Goal: Connect with others: Connect with others

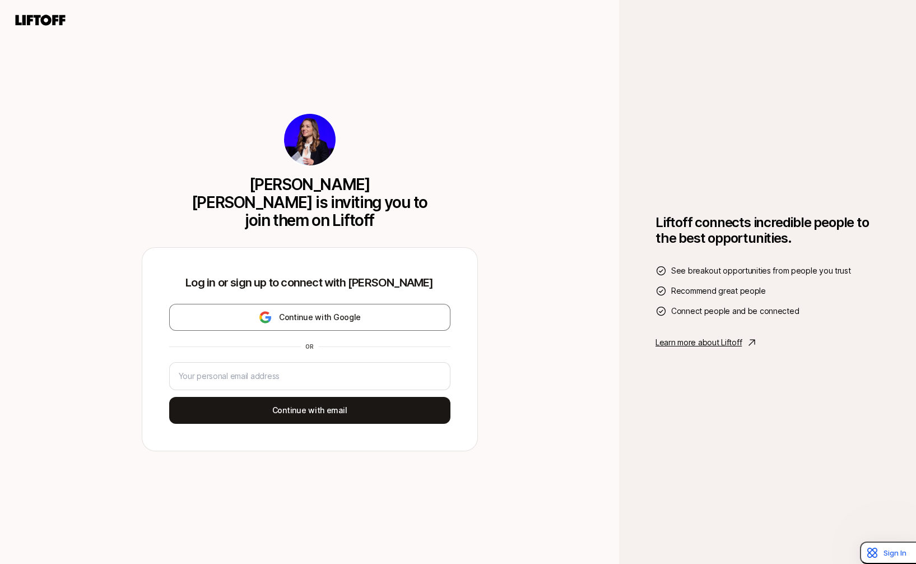
click at [566, 388] on div "Allison Baum Gates is inviting you to join them on Liftoff Log in or sign up to…" at bounding box center [309, 282] width 619 height 564
click at [297, 377] on div at bounding box center [309, 376] width 281 height 28
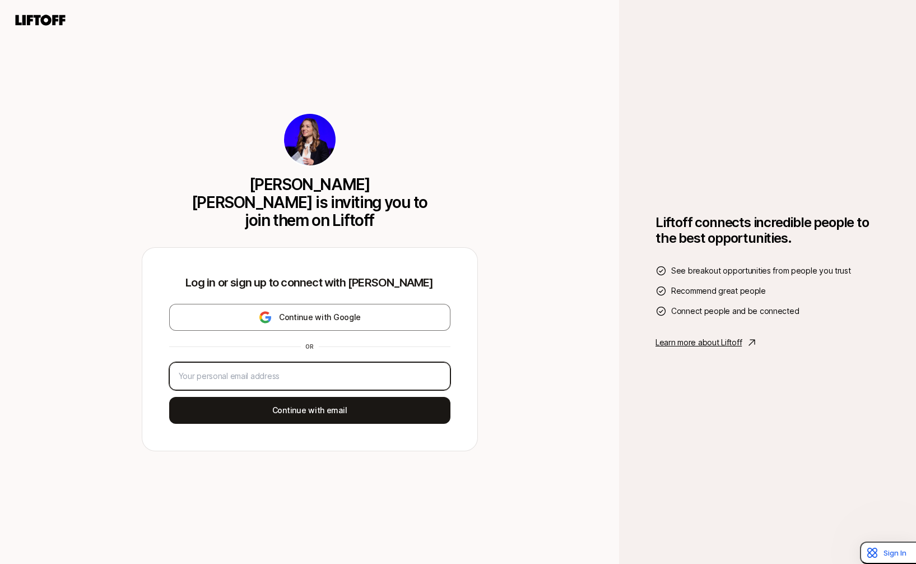
click at [296, 370] on input "email" at bounding box center [310, 375] width 262 height 13
type input "anna@sempervirensvc.com"
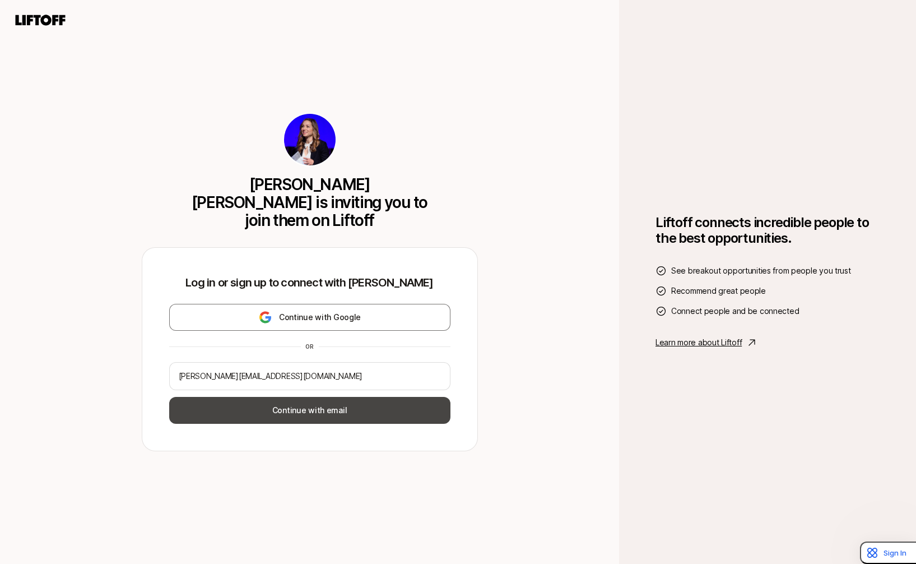
click at [312, 399] on button "Continue with email" at bounding box center [309, 410] width 281 height 27
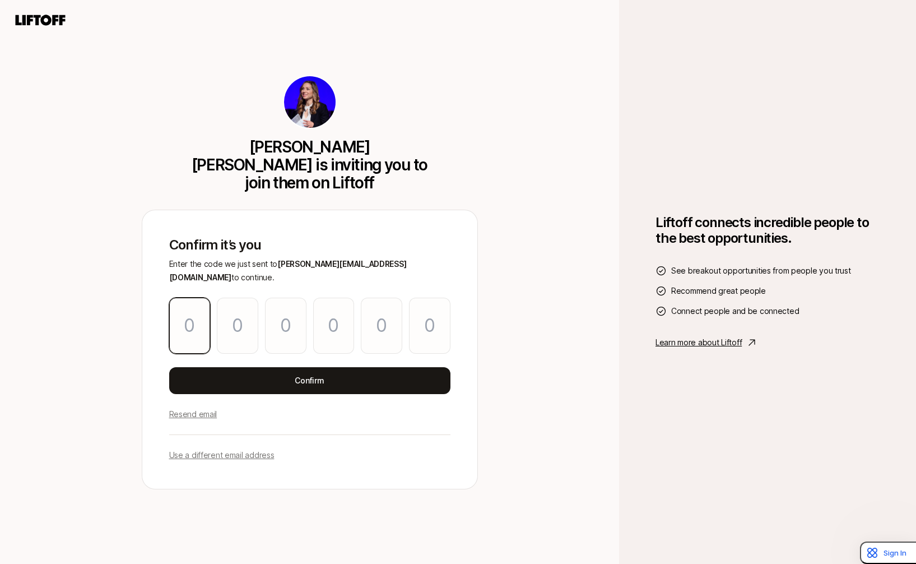
click at [196, 314] on input "Please enter OTP character 1" at bounding box center [189, 326] width 41 height 56
type input "5"
type input "6"
type input "8"
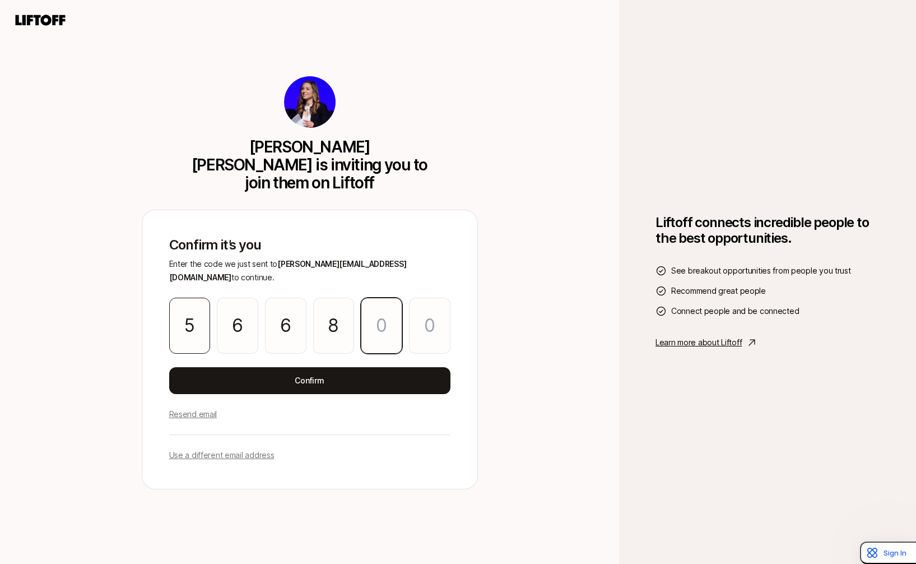
type input "7"
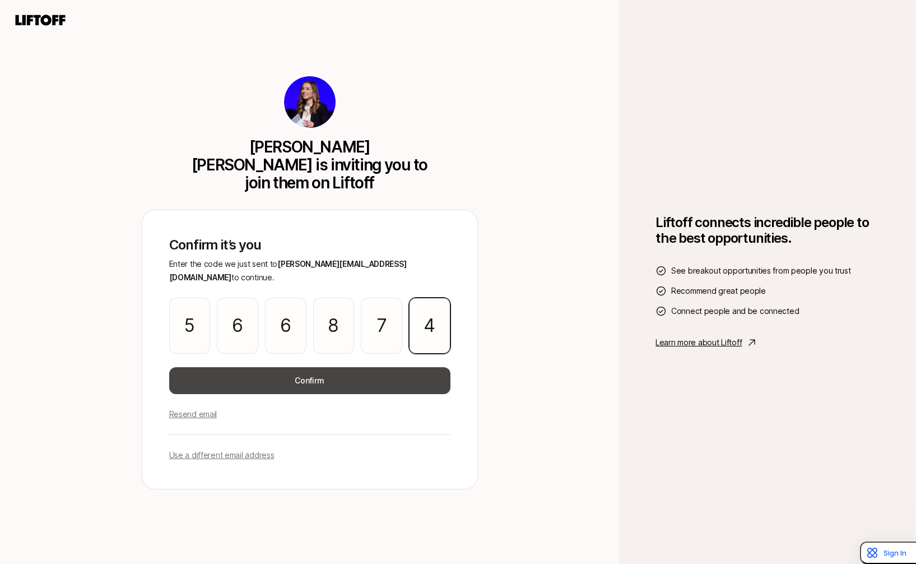
type input "4"
click at [314, 367] on button "Confirm" at bounding box center [309, 380] width 281 height 27
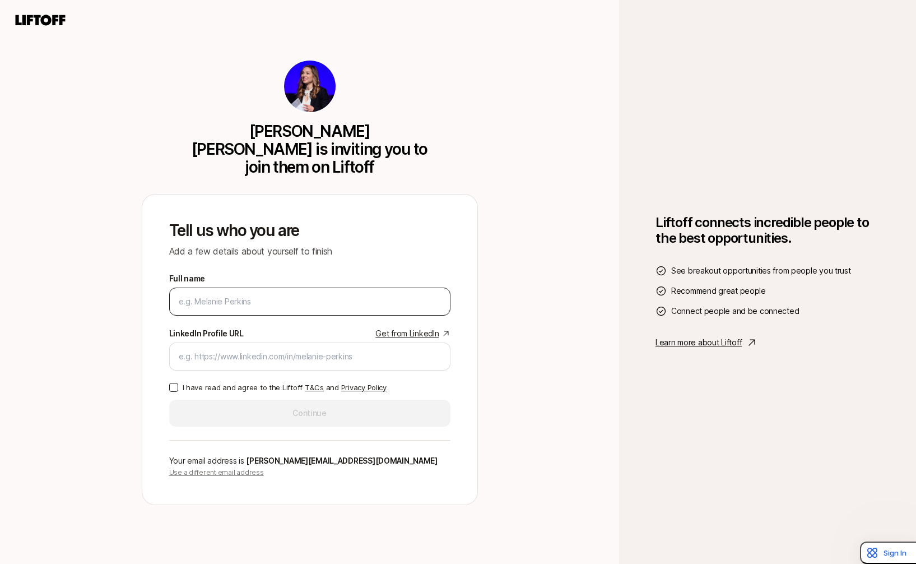
click at [250, 295] on input "Full name" at bounding box center [310, 301] width 262 height 13
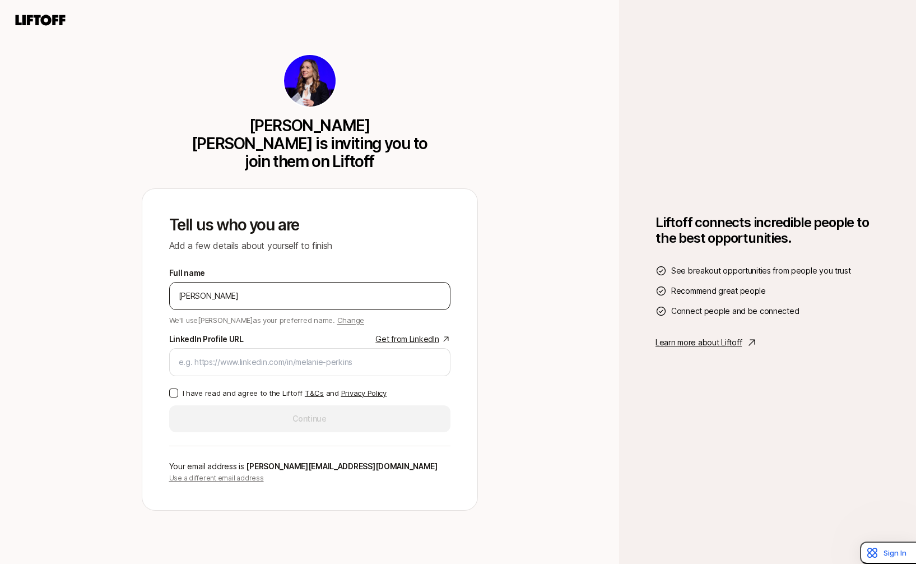
click at [262, 289] on input "Anna Caruso" at bounding box center [310, 295] width 262 height 13
click at [98, 329] on div "Allison Baum Gates is inviting you to join them on Liftoff Tell us who you are …" at bounding box center [309, 282] width 619 height 564
click at [281, 289] on input "Anna Caruso" at bounding box center [310, 295] width 262 height 13
type input "Anna Caruso Sichenzia"
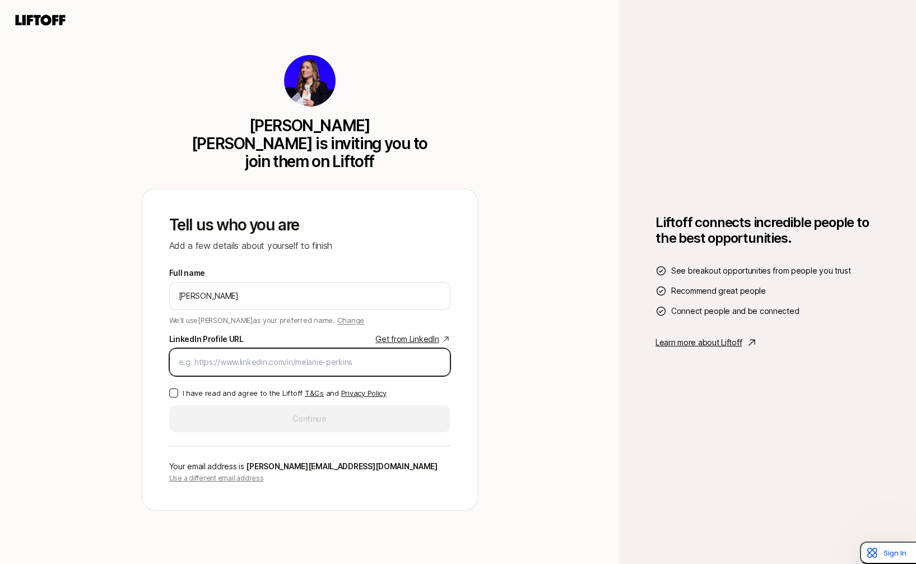
click at [312, 357] on input "LinkedIn Profile URL Get from LinkedIn" at bounding box center [310, 361] width 262 height 13
paste input "https://www.linkedin.com/in/annaocaruso/"
type input "https://www.linkedin.com/in/annaocaruso/"
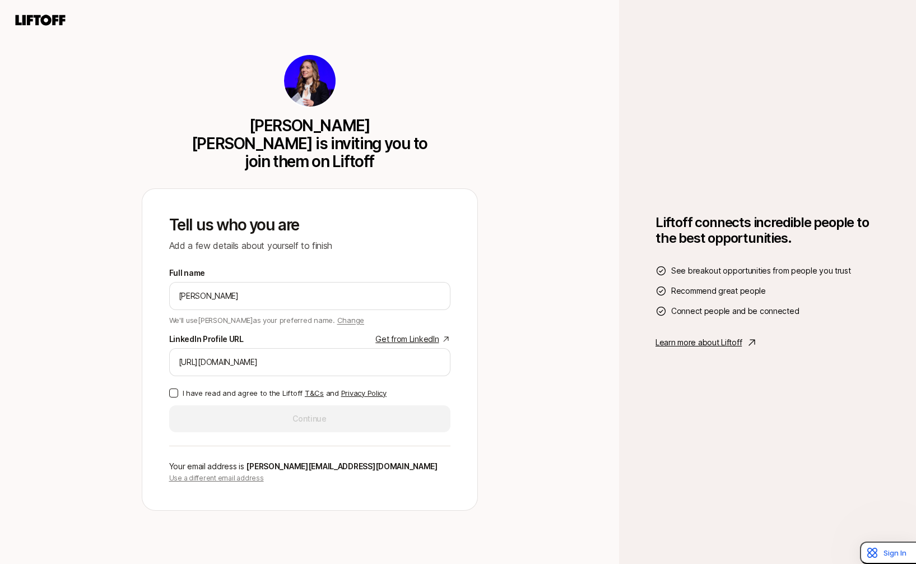
click at [175, 388] on label "I have read and agree to the Liftoff T&Cs and Privacy Policy" at bounding box center [309, 392] width 281 height 11
click at [175, 388] on button "I have read and agree to the Liftoff T&Cs and Privacy Policy" at bounding box center [173, 392] width 9 height 9
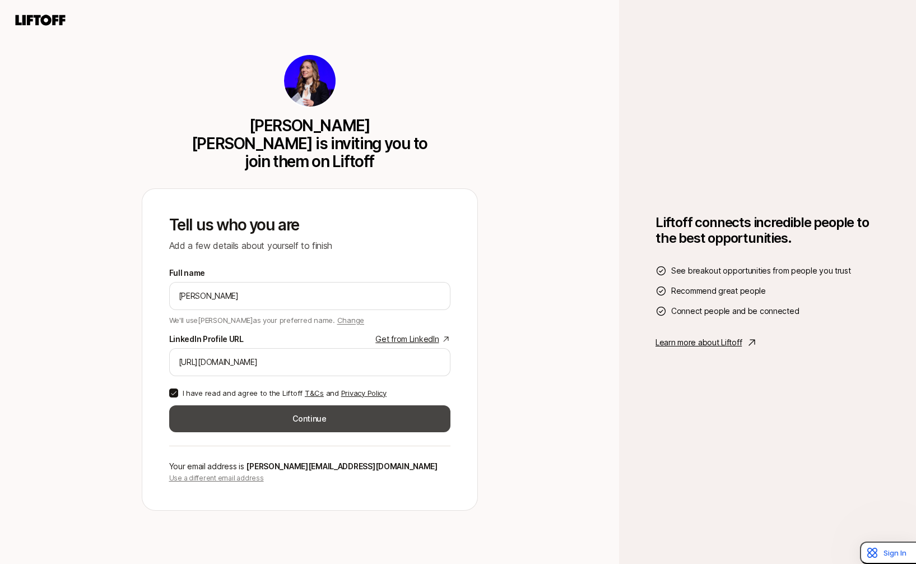
click at [252, 418] on button "Continue" at bounding box center [309, 418] width 281 height 27
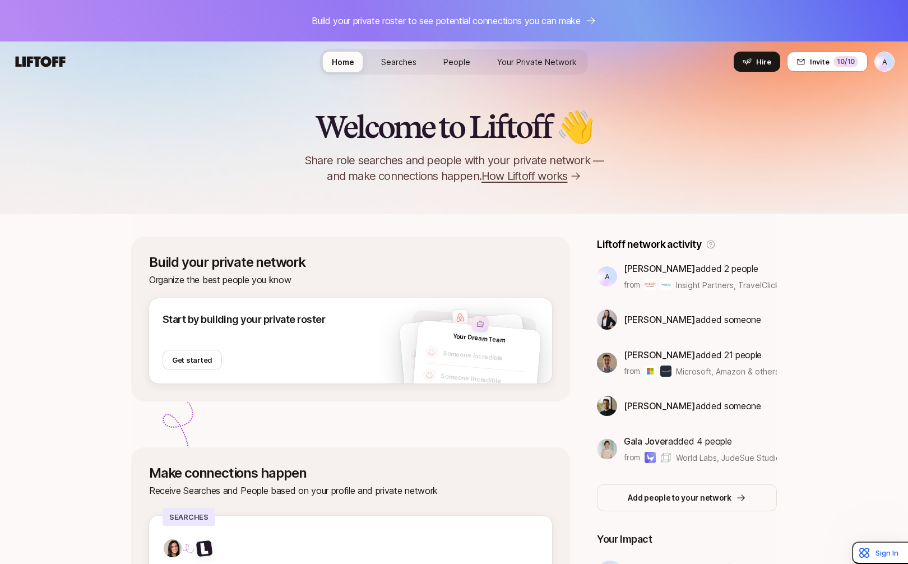
click at [872, 183] on div "Welcome to Liftoff 👋 Share role searches and people with your private network —…" at bounding box center [454, 147] width 908 height 74
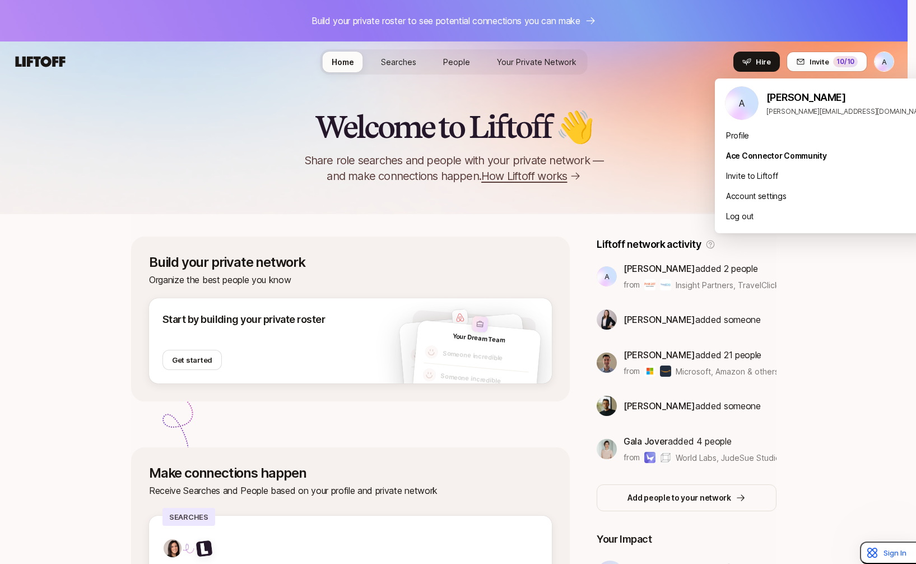
click at [882, 64] on html "Build your private roster to see potential connections you can make A Home Sear…" at bounding box center [458, 282] width 916 height 564
click at [750, 136] on div "Profile" at bounding box center [827, 136] width 224 height 20
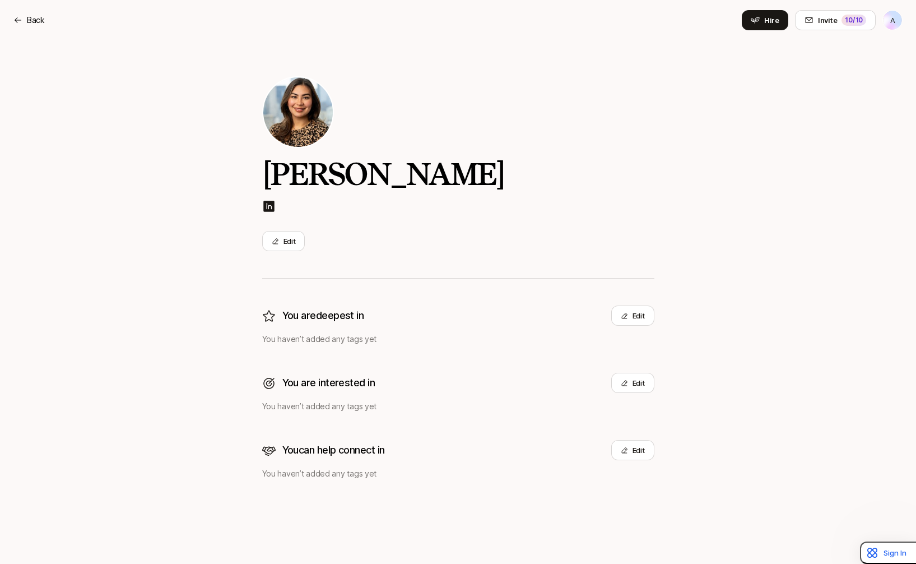
click at [500, 320] on div "You are deepest in Edit" at bounding box center [458, 315] width 392 height 20
click at [632, 445] on button "Edit" at bounding box center [632, 450] width 43 height 20
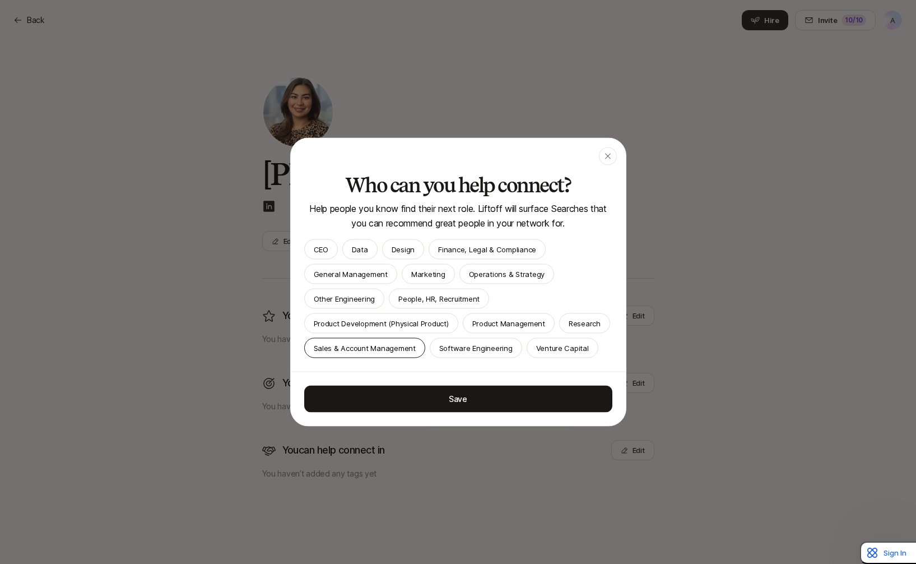
click at [416, 342] on p "Sales & Account Management" at bounding box center [365, 347] width 102 height 11
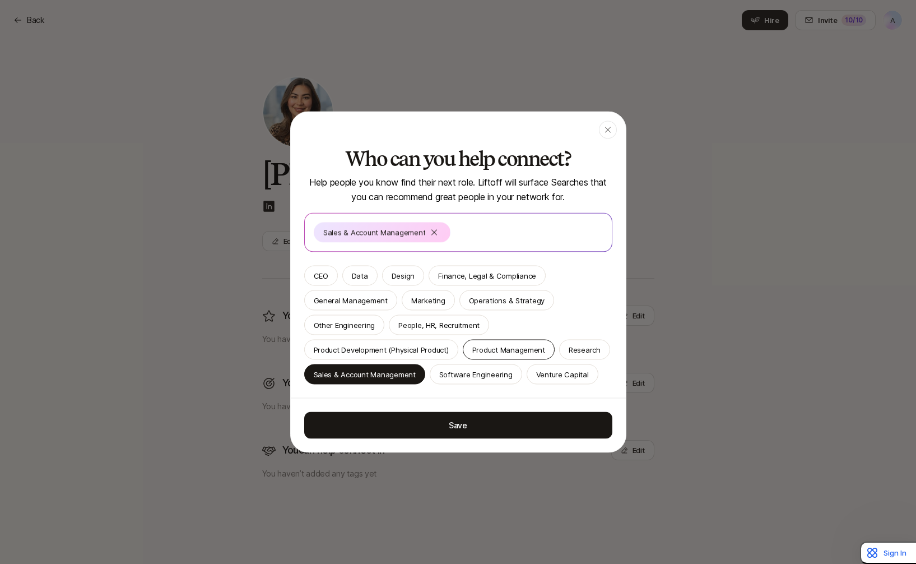
click at [518, 344] on p "Product Management" at bounding box center [508, 349] width 73 height 11
click at [513, 369] on p "Software Engineering" at bounding box center [475, 374] width 73 height 11
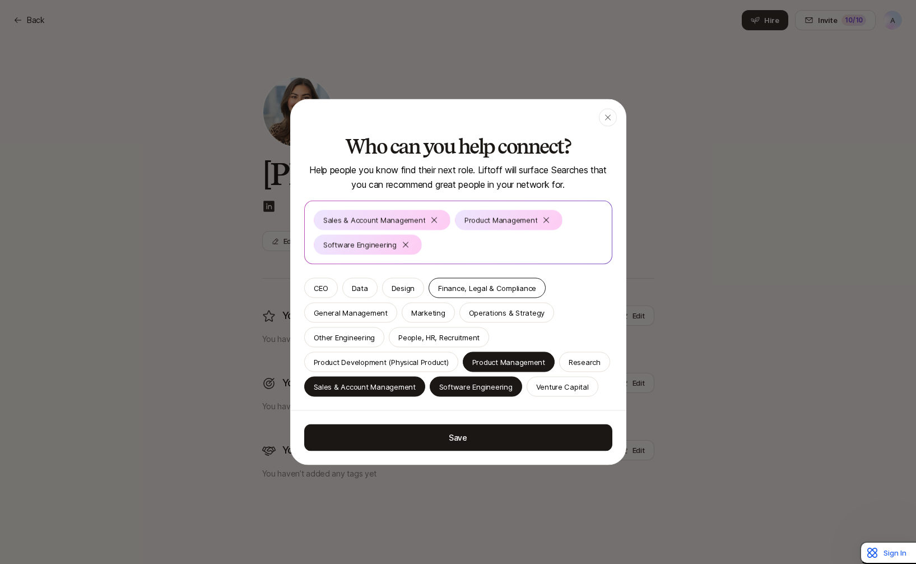
click at [482, 282] on p "Finance, Legal & Compliance" at bounding box center [487, 287] width 98 height 11
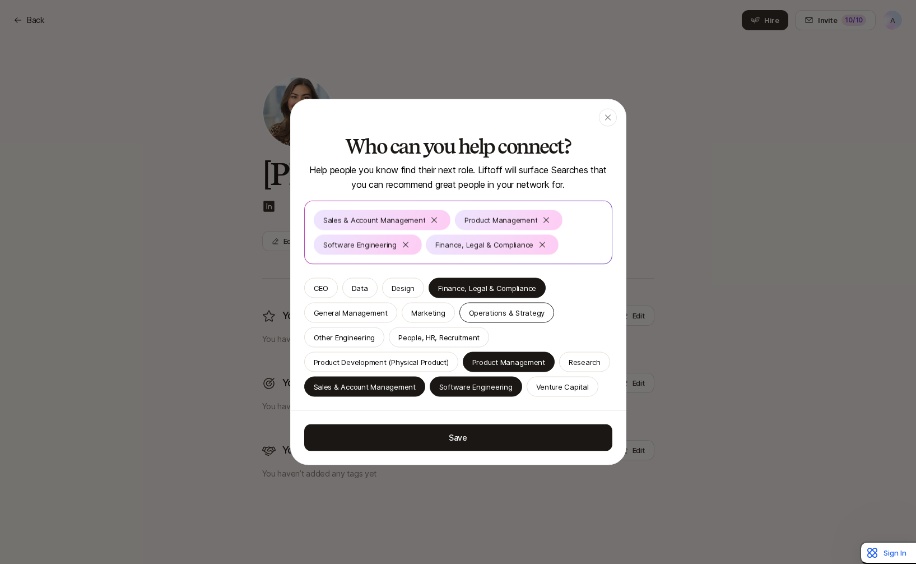
click at [495, 303] on div "Operations & Strategy" at bounding box center [506, 313] width 95 height 20
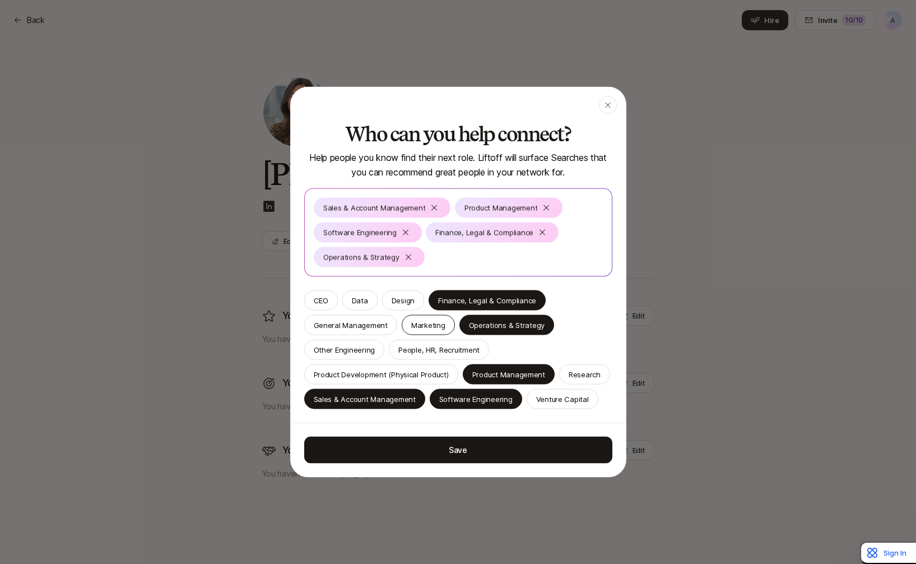
click at [423, 319] on p "Marketing" at bounding box center [428, 324] width 34 height 11
click at [450, 344] on p "People, HR, Recruitment" at bounding box center [438, 349] width 81 height 11
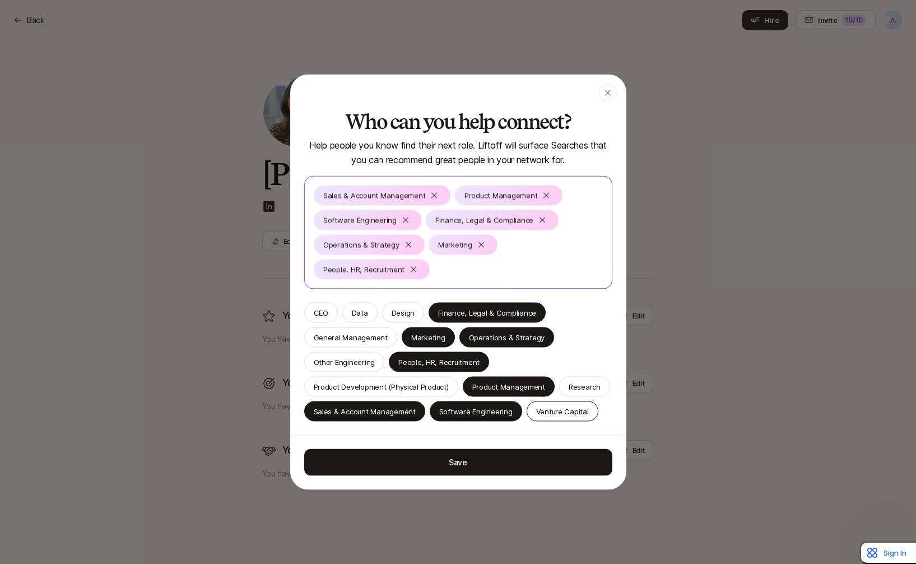
click at [536, 417] on p "Venture Capital" at bounding box center [562, 411] width 53 height 11
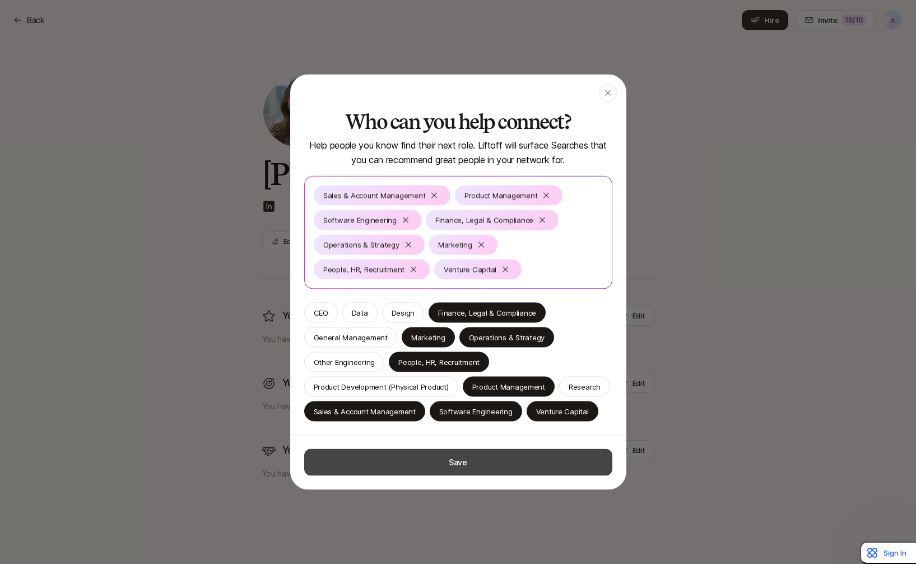
click at [464, 470] on button "Save" at bounding box center [458, 462] width 308 height 27
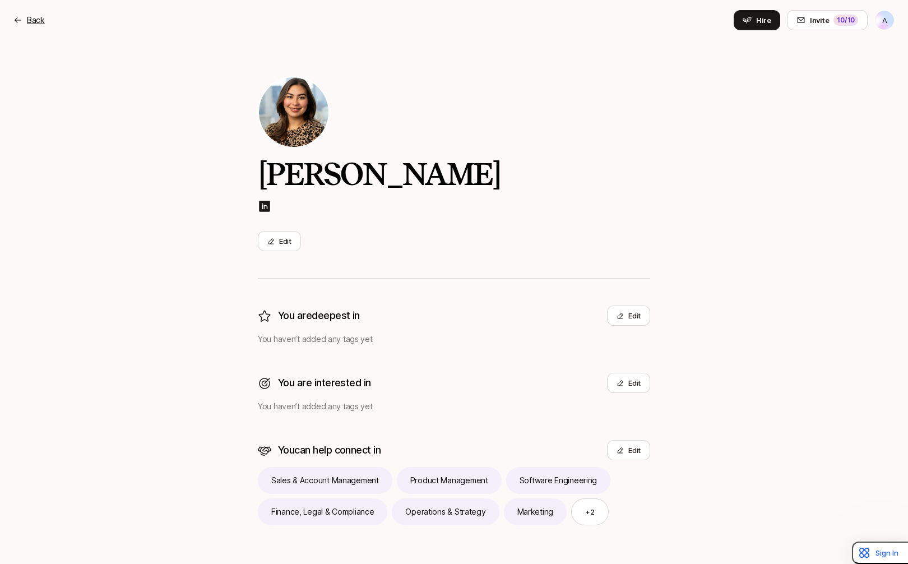
click at [22, 20] on icon at bounding box center [17, 20] width 9 height 9
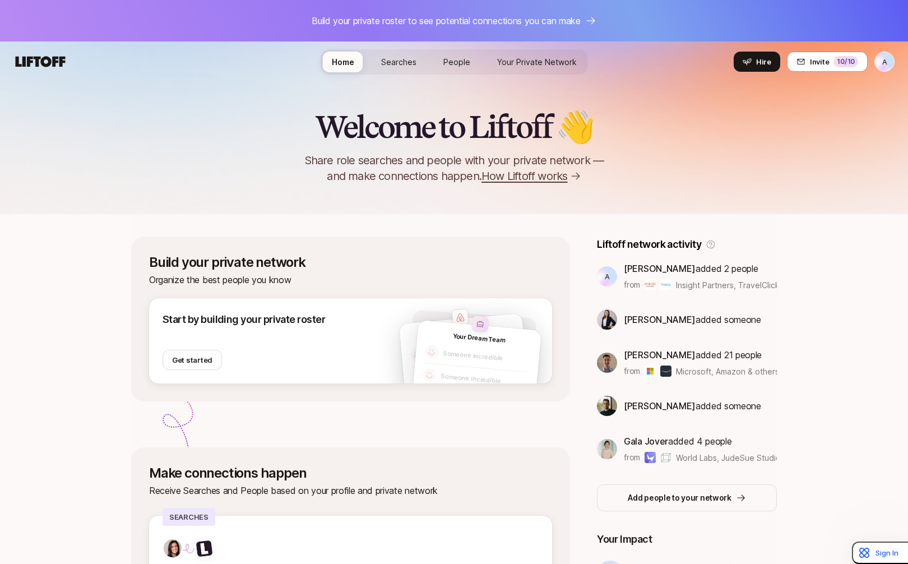
click at [887, 279] on div "Welcome to Liftoff 👋 Share role searches and people with your private network —…" at bounding box center [454, 448] width 908 height 732
click at [870, 415] on div "Welcome to Liftoff 👋 Share role searches and people with your private network —…" at bounding box center [454, 448] width 908 height 732
click at [809, 57] on button "Invite 10 /10" at bounding box center [827, 62] width 81 height 20
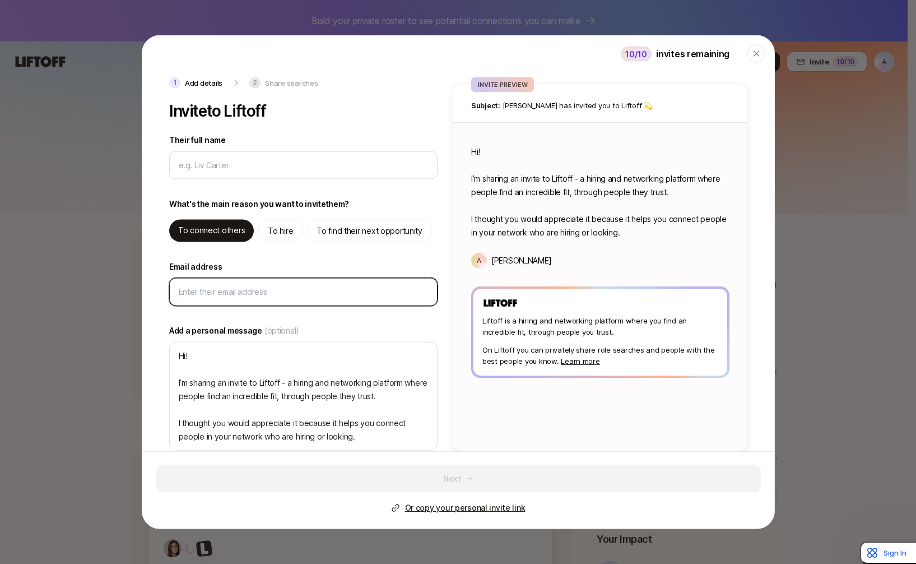
type textarea "x"
click at [264, 297] on input "Email address" at bounding box center [303, 291] width 249 height 13
click at [244, 291] on input "Email address" at bounding box center [303, 291] width 249 height 13
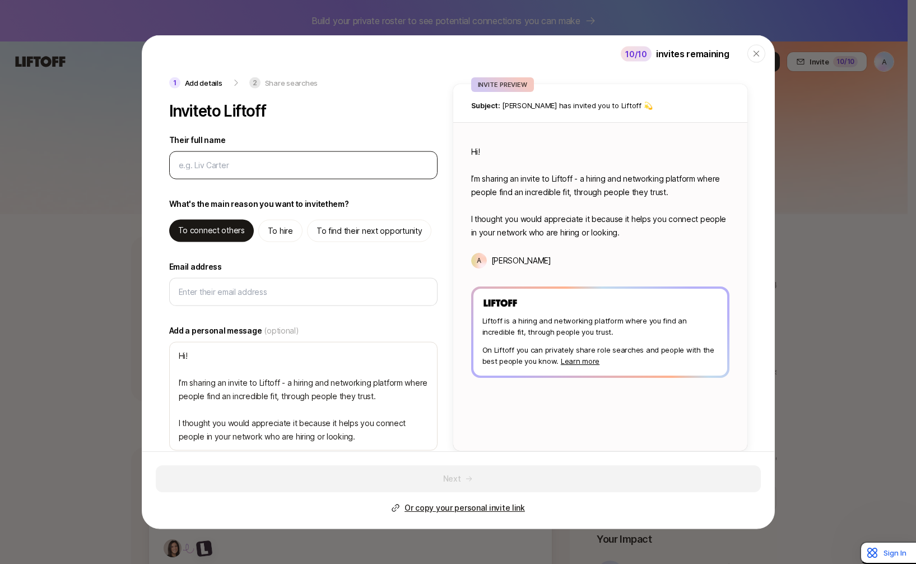
click at [300, 178] on div at bounding box center [303, 165] width 268 height 28
click at [285, 165] on input "Their full name" at bounding box center [303, 165] width 249 height 13
type input "M"
type textarea "x"
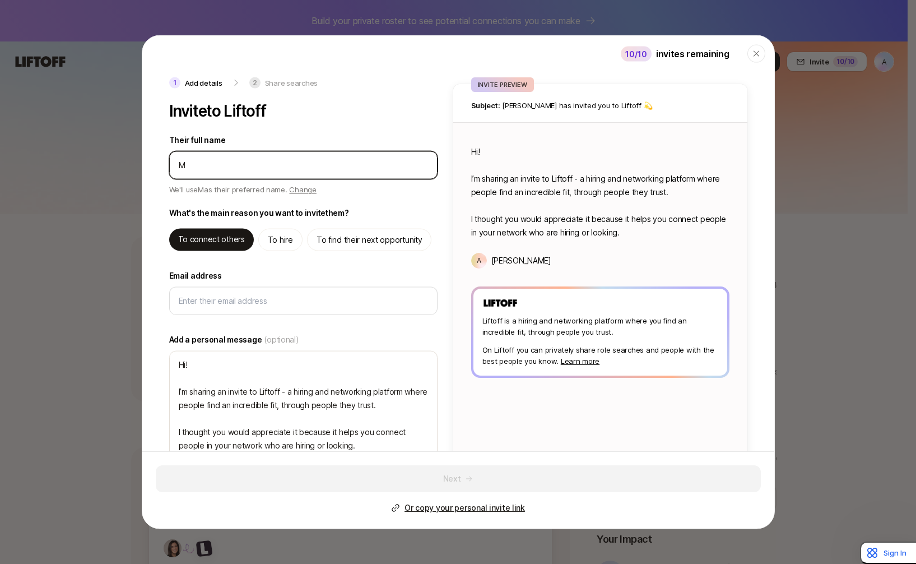
type input "Ma"
type textarea "x"
type input "Mat"
type textarea "x"
type input "Matt"
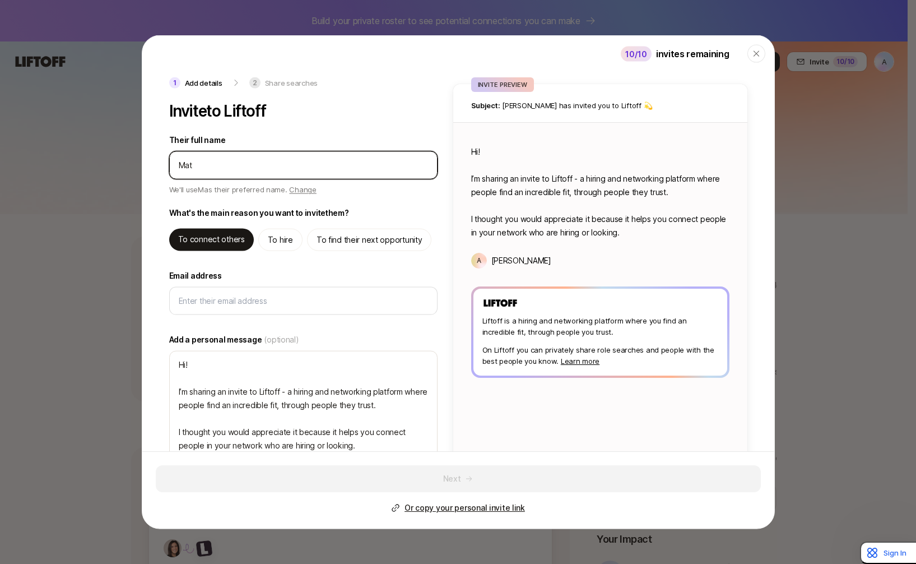
type textarea "x"
type input "Matt"
type textarea "x"
type input "Matt F"
type textarea "x"
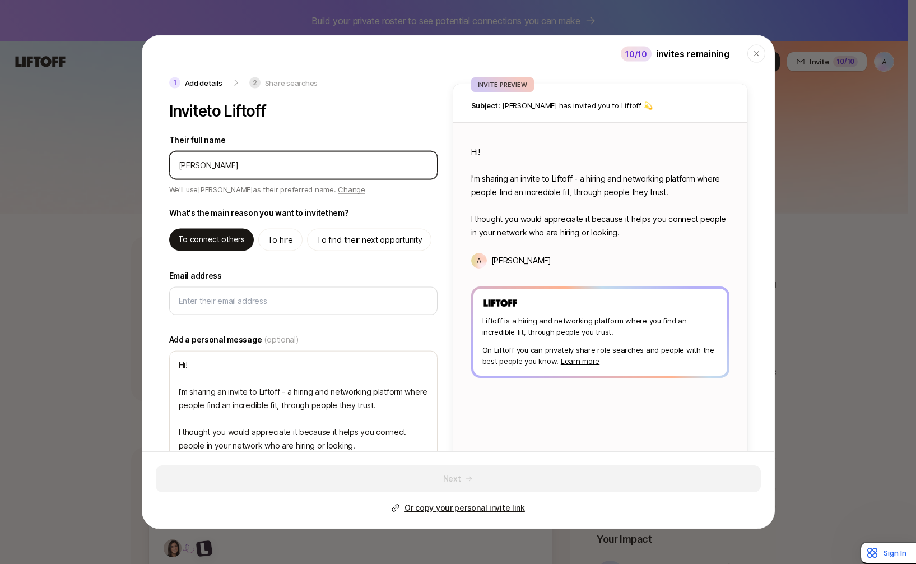
type input "Matt Fr"
type textarea "x"
type input "Matt Fre"
type textarea "x"
type input "Matt Freu"
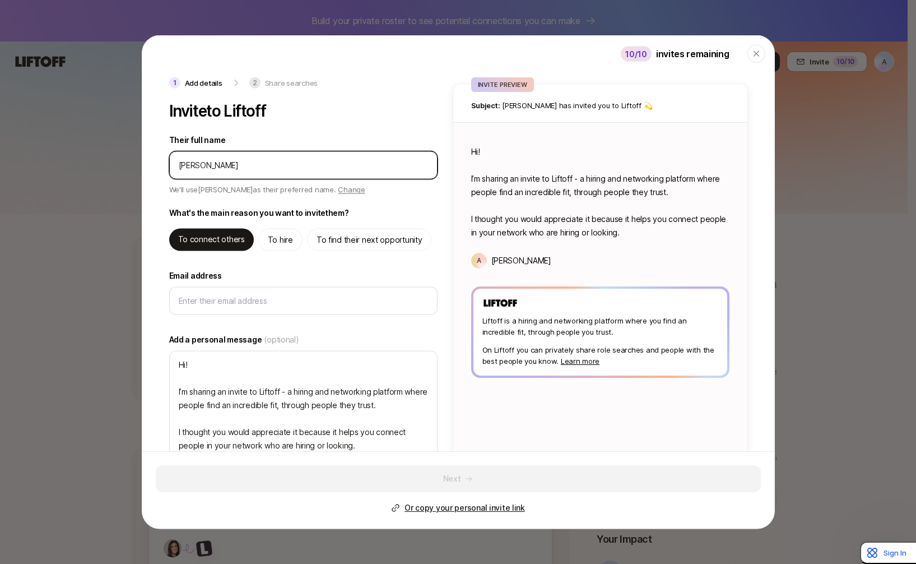
type textarea "x"
type input "Matt Freun"
type textarea "x"
type input "Matt Freund"
type textarea "x"
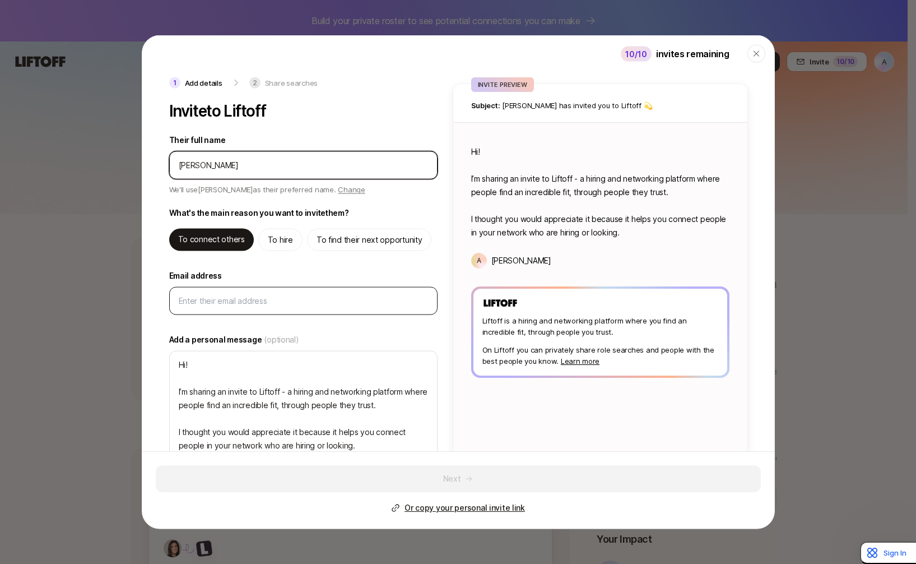
type input "Matt Freund"
type textarea "Hi Matt! I’m sharing an invite to Liftoff - a hiring and networking platform wh…"
type textarea "x"
click at [309, 303] on input "Email address" at bounding box center [303, 300] width 249 height 13
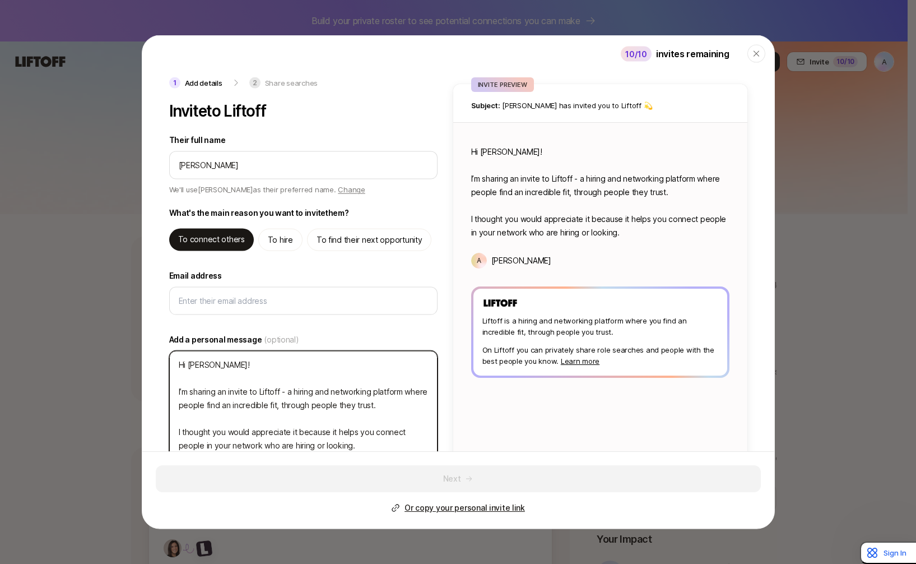
click at [208, 386] on textarea "Hi Matt! I’m sharing an invite to Liftoff - a hiring and networking platform wh…" at bounding box center [303, 405] width 268 height 109
click at [190, 366] on textarea "Hi Matt! I’m sharing an invite to Liftoff - a hiring and networking platform wh…" at bounding box center [303, 405] width 268 height 109
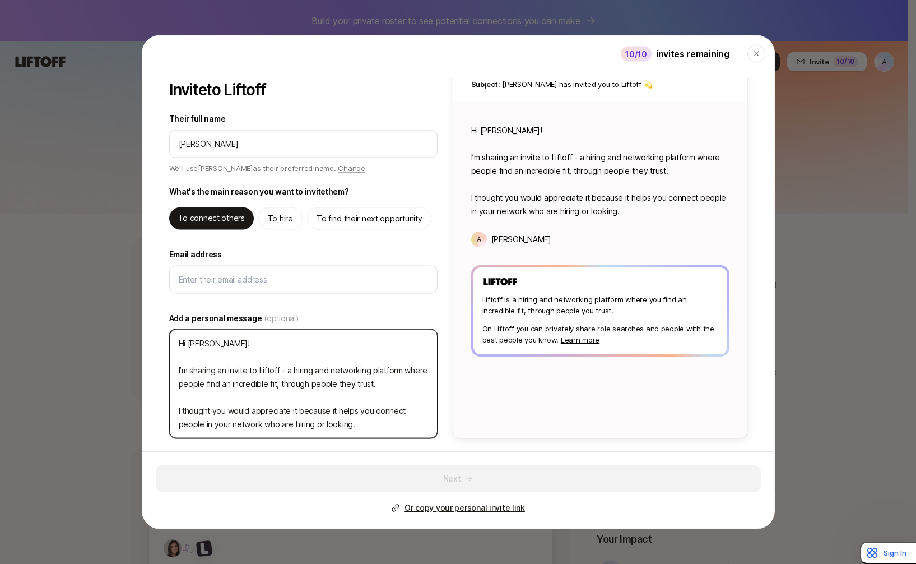
drag, startPoint x: 364, startPoint y: 426, endPoint x: 176, endPoint y: 345, distance: 205.0
click at [176, 345] on textarea "Hi Matt! I’m sharing an invite to Liftoff - a hiring and networking platform wh…" at bounding box center [303, 383] width 268 height 109
type textarea "H"
type textarea "x"
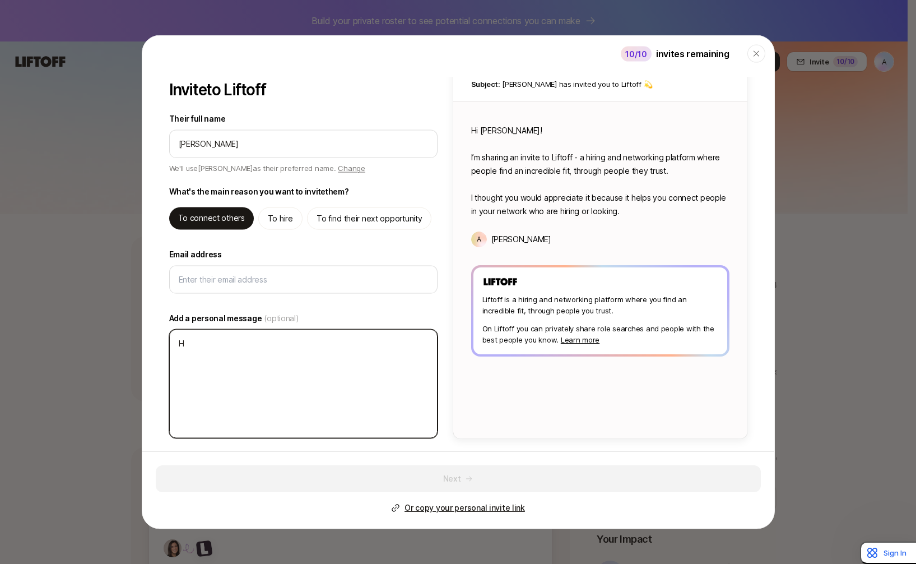
scroll to position [0, 0]
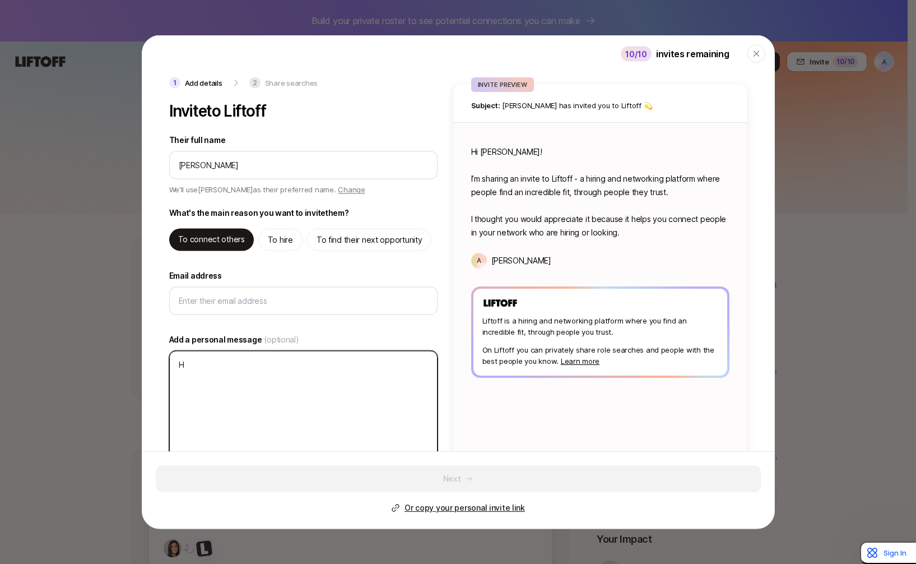
type textarea "He"
type textarea "x"
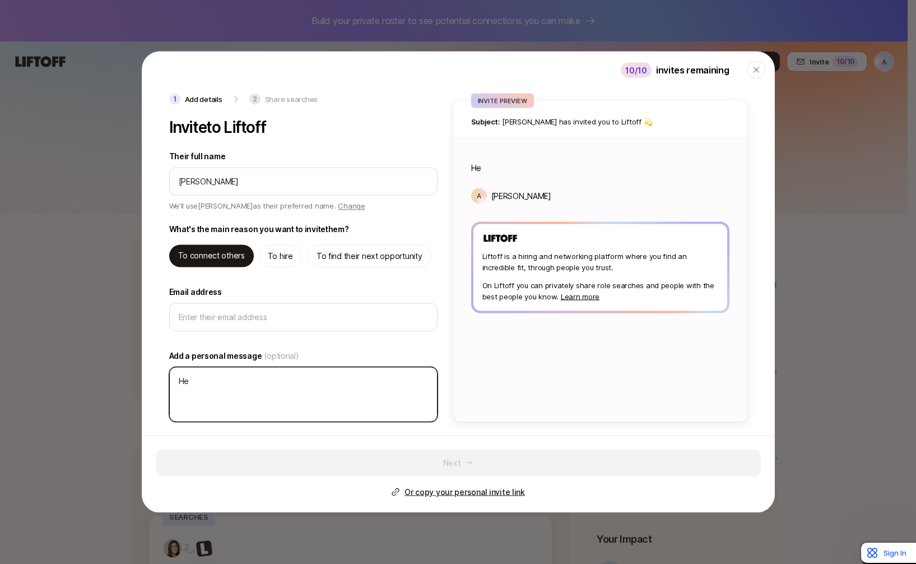
type textarea "Hey"
type textarea "x"
type textarea "Hey"
type textarea "x"
type textarea "Hey m"
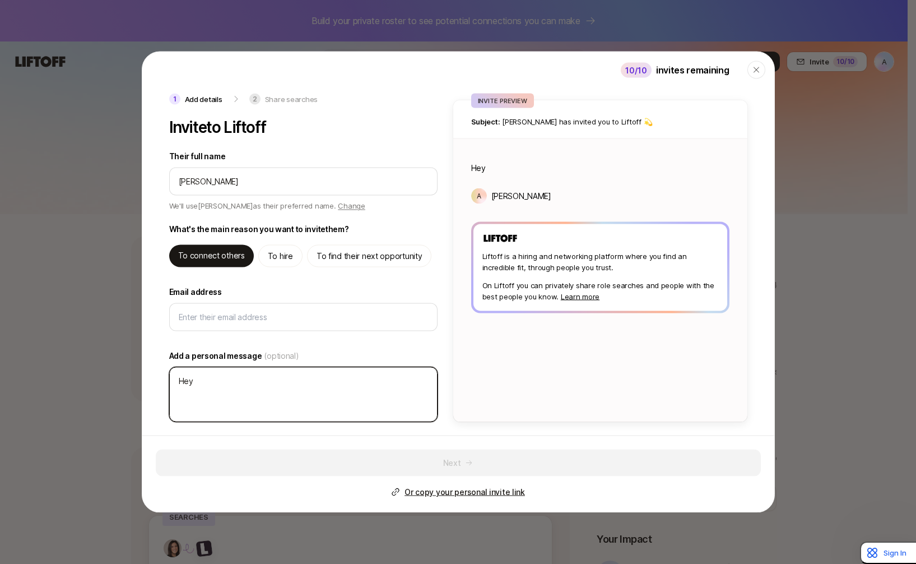
type textarea "x"
type textarea "Hey ma"
type textarea "x"
type textarea "Hey mat"
type textarea "x"
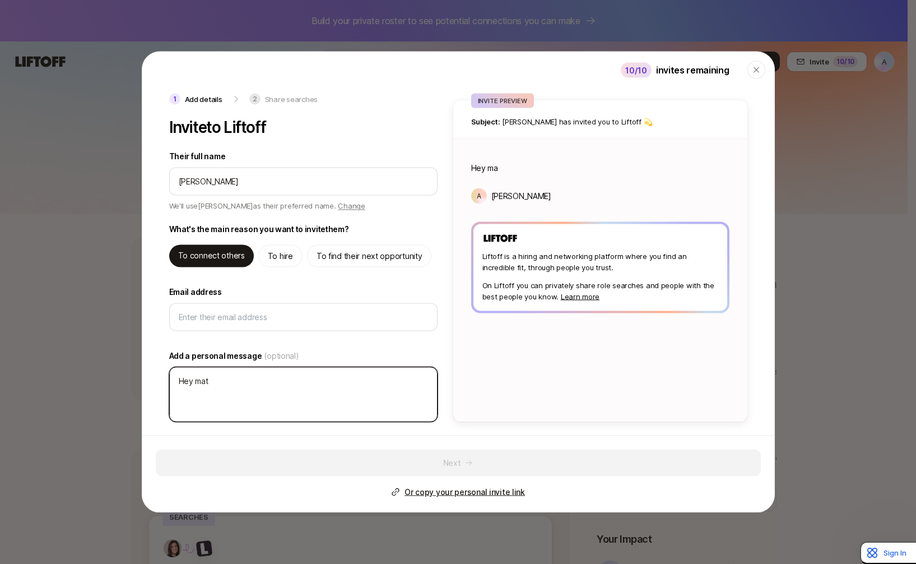
type textarea "Hey matt"
type textarea "x"
type textarea "Hey mat"
type textarea "x"
type textarea "Hey ma"
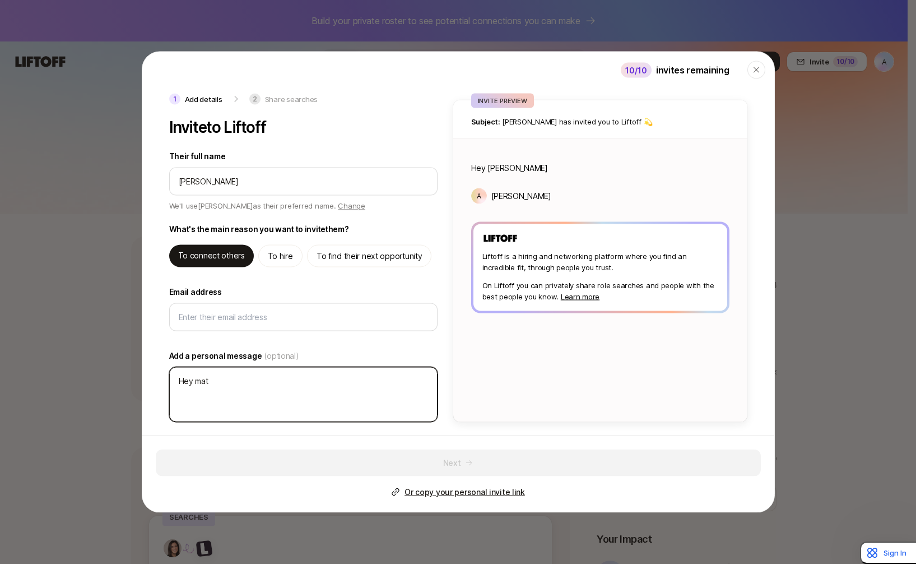
type textarea "x"
type textarea "Hey m"
type textarea "x"
type textarea "Hey"
type textarea "x"
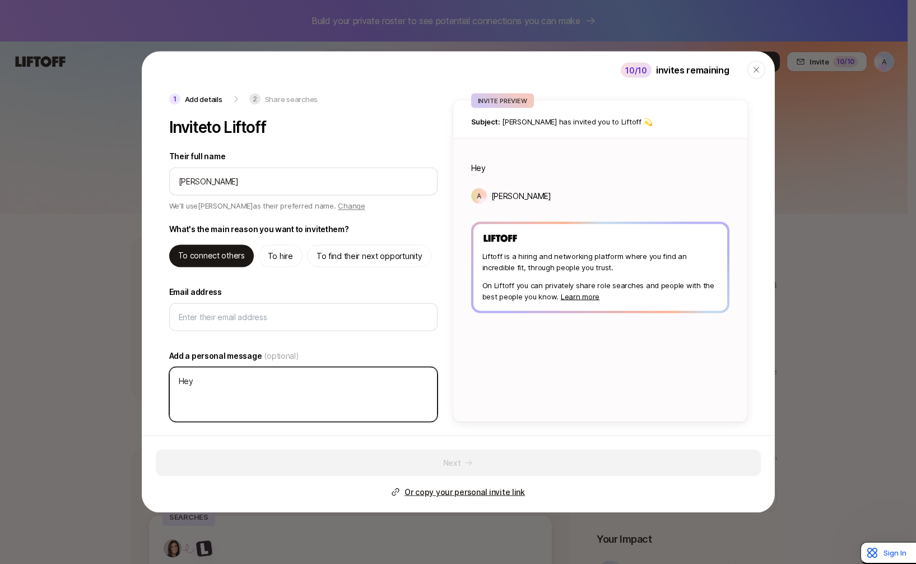
type textarea "Hey M"
type textarea "x"
type textarea "Hey Ma"
type textarea "x"
type textarea "Hey Mat"
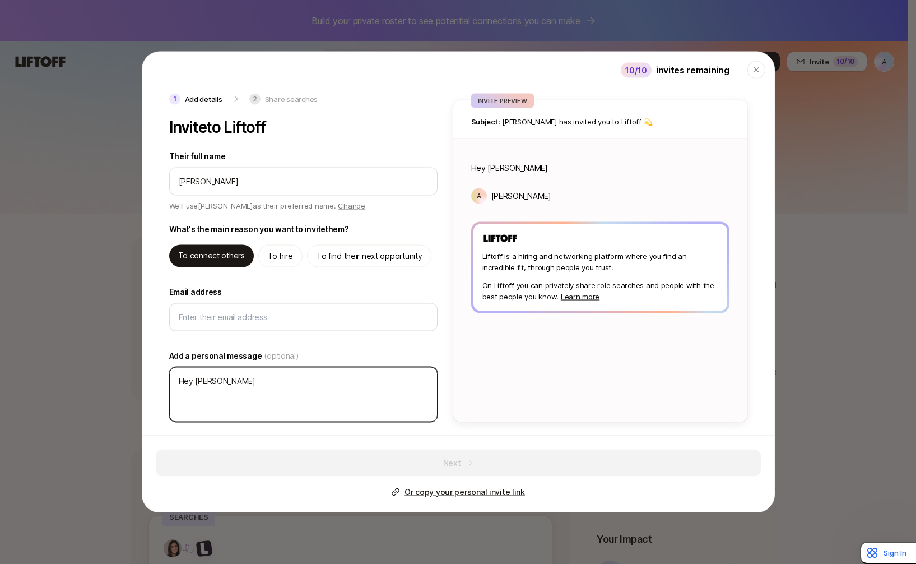
type textarea "x"
type textarea "Hey Matt"
type textarea "x"
type textarea "Hey Matt,"
type textarea "x"
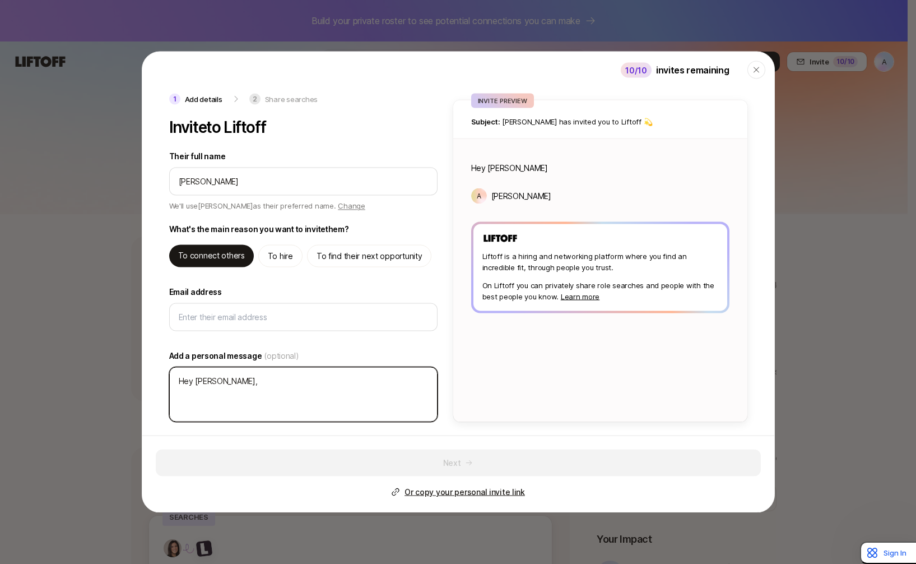
type textarea "Hey Matt,"
type textarea "x"
type textarea "Hey Matt,"
type textarea "x"
type textarea "Hey Matt, S"
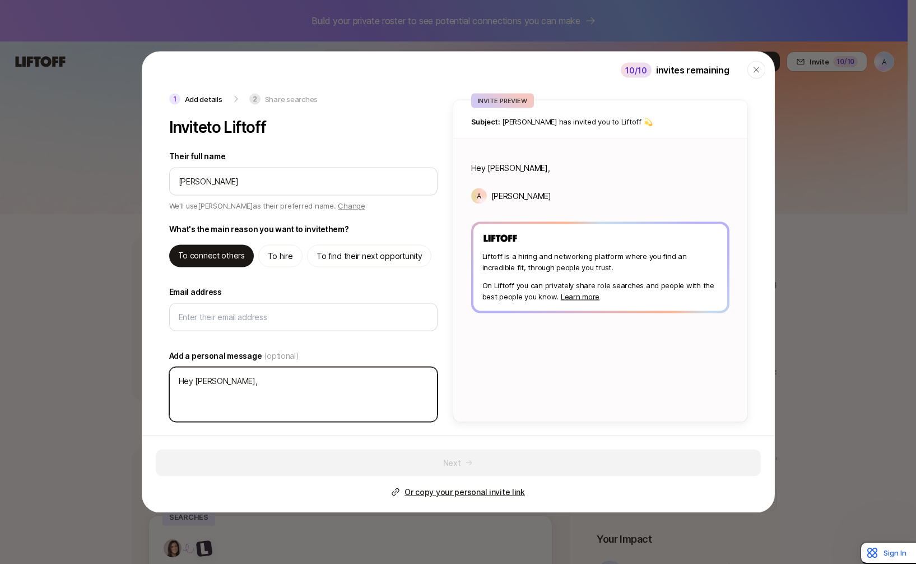
type textarea "x"
type textarea "Hey Matt, Sh"
type textarea "x"
type textarea "Hey Matt, Sha"
type textarea "x"
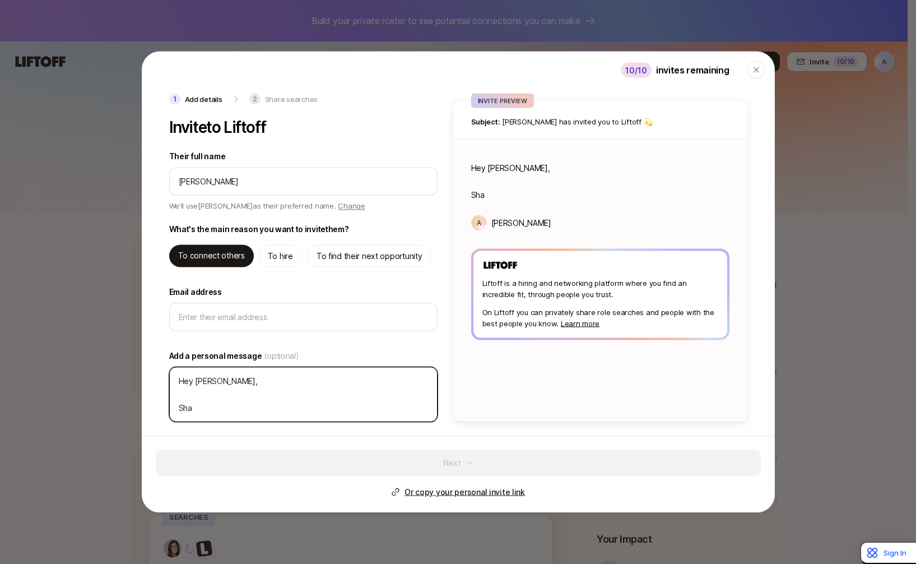
type textarea "Hey Matt, Shar"
type textarea "x"
type textarea "Hey Matt, Shari"
type textarea "x"
type textarea "Hey Matt, Sharin"
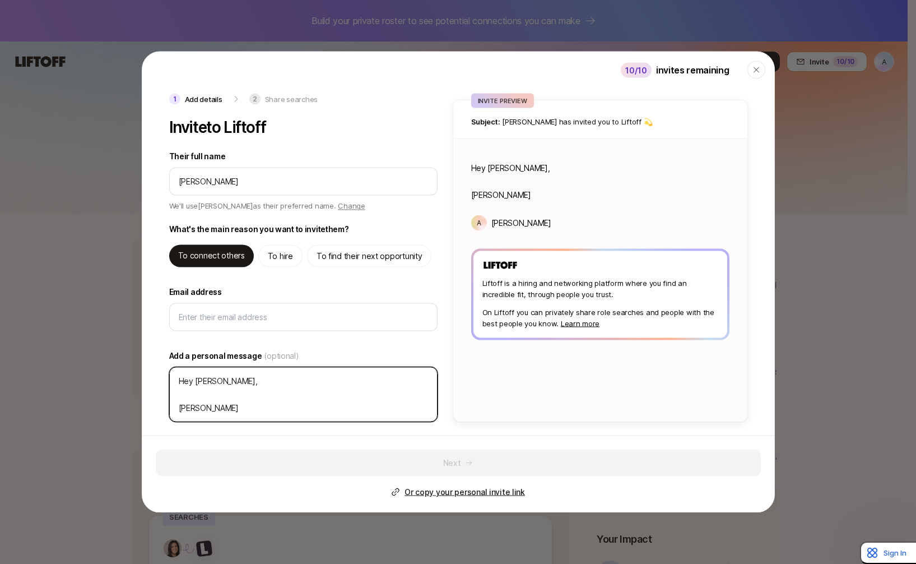
type textarea "x"
type textarea "Hey Matt, Sharing"
type textarea "x"
type textarea "Hey Matt, Sharing"
type textarea "x"
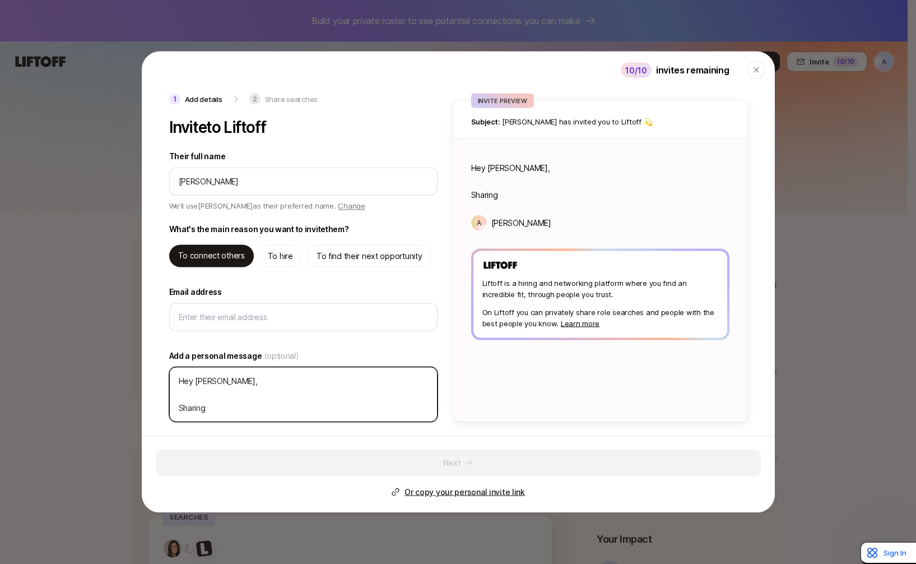
type textarea "Hey Matt, Sharing a"
type textarea "x"
type textarea "Hey Matt, Sharing an"
type textarea "x"
type textarea "Hey Matt, Sharing an"
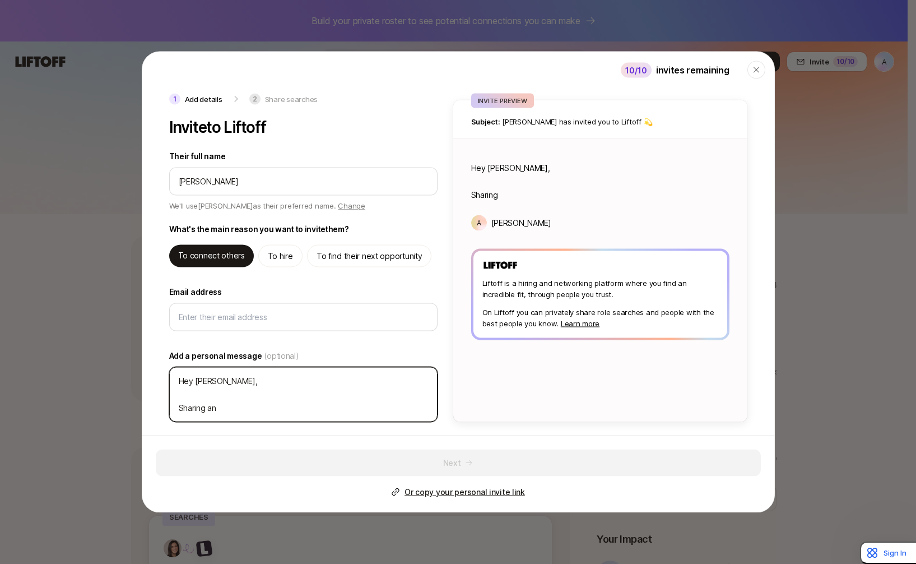
type textarea "x"
type textarea "Hey Matt, Sharing an i"
type textarea "x"
type textarea "Hey Matt, Sharing an in"
type textarea "x"
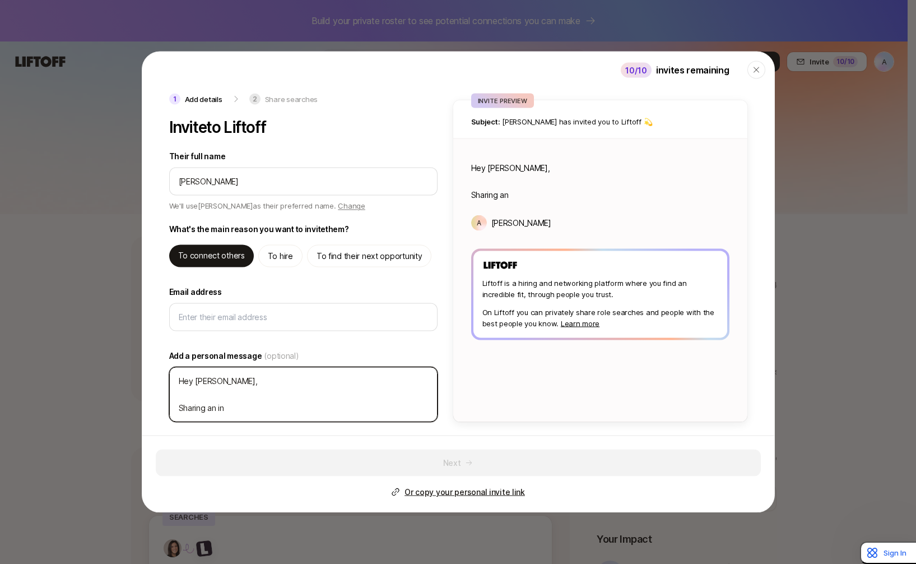
type textarea "Hey Matt, Sharing an inv"
type textarea "x"
type textarea "Hey Matt, Sharing an invi"
type textarea "x"
type textarea "Hey Matt, Sharing an invit"
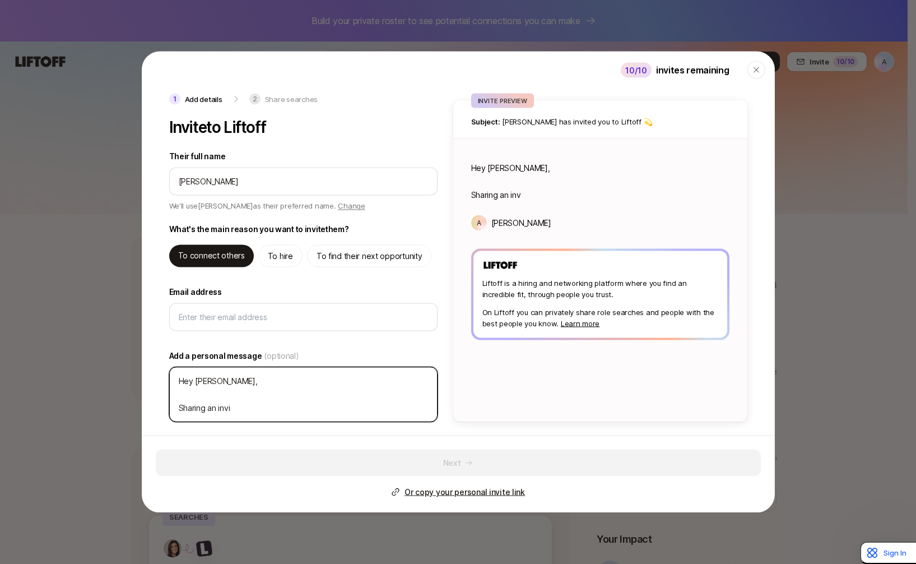
type textarea "x"
type textarea "Hey Matt, Sharing an invite"
type textarea "x"
type textarea "Hey Matt, Sharing an invite"
type textarea "x"
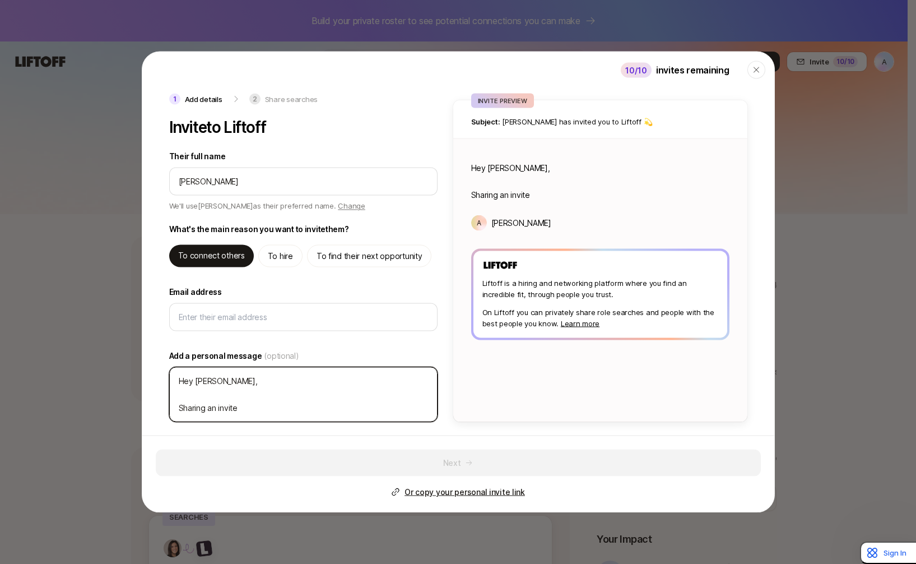
type textarea "Hey Matt, Sharing an invite t"
type textarea "x"
type textarea "Hey Matt, Sharing an invite to"
type textarea "x"
type textarea "Hey Matt, Sharing an invite to"
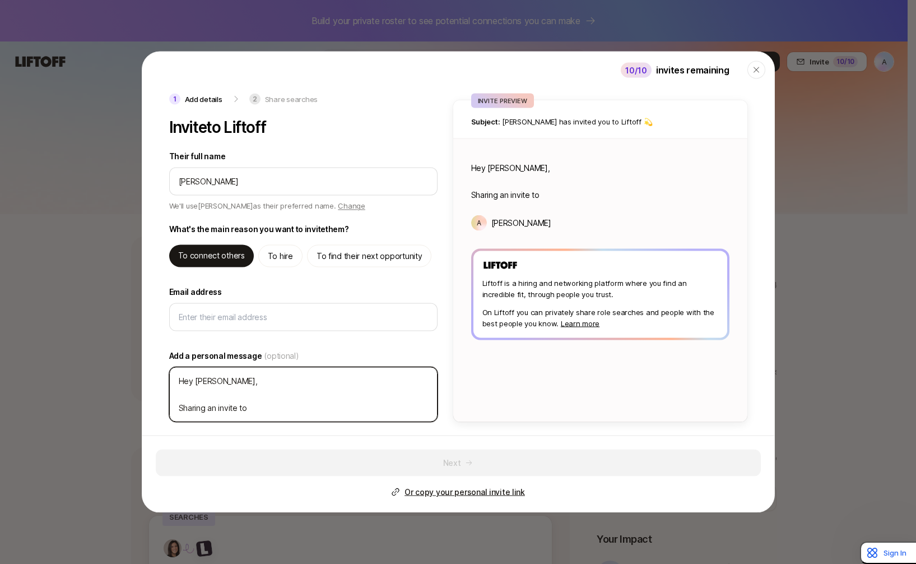
type textarea "x"
type textarea "Hey Matt, Sharing an invite to L"
type textarea "x"
type textarea "Hey Matt, Sharing an invite to Li"
type textarea "x"
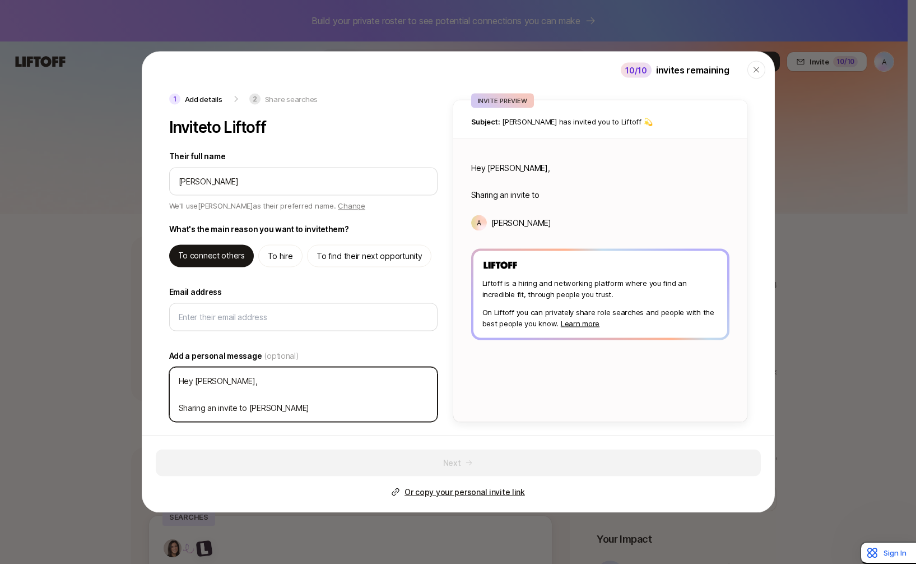
type textarea "Hey Matt, Sharing an invite to Lif"
type textarea "x"
type textarea "Hey Matt, Sharing an invite to Lift"
type textarea "x"
type textarea "Hey Matt, Sharing an invite to Lifto"
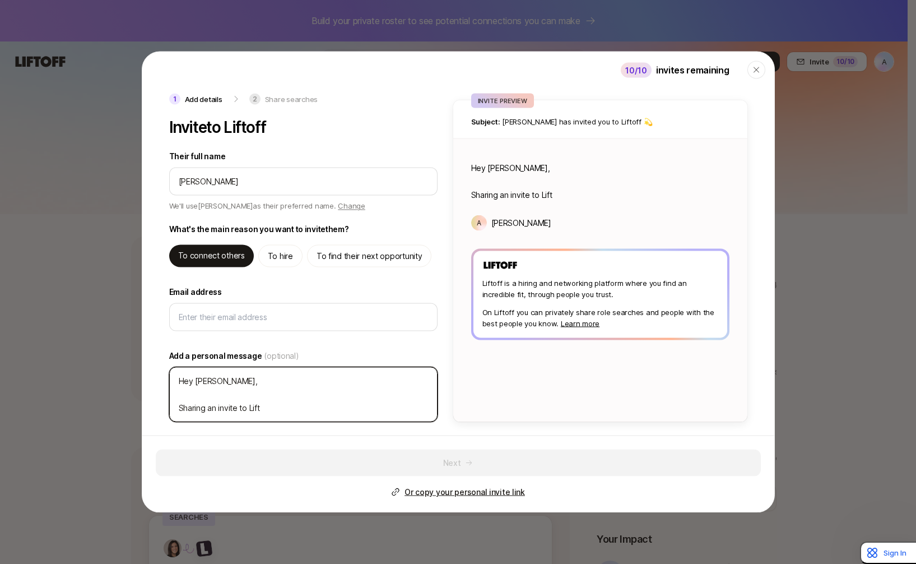
type textarea "x"
type textarea "Hey Matt, Sharing an invite to Liftof"
type textarea "x"
type textarea "Hey Matt, Sharing an invite to Liftoff"
type textarea "x"
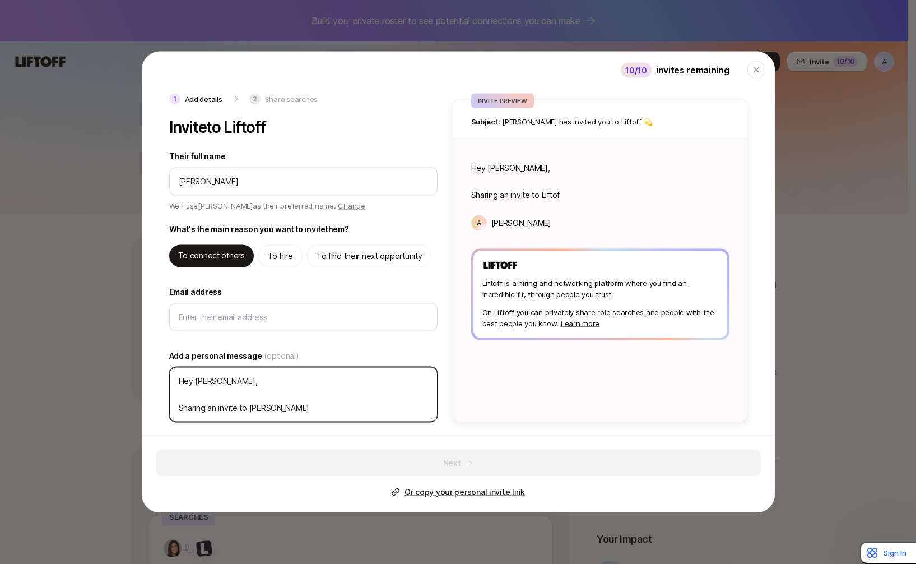
type textarea "Hey Matt, Sharing an invite to Liftoff,"
type textarea "x"
type textarea "Hey Matt, Sharing an invite to Liftoff,"
type textarea "x"
type textarea "Hey Matt, Sharing an invite to Liftoff, o"
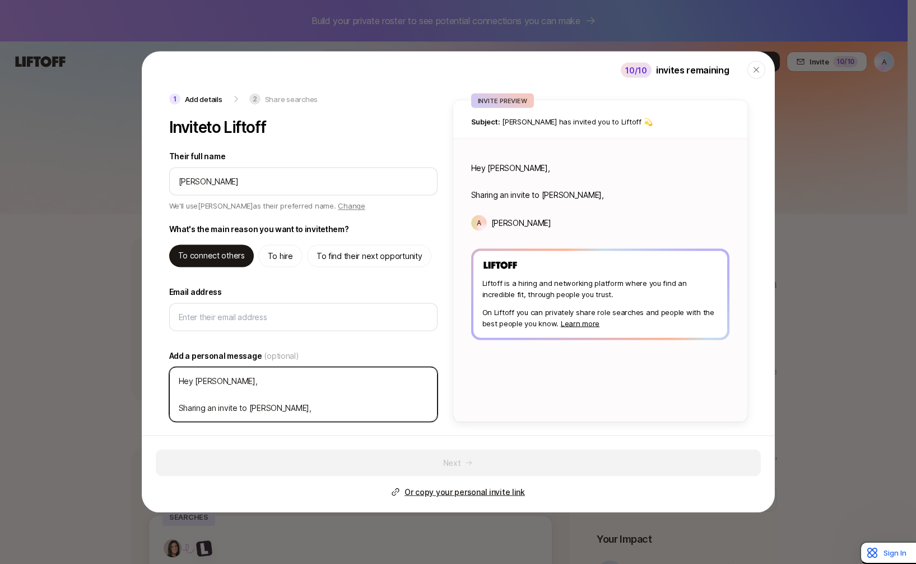
type textarea "x"
type textarea "Hey Matt, Sharing an invite to Liftoff, on"
type textarea "x"
type textarea "Hey Matt, Sharing an invite to Liftoff, one"
type textarea "x"
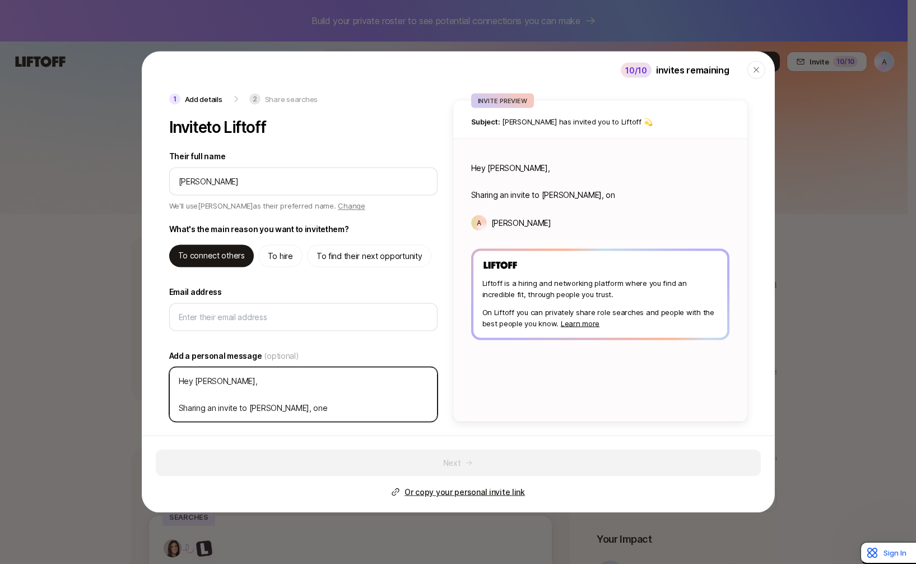
type textarea "Hey Matt, Sharing an invite to Liftoff, one"
type textarea "x"
type textarea "Hey Matt, Sharing an invite to Liftoff, one o"
type textarea "x"
type textarea "Hey Matt, Sharing an invite to Liftoff, one of"
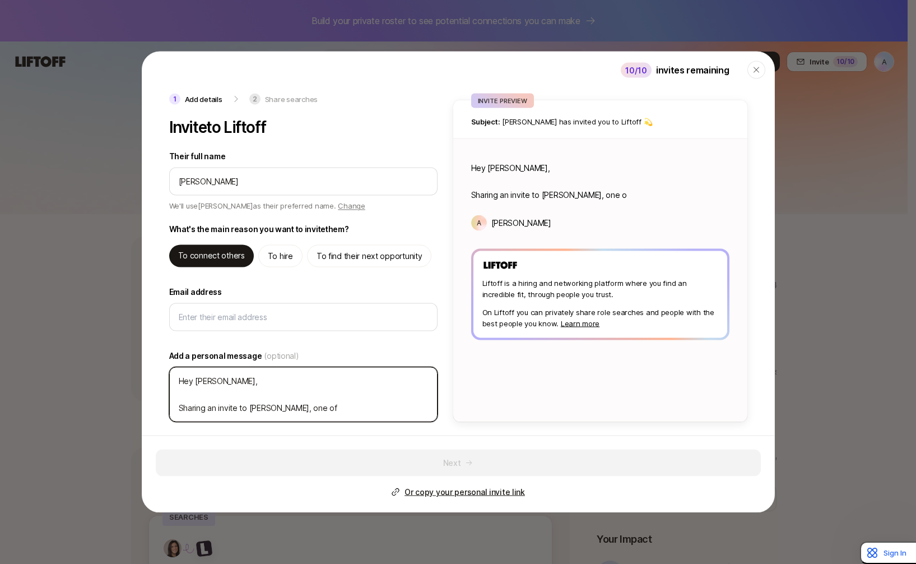
type textarea "x"
type textarea "Hey Matt, Sharing an invite to Liftoff, one of"
type textarea "x"
type textarea "Hey Matt, Sharing an invite to Liftoff, one of o"
type textarea "x"
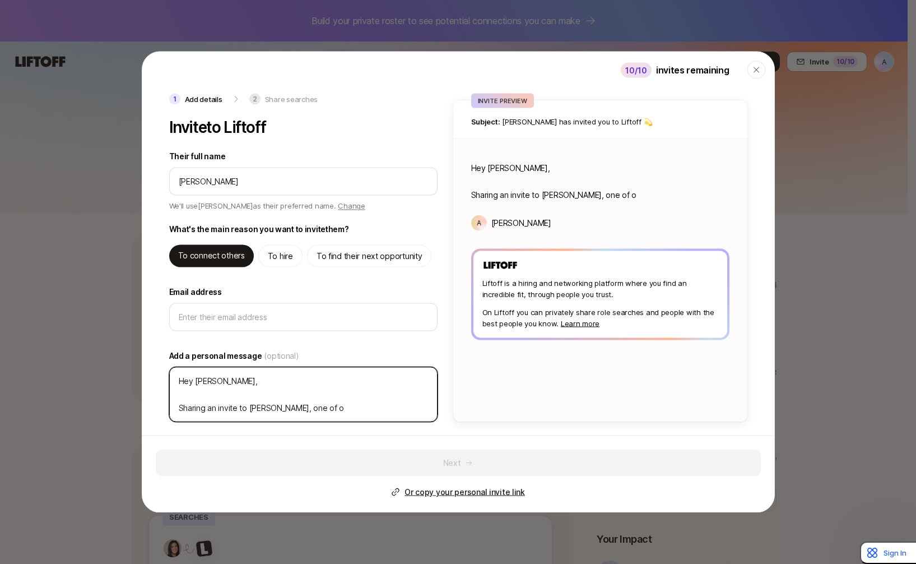
type textarea "Hey Matt, Sharing an invite to Liftoff, one of ou"
type textarea "x"
type textarea "Hey Matt, Sharing an invite to Liftoff, one of our"
type textarea "x"
type textarea "Hey Matt, Sharing an invite to Liftoff, one of our"
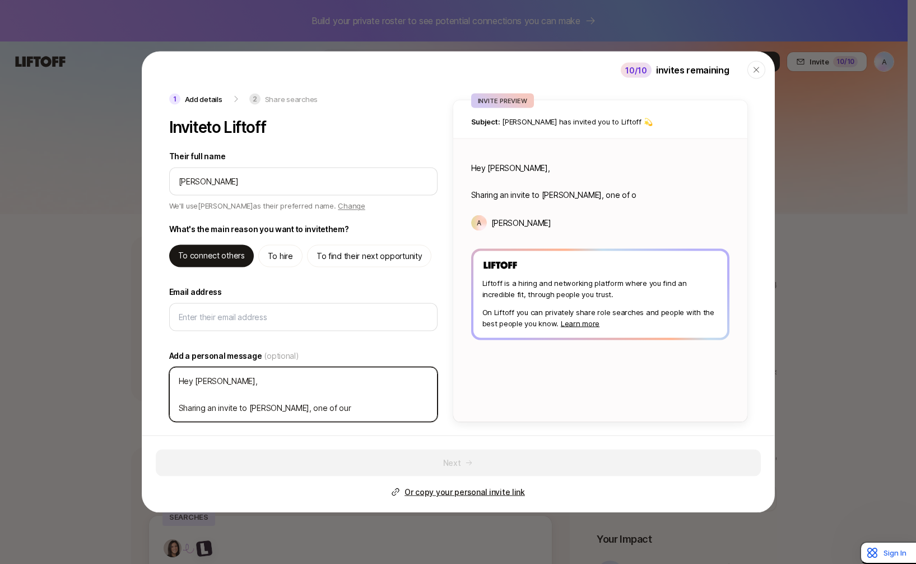
type textarea "x"
type textarea "Hey Matt, Sharing an invite to Liftoff, one of our p"
type textarea "x"
type textarea "Hey Matt, Sharing an invite to Liftoff, one of our po"
type textarea "x"
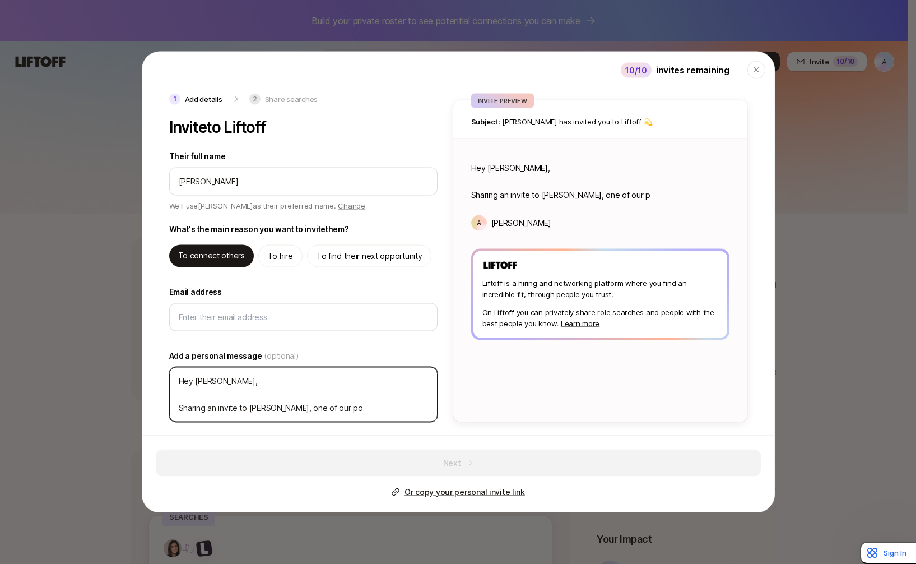
type textarea "Hey Matt, Sharing an invite to Liftoff, one of our por"
type textarea "x"
type textarea "Hey Matt, Sharing an invite to Liftoff, one of our port"
type textarea "x"
type textarea "Hey Matt, Sharing an invite to Liftoff, one of our portc"
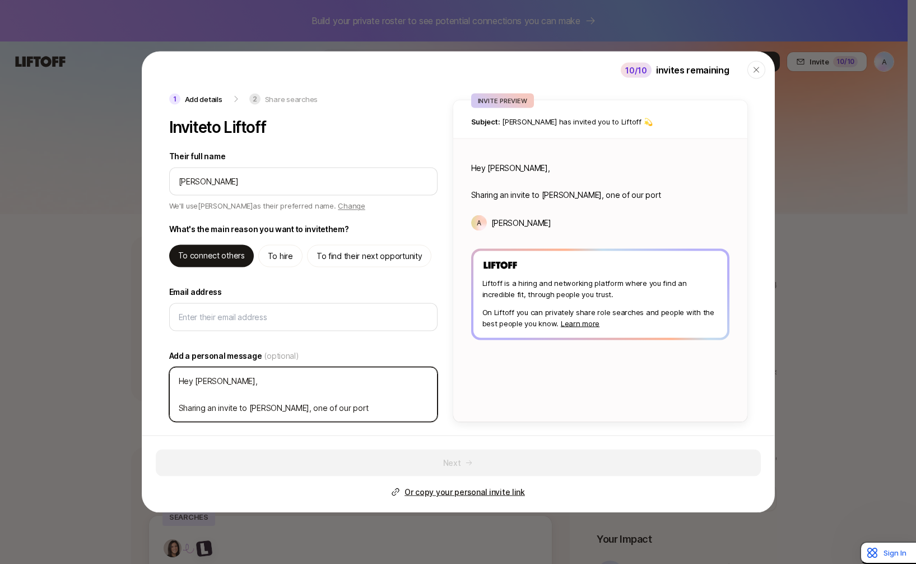
type textarea "x"
type textarea "Hey Matt, Sharing an invite to Liftoff, one of our portco"
type textarea "x"
type textarea "Hey Matt, Sharing an invite to Liftoff, one of our portcos"
type textarea "x"
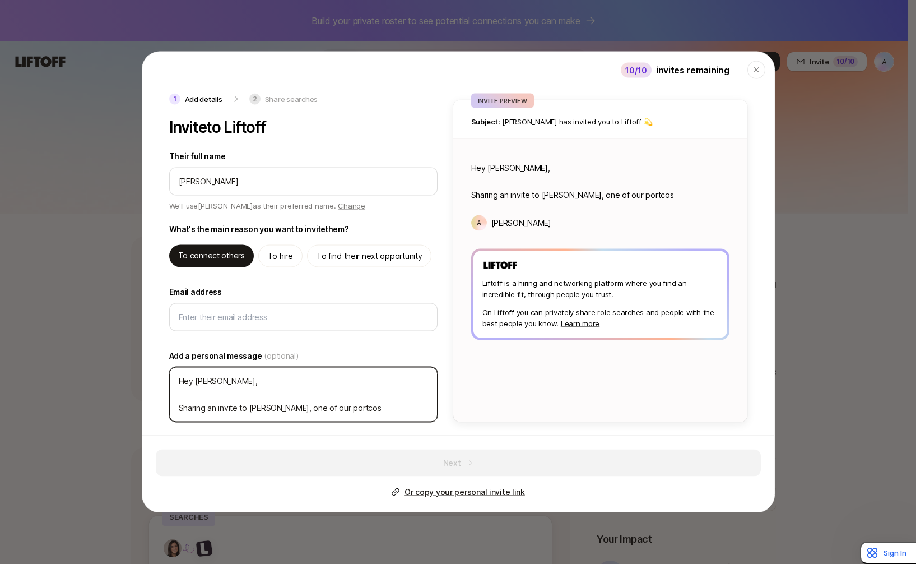
type textarea "Hey Matt, Sharing an invite to Liftoff, one of our portcos"
type textarea "x"
type textarea "Hey Matt, Sharing an invite to Liftoff, one of our portcos r"
type textarea "x"
type textarea "Hey Matt, Sharing an invite to Liftoff, one of our portcos re"
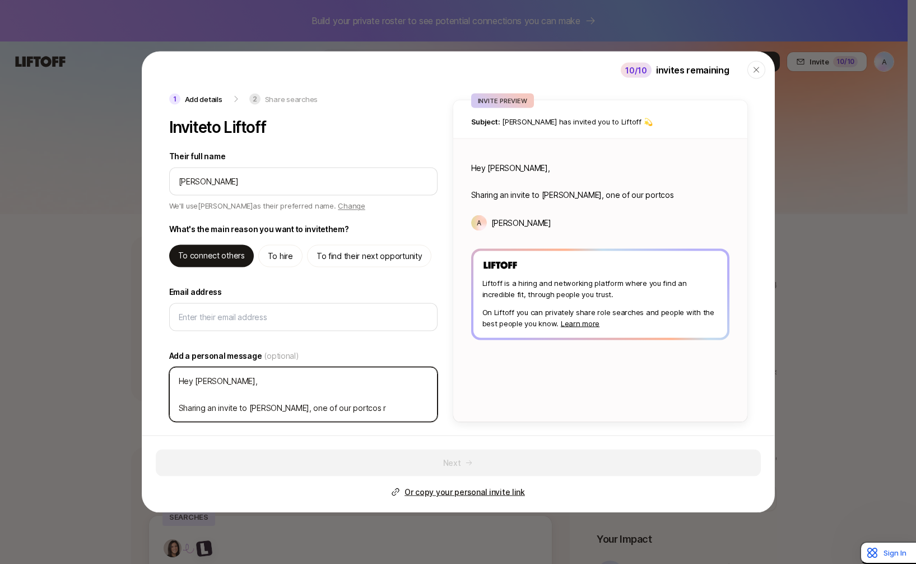
type textarea "x"
type textarea "Hey Matt, Sharing an invite to Liftoff, one of our portcos rei"
type textarea "x"
type textarea "Hey Matt, Sharing an invite to Liftoff, one of our portcos reim"
type textarea "x"
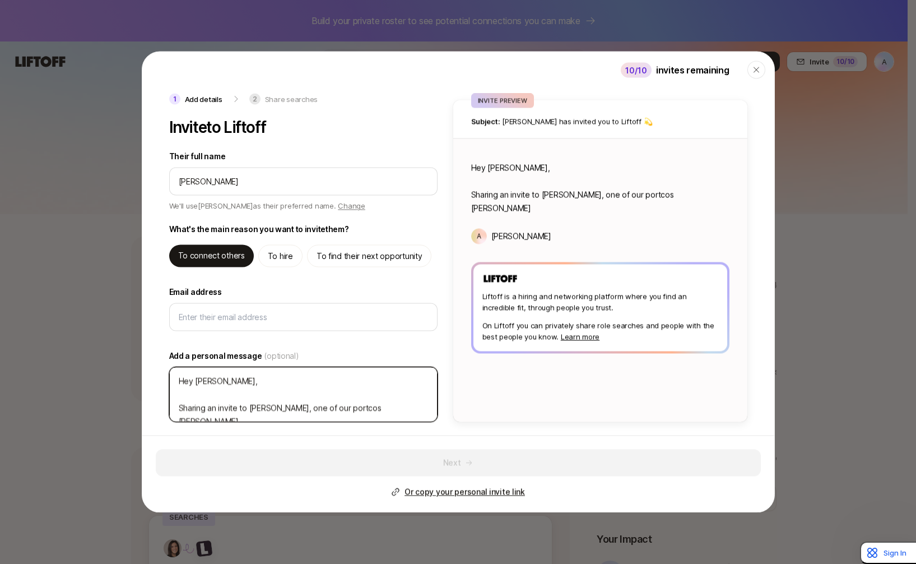
type textarea "Hey Matt, Sharing an invite to Liftoff, one of our portcos reima"
type textarea "x"
type textarea "Hey Matt, Sharing an invite to Liftoff, one of our portcos reimag"
type textarea "x"
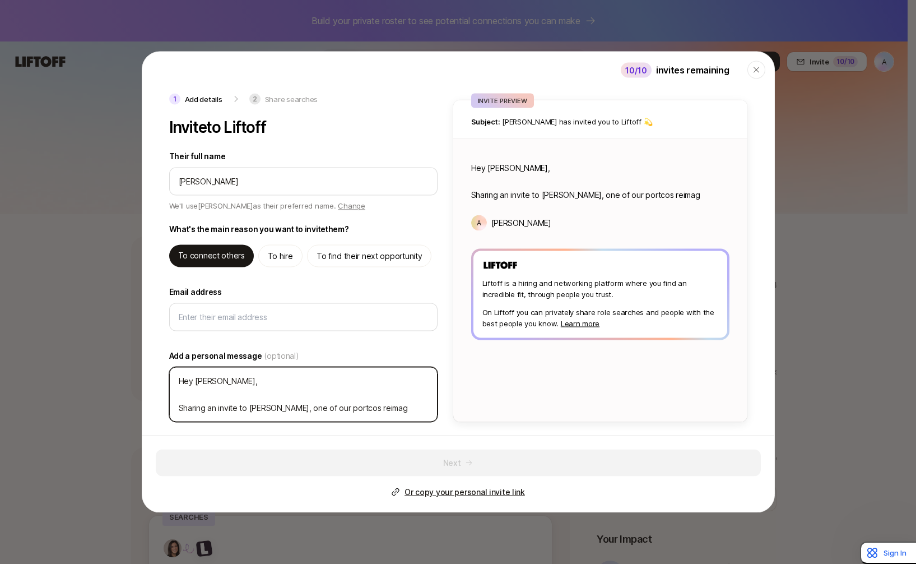
type textarea "Hey Matt, Sharing an invite to Liftoff, one of our portcos reimagi"
type textarea "x"
type textarea "Hey Matt, Sharing an invite to Liftoff, one of our portcos reimagin"
type textarea "x"
type textarea "Hey Matt, Sharing an invite to Liftoff, one of our portcos reimaging"
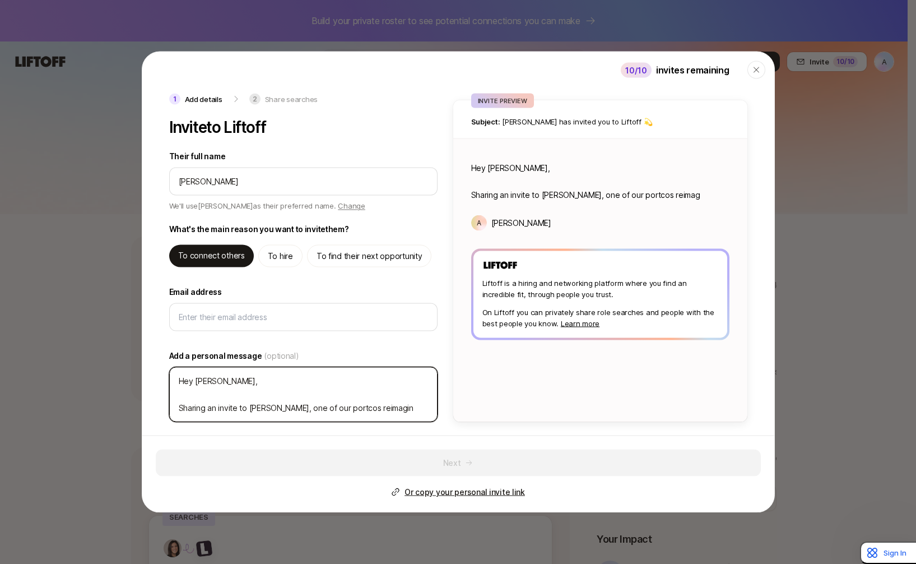
type textarea "x"
type textarea "Hey Matt, Sharing an invite to Liftoff, one of our portcos reimaging"
type textarea "x"
type textarea "Hey Matt, Sharing an invite to Liftoff, one of our portcos reimaging"
type textarea "x"
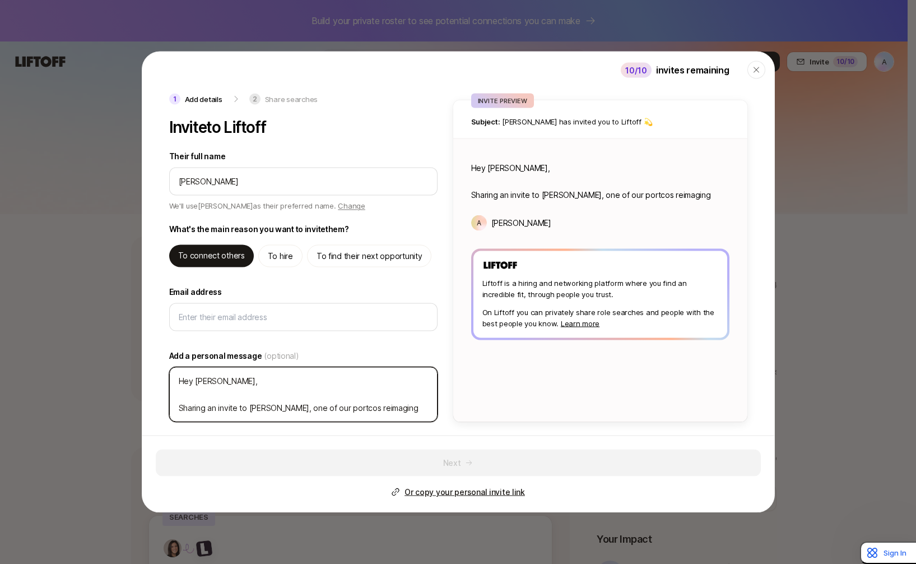
type textarea "Hey Matt, Sharing an invite to Liftoff, one of our portcos reimagin"
type textarea "x"
type textarea "Hey Matt, Sharing an invite to Liftoff, one of our portcos reimagi"
type textarea "x"
type textarea "Hey Matt, Sharing an invite to Liftoff, one of our portcos reimag"
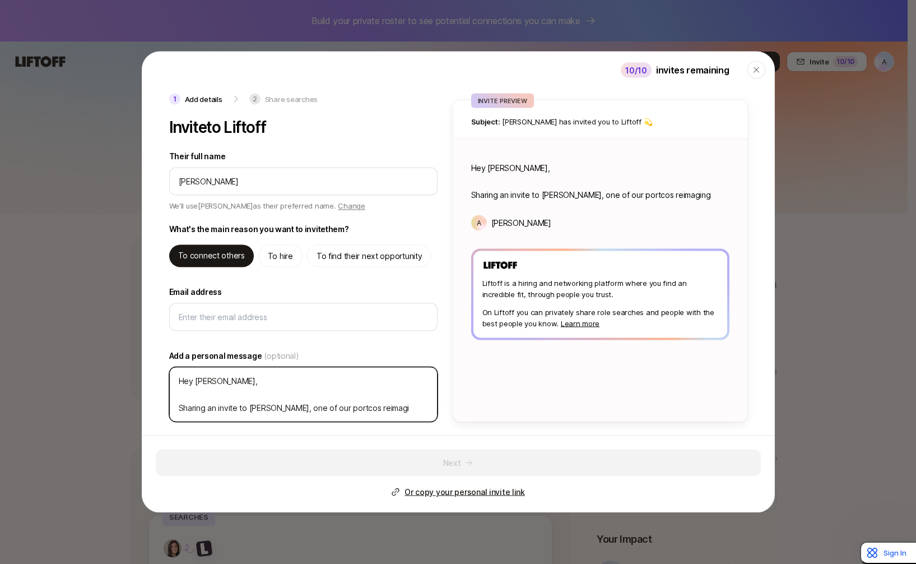
type textarea "x"
type textarea "Hey Matt, Sharing an invite to Liftoff, one of our portcos reima"
paste textarea "We’ve been impressed with Liftoff—a referral-driven hiring platform that organi…"
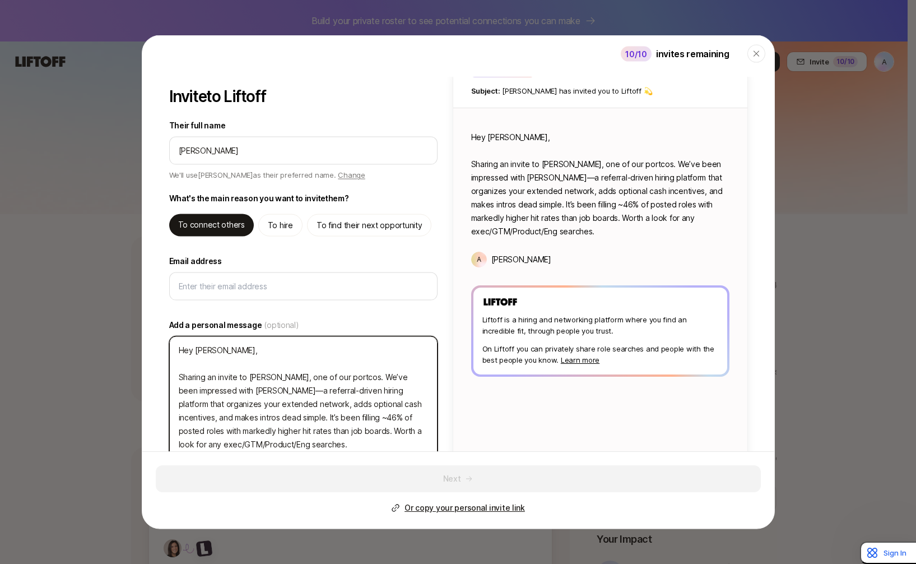
scroll to position [31, 0]
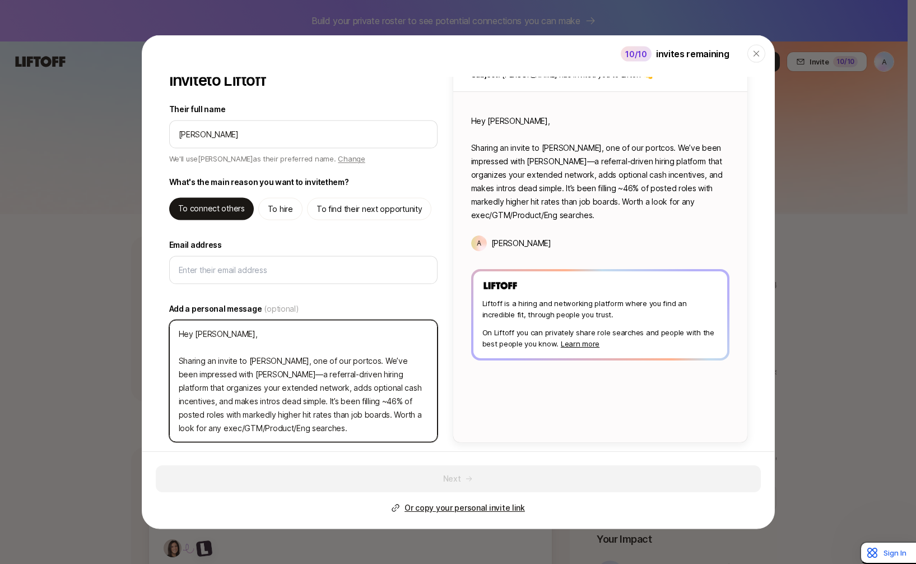
drag, startPoint x: 264, startPoint y: 374, endPoint x: 344, endPoint y: 359, distance: 81.4
click at [344, 359] on textarea "Hey Matt, Sharing an invite to Liftoff, one of our portcos. We’ve been impresse…" at bounding box center [303, 381] width 268 height 122
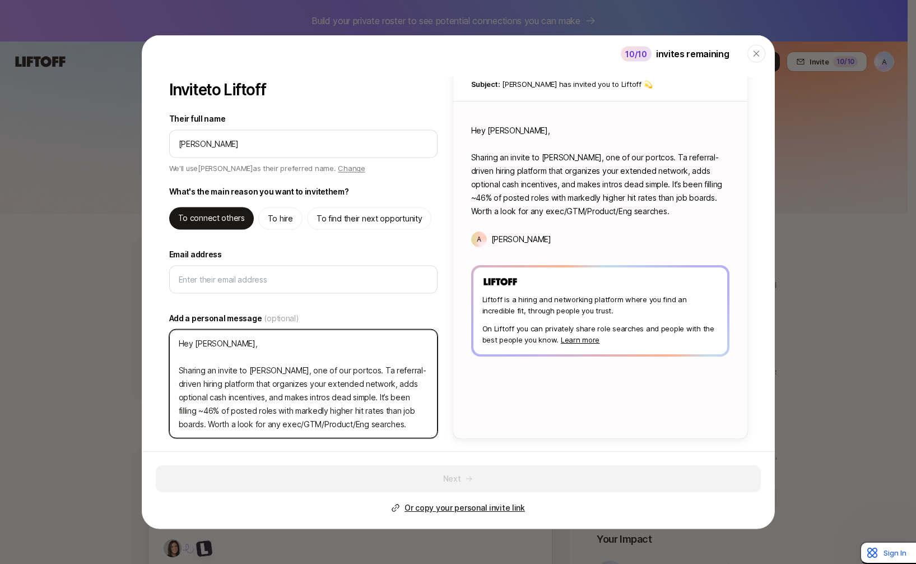
scroll to position [21, 0]
click at [345, 398] on textarea "Hey Matt, Sharing an invite to Liftoff, one of our portcos. They're a referral-…" at bounding box center [303, 383] width 268 height 109
click at [309, 399] on textarea "Hey Matt, Sharing an invite to Liftoff, one of our portcos. They're a referral-…" at bounding box center [303, 383] width 268 height 109
click at [363, 398] on textarea "Hey Matt, Sharing an invite to Liftoff, one of our portcos. They're a referral-…" at bounding box center [303, 383] width 268 height 109
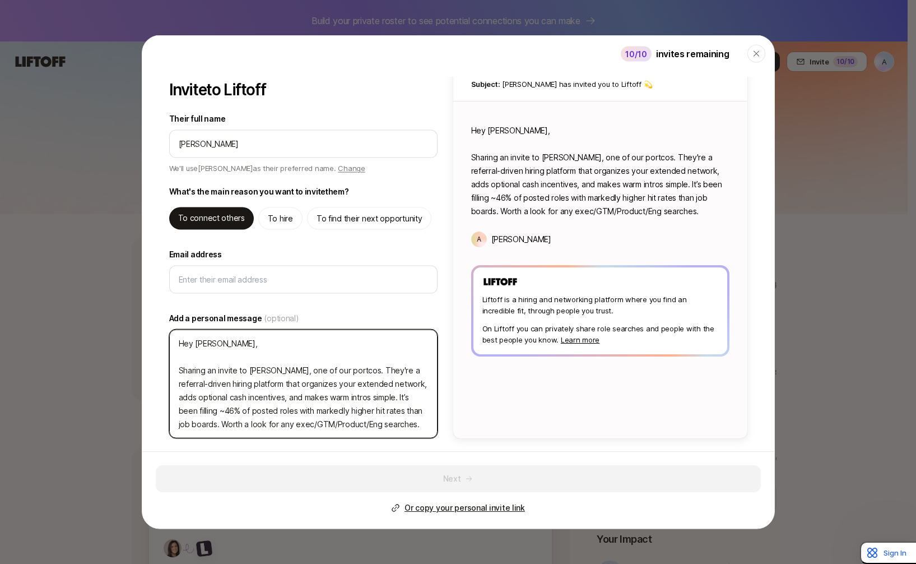
click at [407, 423] on textarea "Hey Matt, Sharing an invite to Liftoff, one of our portcos. They're a referral-…" at bounding box center [303, 383] width 268 height 109
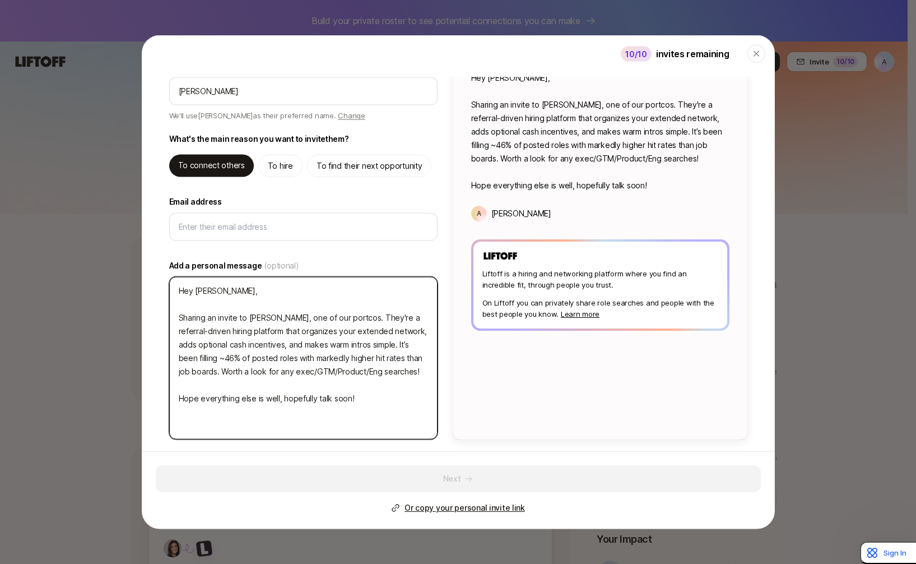
scroll to position [75, 0]
click at [362, 406] on textarea "Hey Matt, Sharing an invite to Liftoff, one of our portcos. They're a referral-…" at bounding box center [303, 357] width 268 height 162
click at [335, 425] on textarea "Hey Matt, Sharing an invite to Liftoff, one of our portcos. They're a referral-…" at bounding box center [303, 357] width 268 height 162
click at [323, 423] on textarea "Hey Matt, Sharing an invite to Liftoff, one of our portcos. They're a referral-…" at bounding box center [303, 357] width 268 height 162
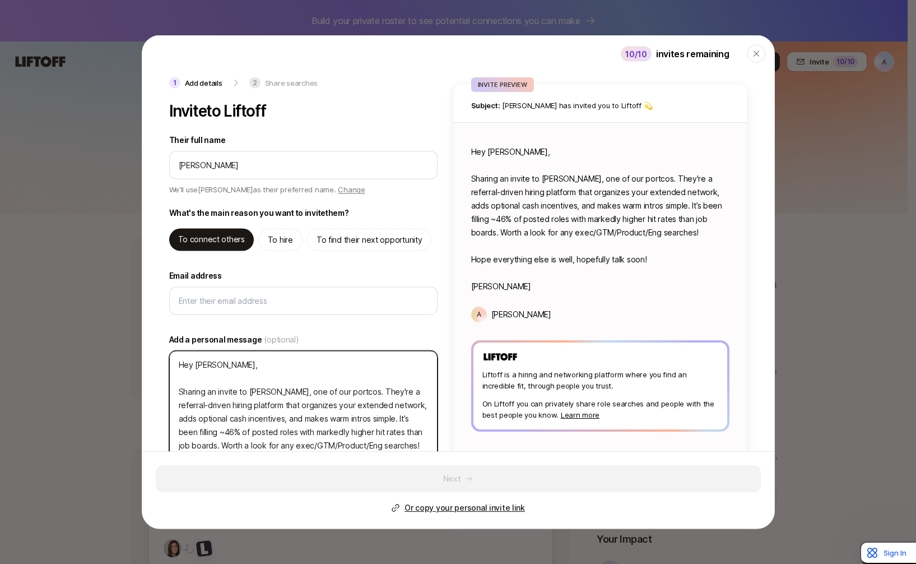
scroll to position [13, 0]
click at [254, 416] on textarea "Hey Matt, Sharing an invite to Liftoff, one of our portcos. They're a referral-…" at bounding box center [303, 439] width 268 height 176
click at [357, 405] on textarea "Hey Matt, Sharing an invite to Liftoff, one of our portcos. They're a referral-…" at bounding box center [303, 439] width 268 height 176
click at [388, 408] on textarea "Hey Matt, Sharing an invite to Liftoff, one of our portcos. They're a referral-…" at bounding box center [303, 439] width 268 height 176
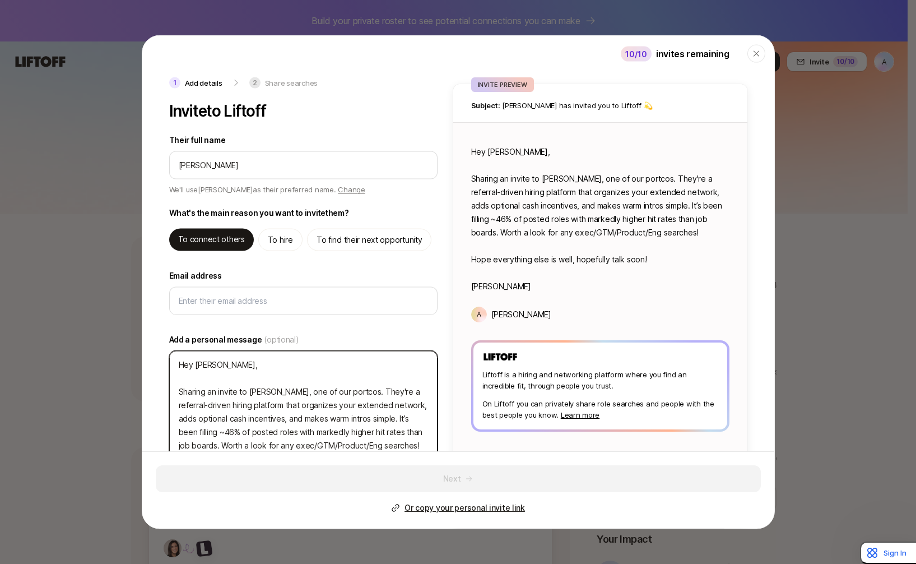
click at [394, 406] on textarea "Hey Matt, Sharing an invite to Liftoff, one of our portcos. They're a referral-…" at bounding box center [303, 439] width 268 height 176
click at [385, 405] on textarea "Hey Matt, Sharing an invite to Liftoff, one of our portcos. They're a referral-…" at bounding box center [303, 439] width 268 height 176
click at [401, 426] on textarea "Hey Matt, Sharing an invite to Liftoff, one of our portcos. They're a referral-…" at bounding box center [303, 439] width 268 height 176
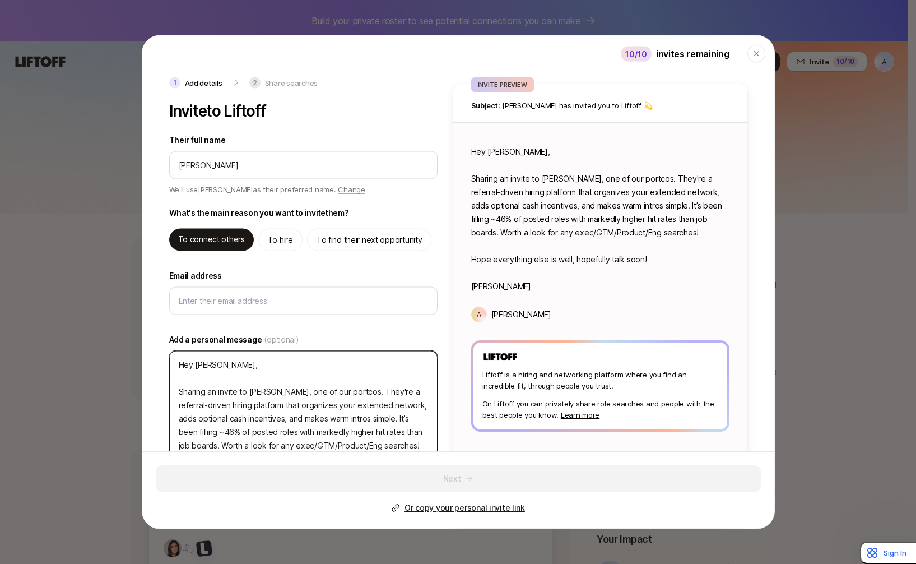
click at [313, 446] on textarea "Hey Matt, Sharing an invite to Liftoff, one of our portcos. They're a referral-…" at bounding box center [303, 439] width 268 height 176
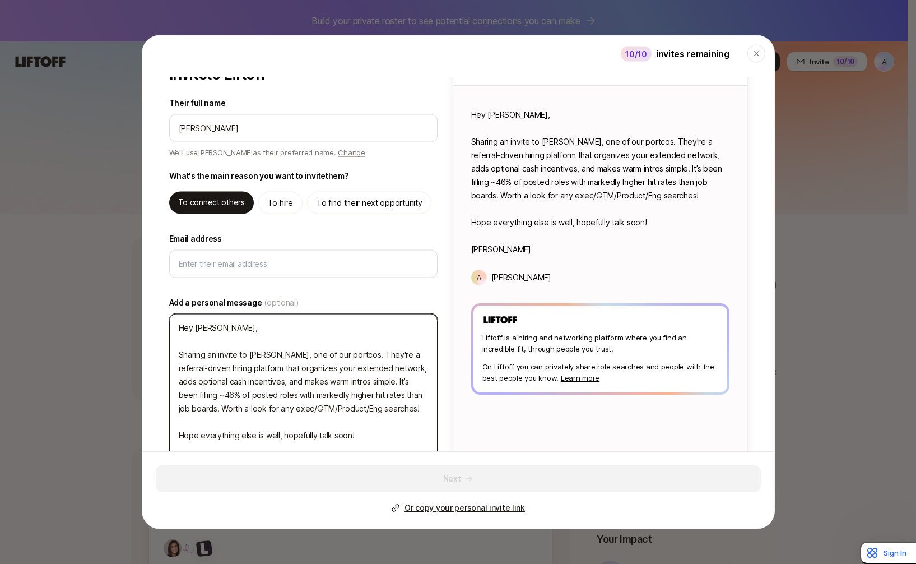
scroll to position [44, 0]
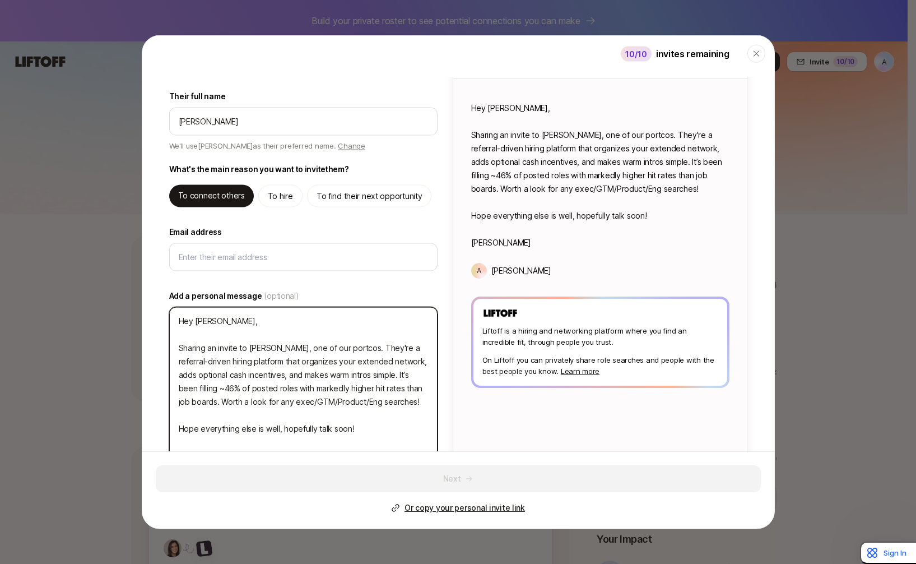
click at [261, 420] on textarea "Hey Matt, Sharing an invite to Liftoff, one of our portcos. They're a referral-…" at bounding box center [303, 395] width 268 height 176
click at [247, 419] on textarea "Hey Matt, Sharing an invite to Liftoff, one of our portcos. They're a referral-…" at bounding box center [303, 395] width 268 height 176
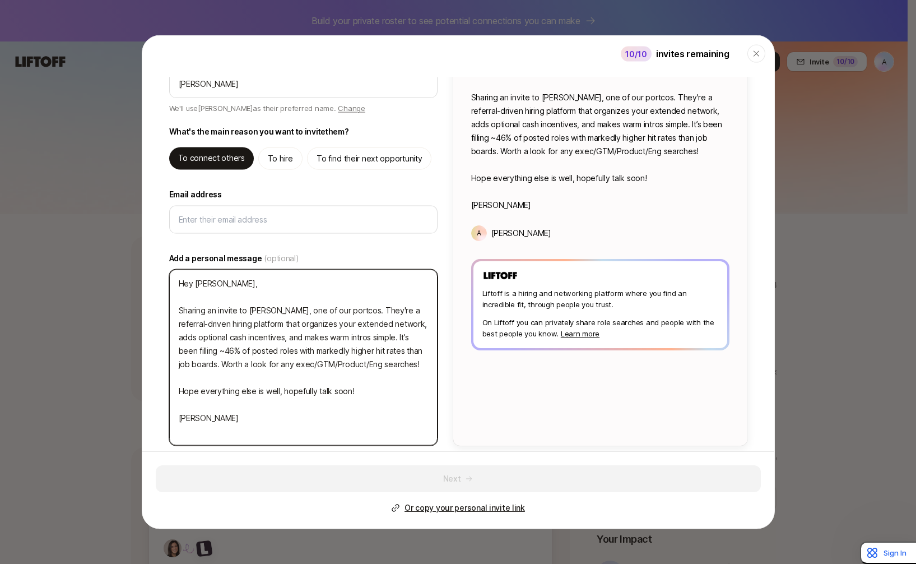
scroll to position [89, 0]
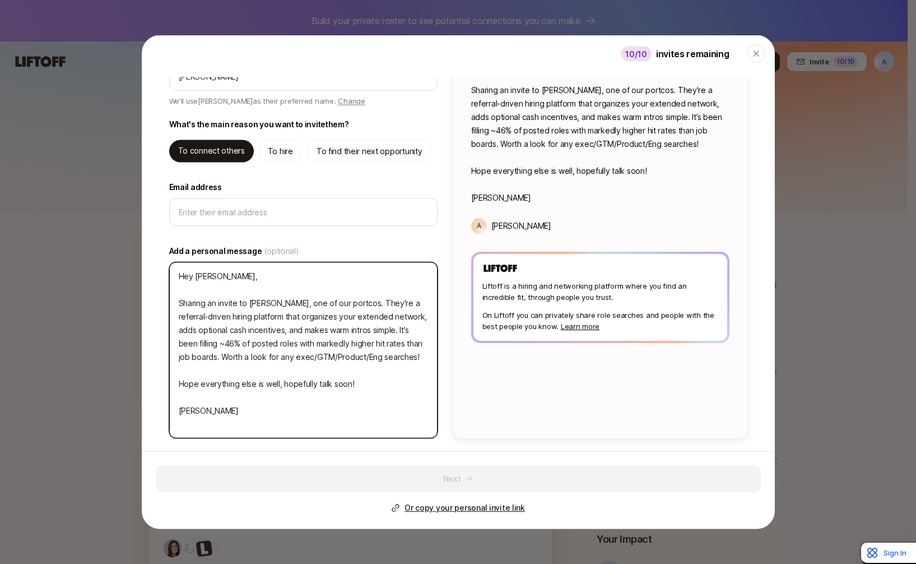
click at [254, 405] on textarea "Hey Matt, Sharing an invite to Liftoff, one of our portcos. They're a referral-…" at bounding box center [303, 350] width 268 height 176
click at [247, 418] on textarea "Hey Matt, Sharing an invite to Liftoff, one of our portcos. They're a referral-…" at bounding box center [303, 350] width 268 height 176
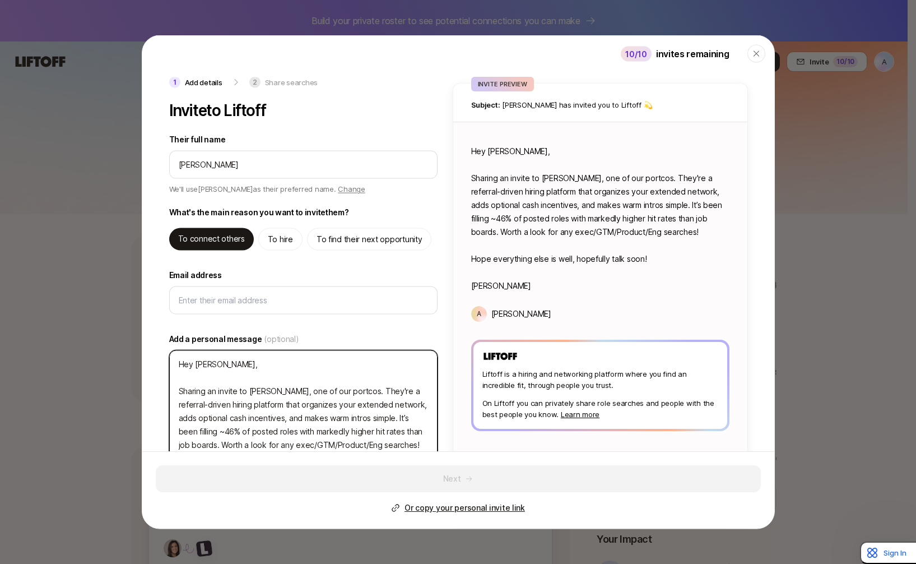
scroll to position [0, 0]
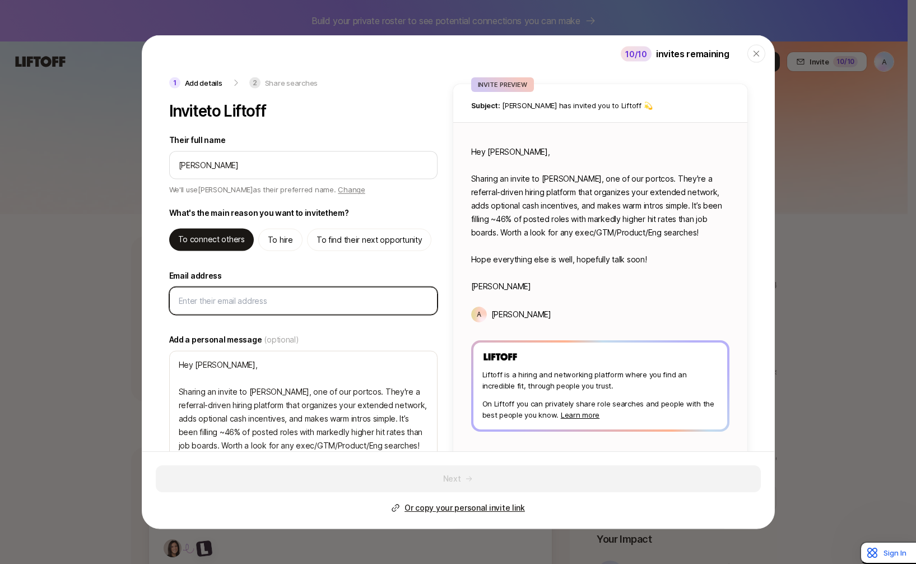
click at [213, 301] on input "Email address" at bounding box center [303, 300] width 249 height 13
paste input "matt@claimshero.io"
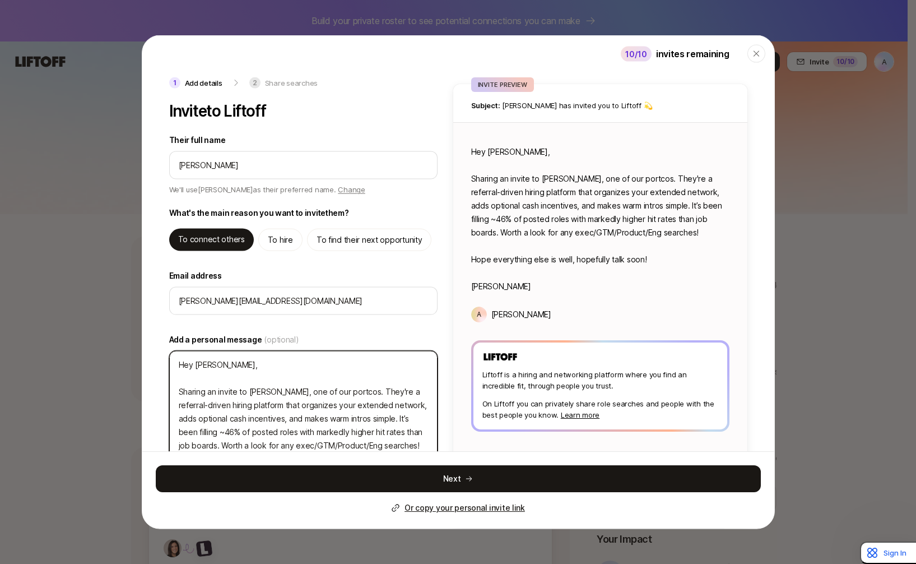
click at [259, 421] on textarea "Hey Matt, Sharing an invite to Liftoff, one of our portcos. They're a referral-…" at bounding box center [303, 439] width 268 height 176
click at [399, 402] on textarea "Hey Matt, Sharing an invite to Liftoff, one of our portcos. They're a referral-…" at bounding box center [303, 439] width 268 height 176
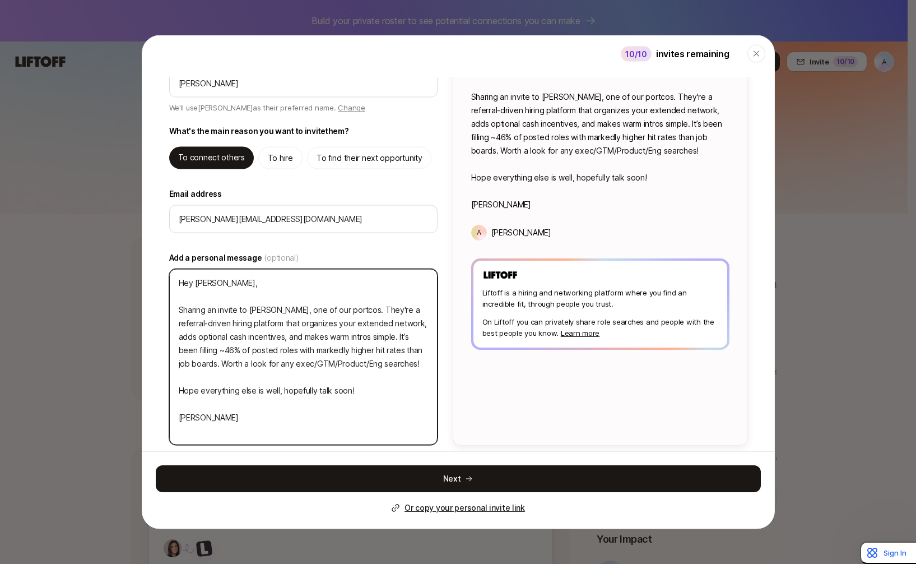
click at [309, 407] on textarea "Hey Matt, Sharing an invite to Liftoff, one of our portcos. They're a referral-…" at bounding box center [303, 357] width 268 height 176
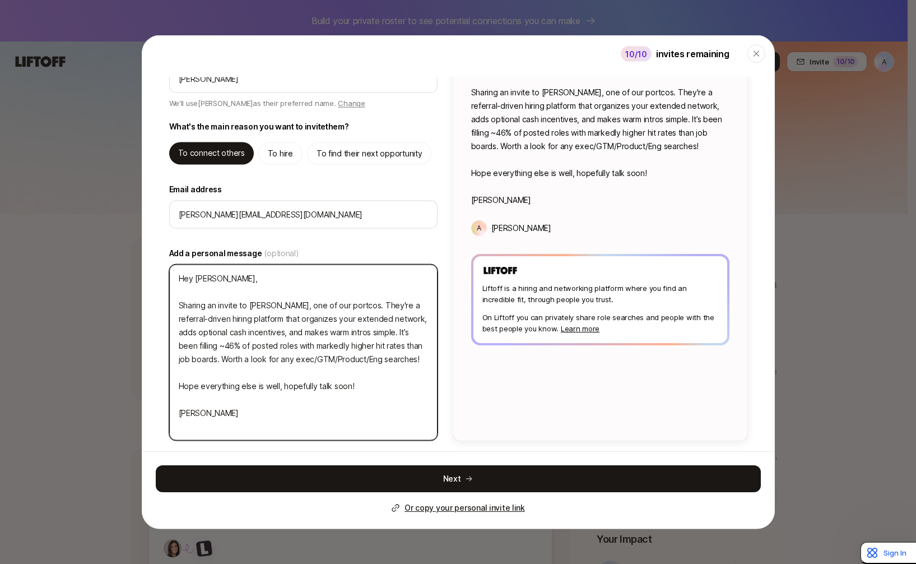
scroll to position [0, 0]
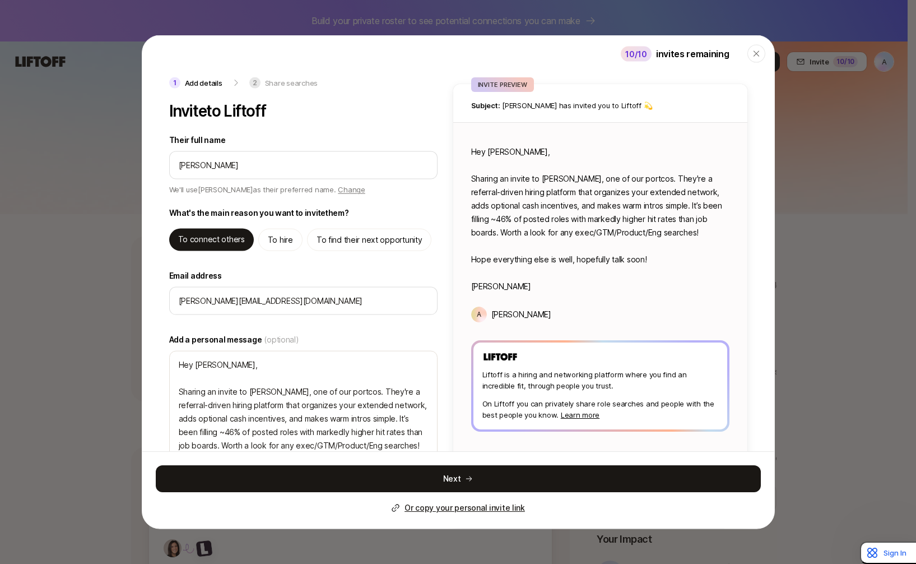
click at [285, 238] on p "To hire" at bounding box center [280, 239] width 25 height 13
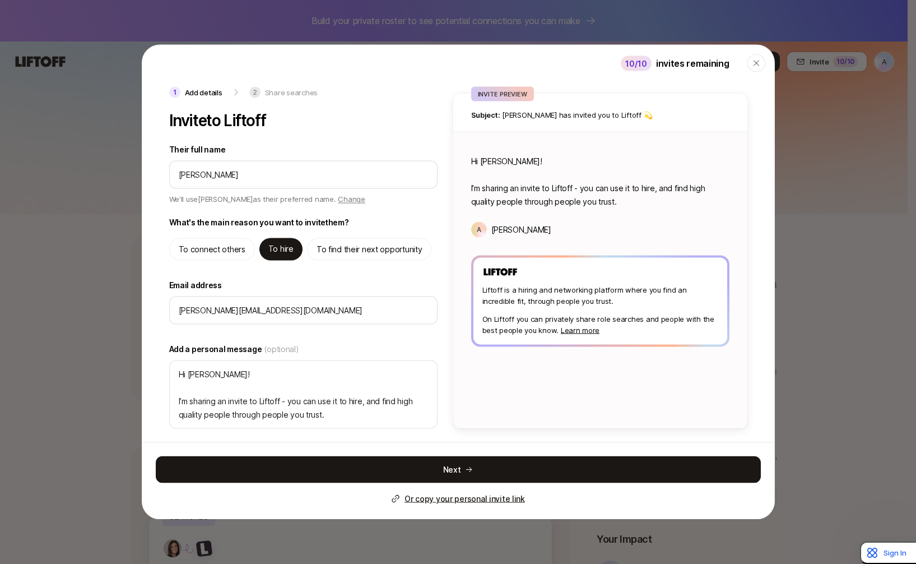
click at [194, 254] on p "To connect others" at bounding box center [212, 249] width 67 height 13
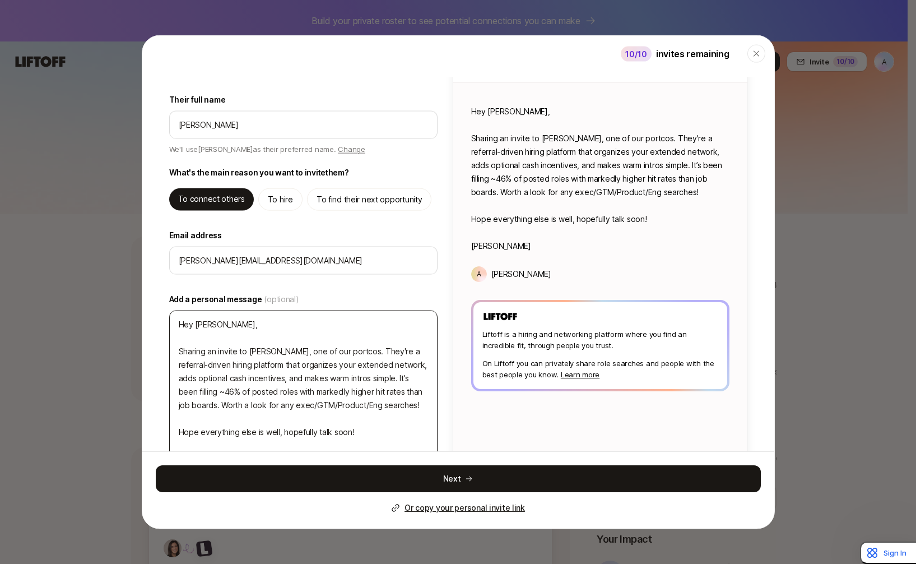
scroll to position [89, 0]
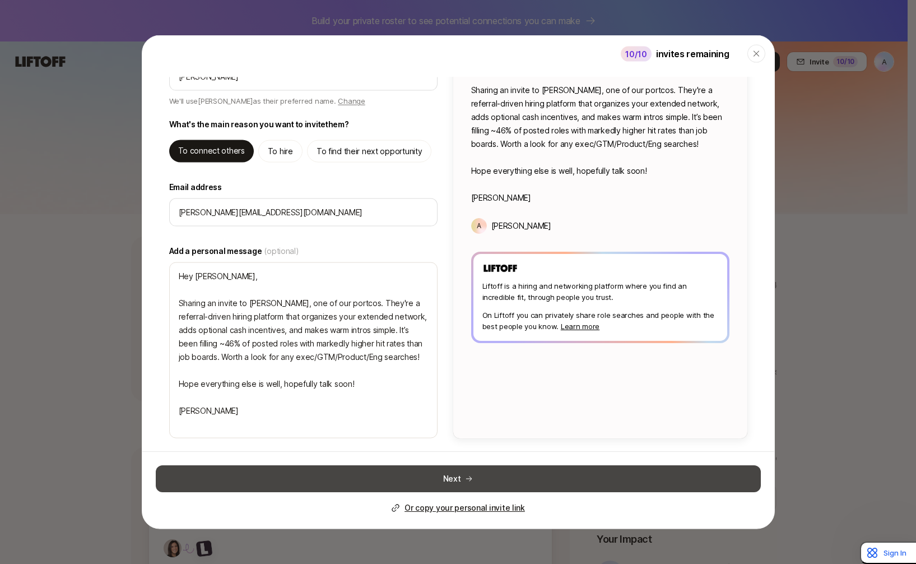
click at [453, 476] on button "Next" at bounding box center [458, 478] width 605 height 27
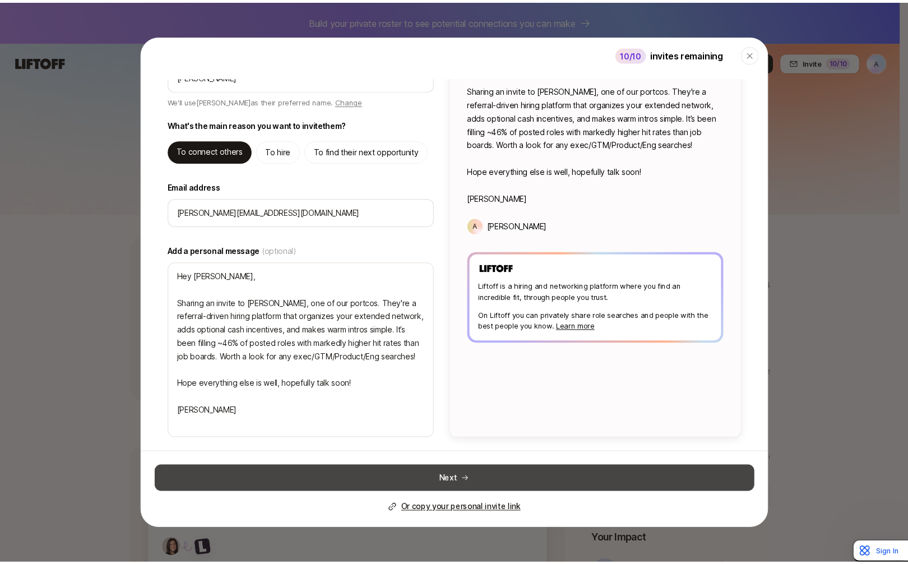
scroll to position [0, 0]
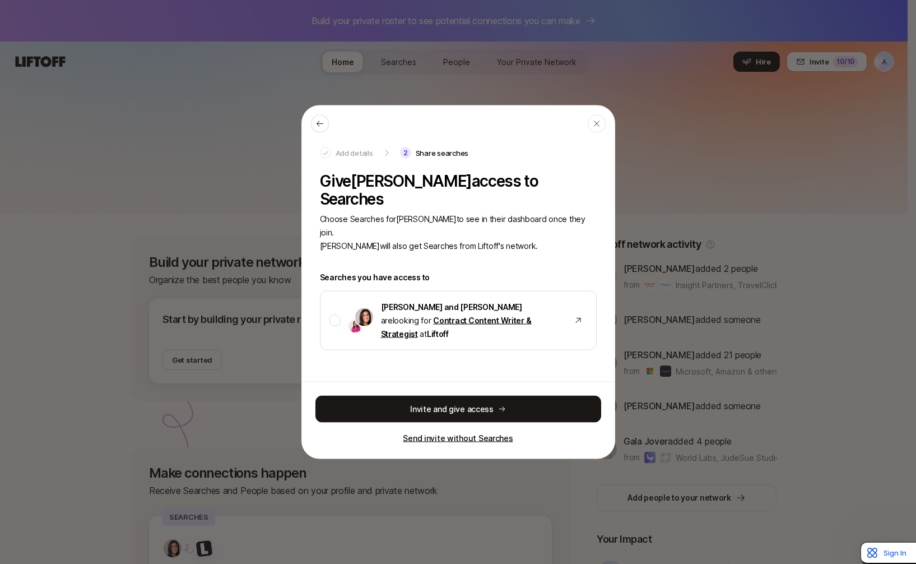
click at [466, 431] on p "Send invite without Searches" at bounding box center [458, 437] width 110 height 13
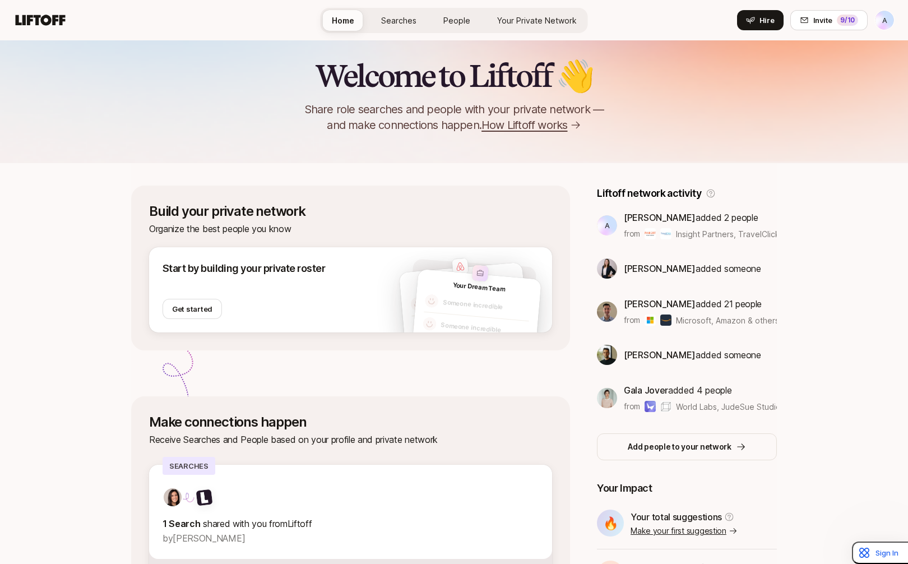
scroll to position [50, 0]
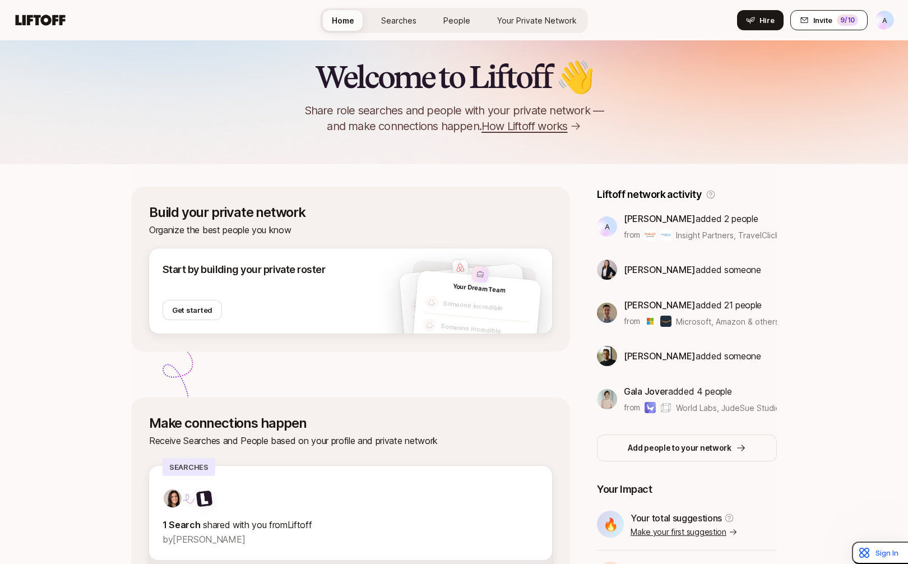
click at [823, 19] on span "Invite" at bounding box center [822, 20] width 19 height 11
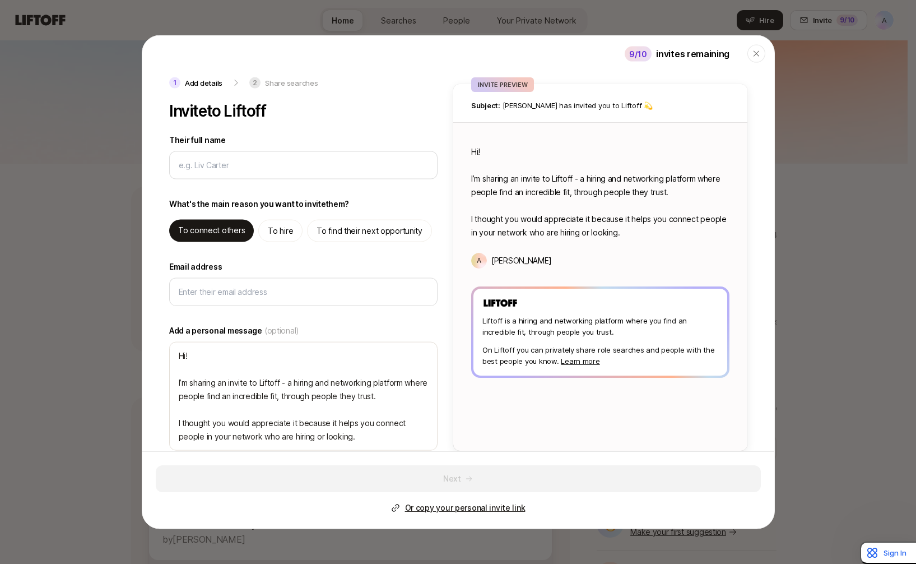
click at [448, 505] on p "Or copy your personal invite link" at bounding box center [465, 507] width 120 height 13
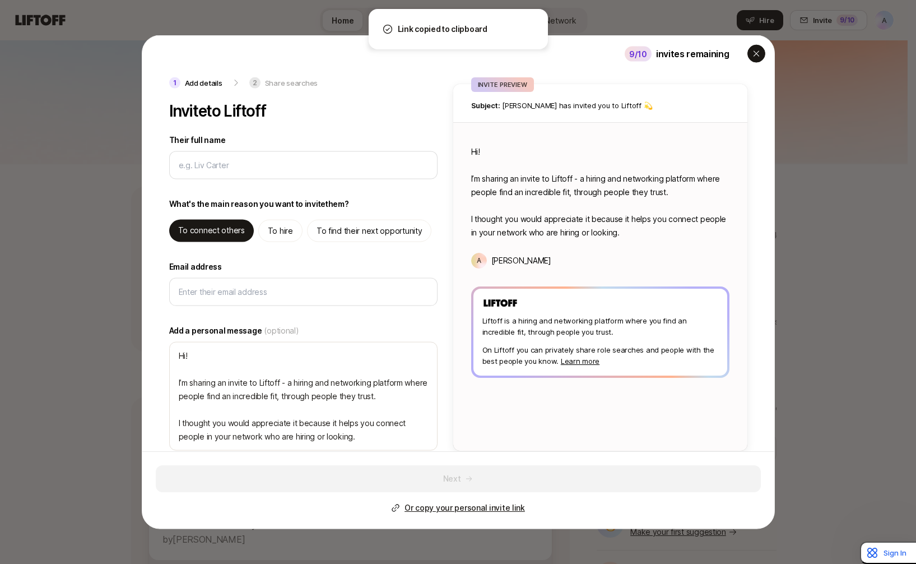
click at [754, 53] on icon "button" at bounding box center [756, 53] width 9 height 9
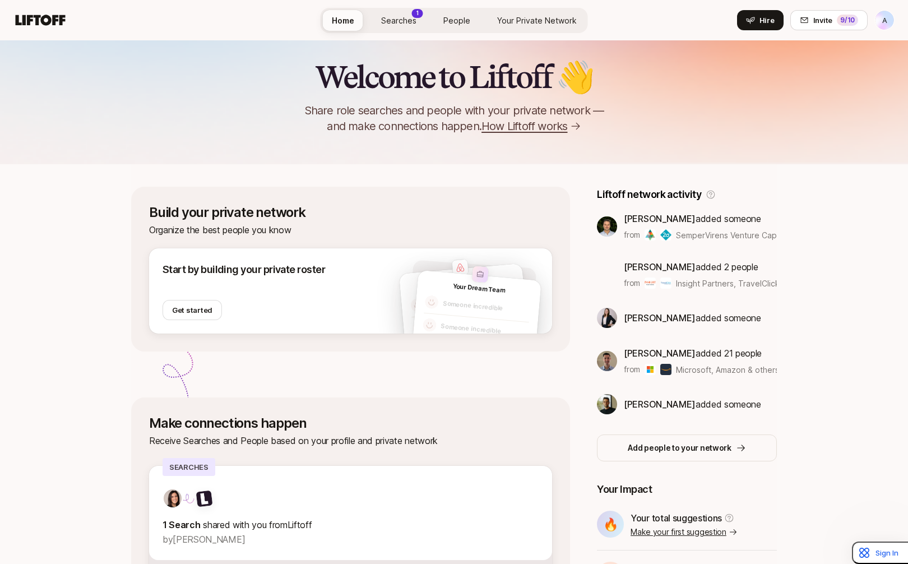
click at [403, 17] on span "Searches" at bounding box center [398, 21] width 35 height 12
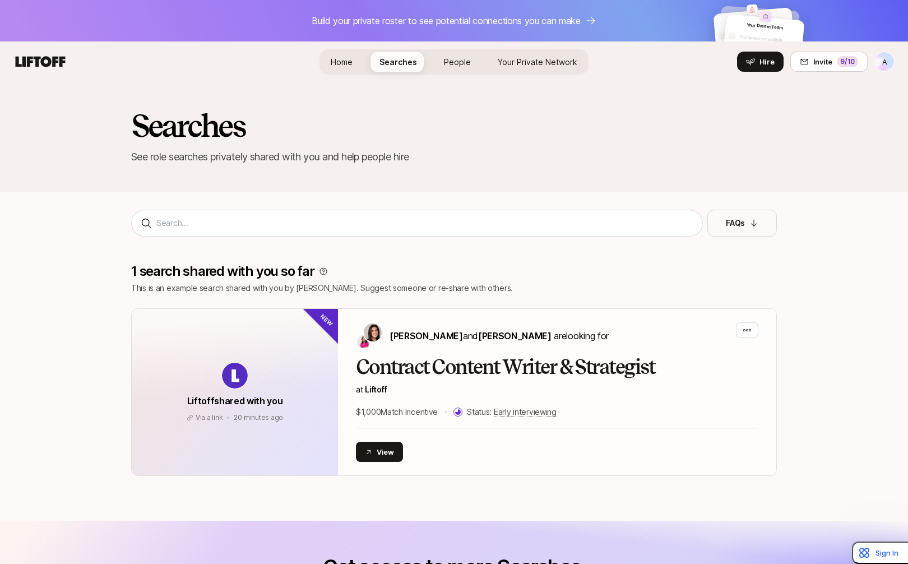
click at [466, 63] on span "People" at bounding box center [457, 62] width 27 height 12
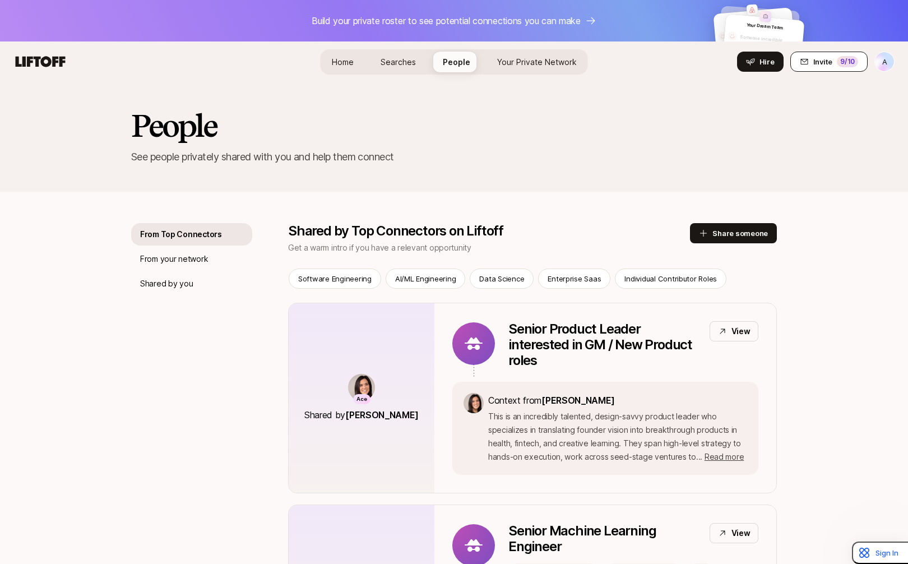
click at [839, 67] on button "Invite 9 /10" at bounding box center [828, 62] width 77 height 20
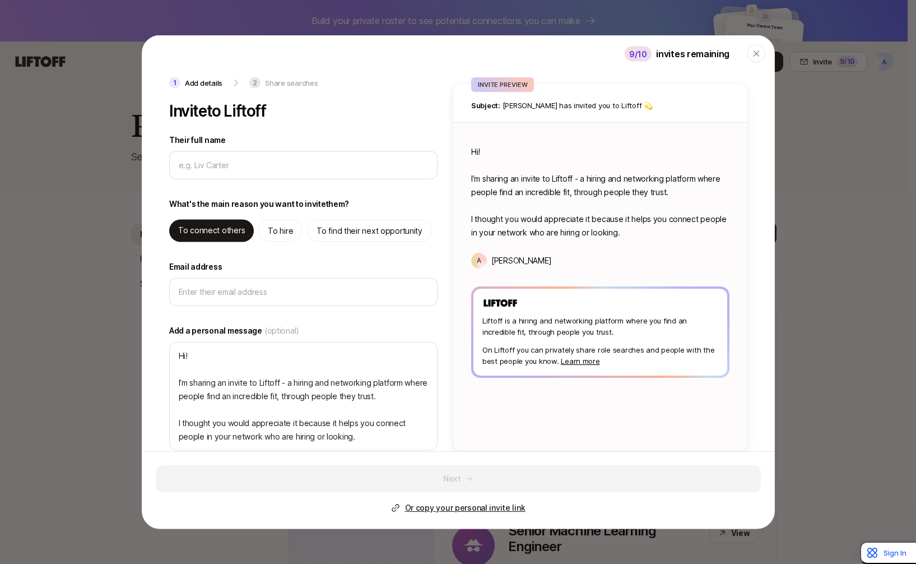
click at [481, 506] on p "Or copy your personal invite link" at bounding box center [465, 507] width 120 height 13
click at [464, 509] on p "Or copy your personal invite link" at bounding box center [465, 507] width 120 height 13
click at [496, 324] on p "Liftoff is a hiring and networking platform where you find an incredible fit, t…" at bounding box center [600, 325] width 236 height 22
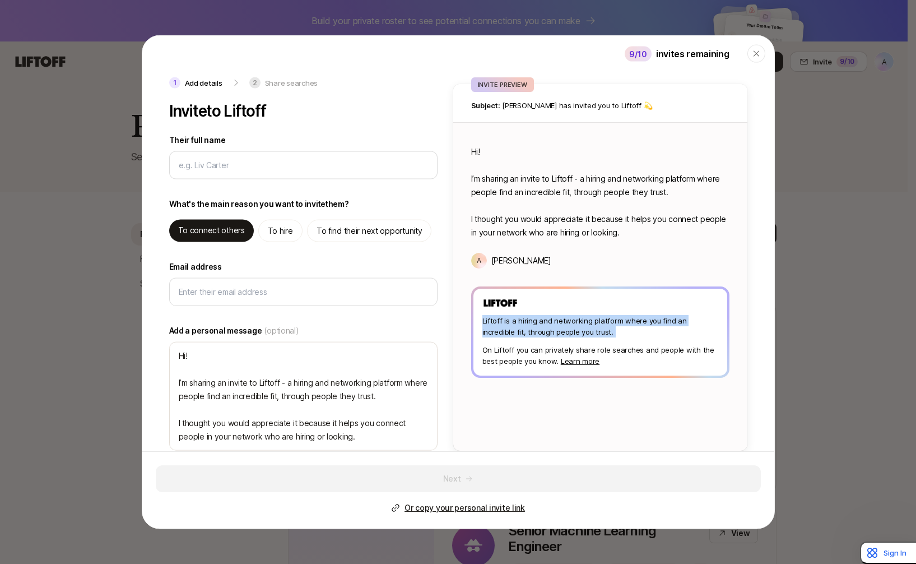
click at [533, 329] on p "Liftoff is a hiring and networking platform where you find an incredible fit, t…" at bounding box center [600, 325] width 236 height 22
click at [566, 100] on p "Subject: Anna has invited you to Liftoff 💫" at bounding box center [600, 105] width 258 height 11
drag, startPoint x: 635, startPoint y: 102, endPoint x: 517, endPoint y: 106, distance: 118.8
click at [517, 106] on p "Subject: Anna has invited you to Liftoff 💫" at bounding box center [600, 105] width 258 height 11
click at [495, 105] on p "Subject: Anna has invited you to Liftoff 💫" at bounding box center [600, 105] width 258 height 11
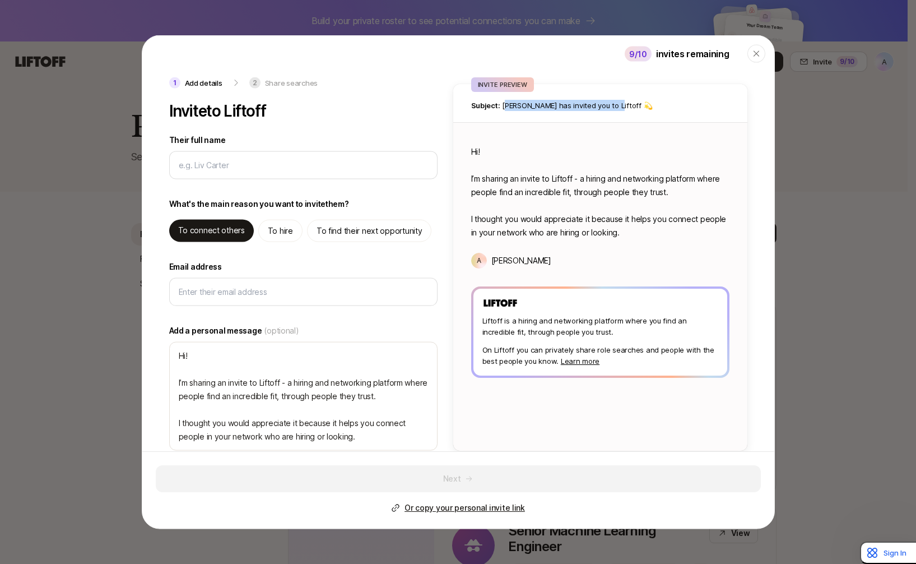
drag, startPoint x: 495, startPoint y: 105, endPoint x: 607, endPoint y: 104, distance: 112.1
click at [607, 104] on p "Subject: Anna has invited you to Liftoff 💫" at bounding box center [600, 105] width 258 height 11
click at [591, 109] on p "Subject: Anna has invited you to Liftoff 💫" at bounding box center [600, 105] width 258 height 11
drag, startPoint x: 492, startPoint y: 108, endPoint x: 608, endPoint y: 106, distance: 116.0
click at [608, 106] on p "Subject: Anna has invited you to Liftoff 💫" at bounding box center [600, 105] width 258 height 11
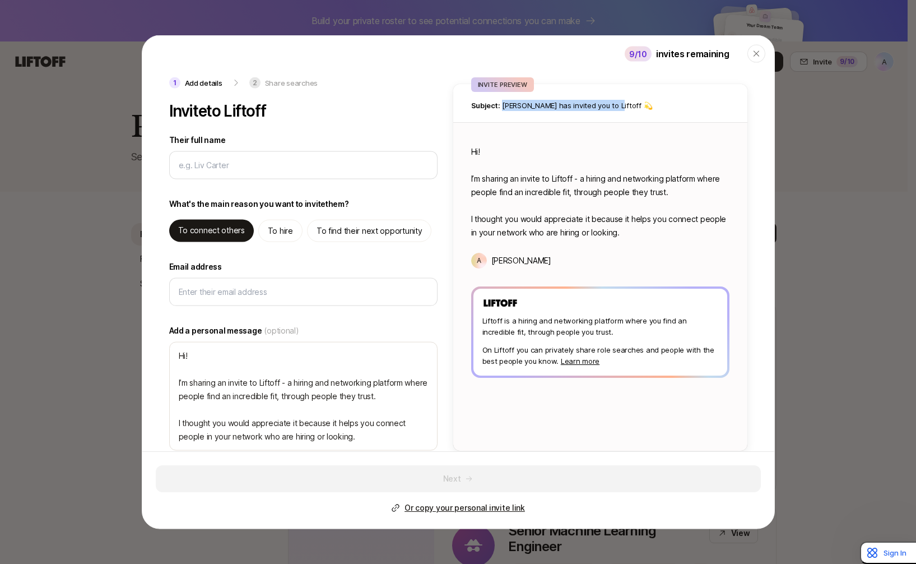
copy p "Anna has invited you to Liftoff 💫"
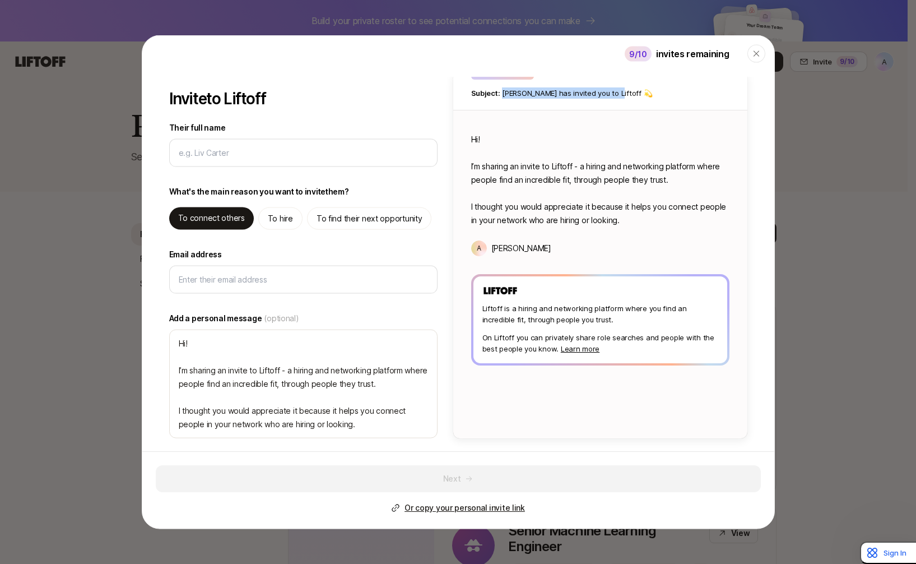
click at [443, 508] on p "Or copy your personal invite link" at bounding box center [465, 507] width 120 height 13
click at [569, 350] on link "Learn more" at bounding box center [580, 347] width 39 height 9
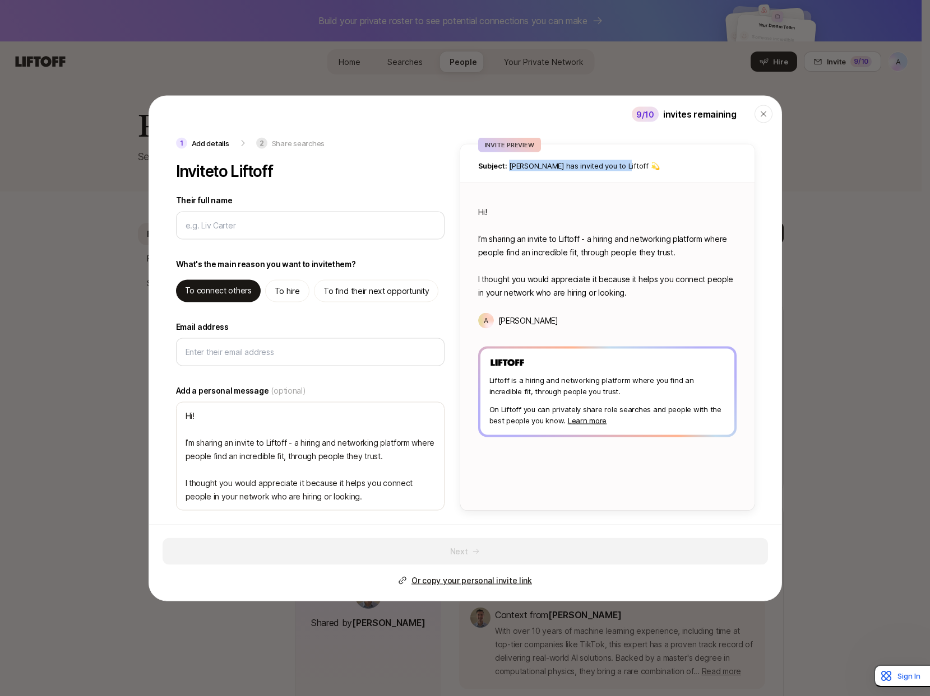
scroll to position [0, 0]
click at [477, 563] on p "Or copy your personal invite link" at bounding box center [471, 580] width 120 height 13
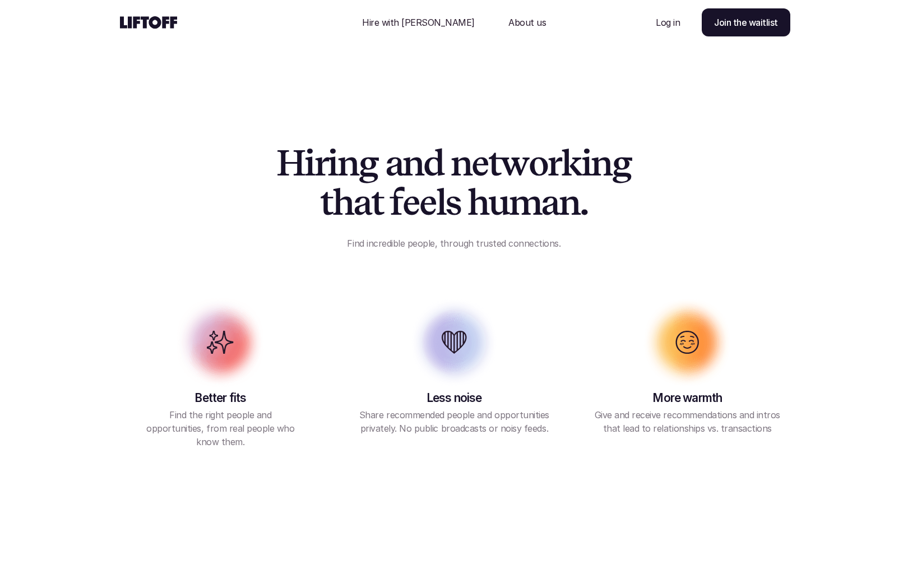
click at [118, 153] on div "H i r i n g a n d n e t w o r k i n g t h a t f e e l s h u m a n . Find incred…" at bounding box center [454, 196] width 672 height 106
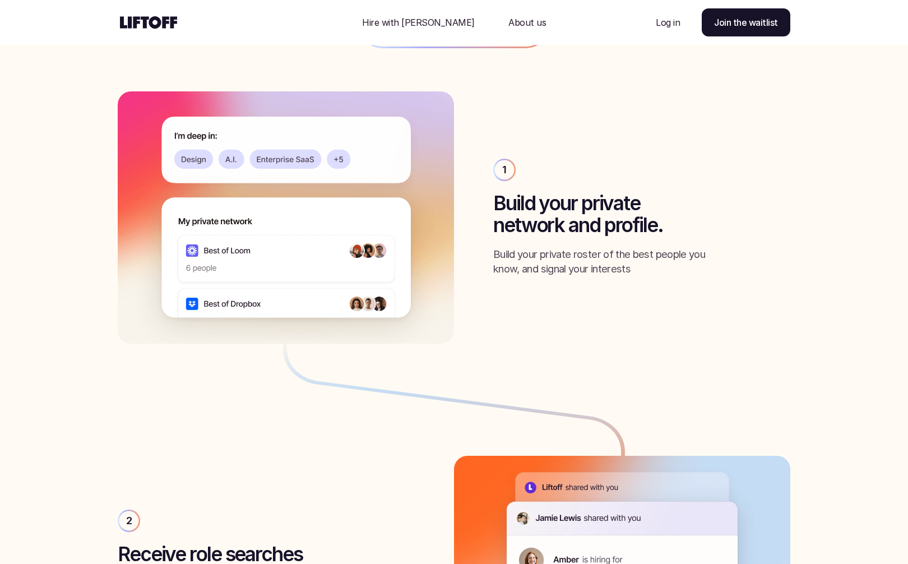
scroll to position [538, 0]
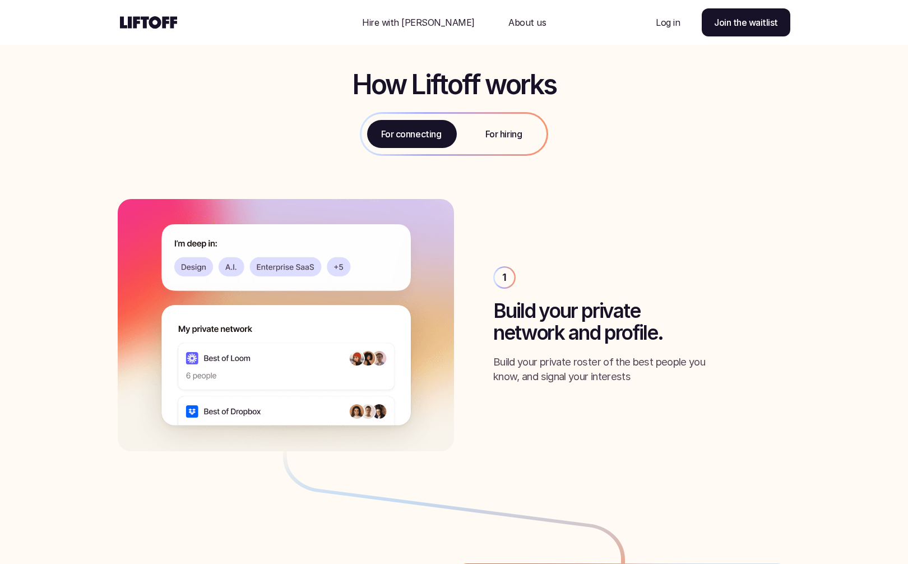
click at [512, 134] on p "For hiring" at bounding box center [503, 133] width 36 height 13
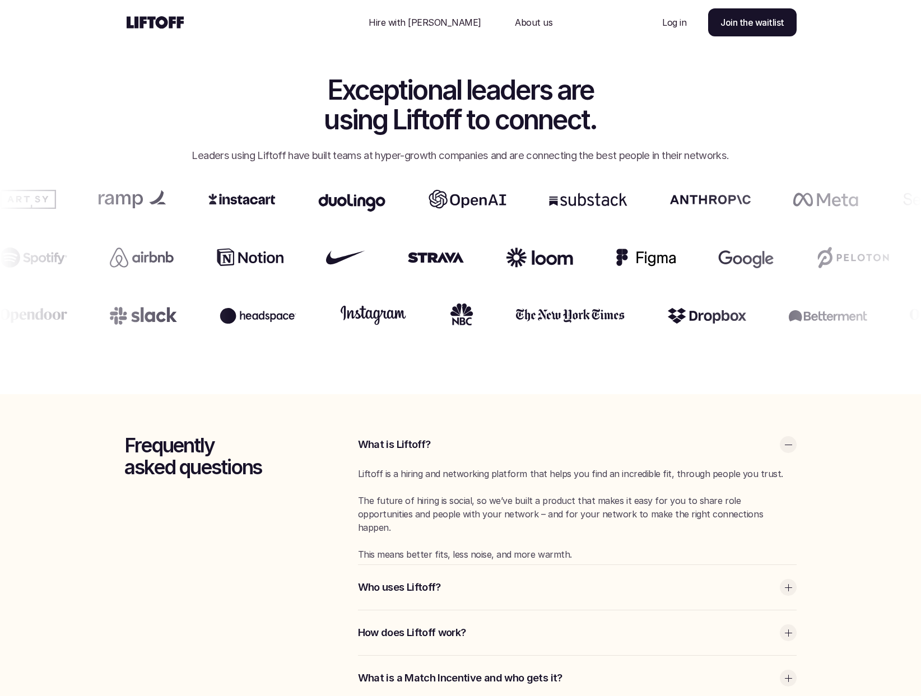
scroll to position [2380, 0]
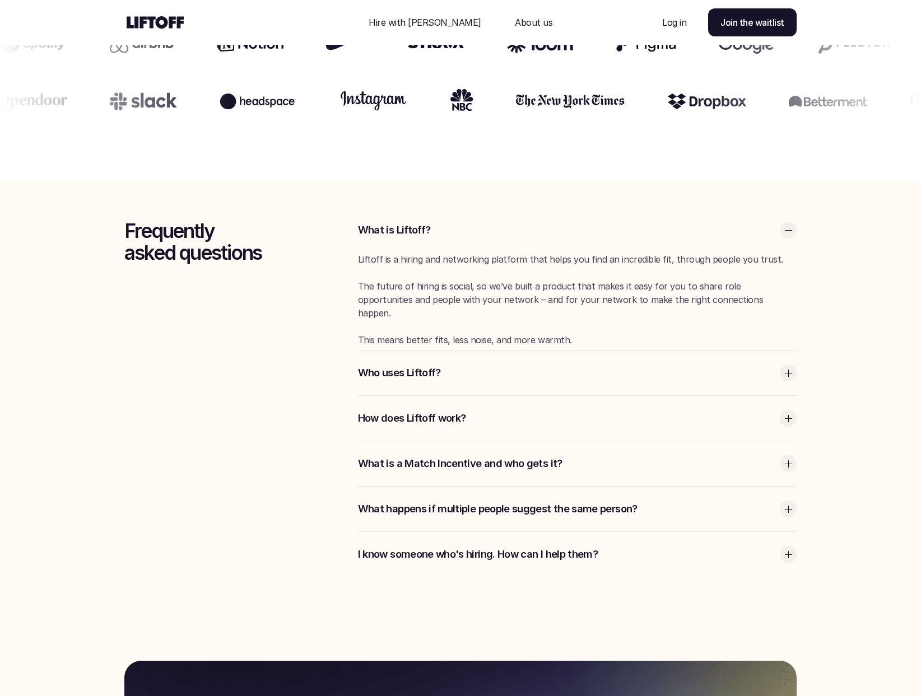
click at [570, 366] on p "Who uses Liftoff?" at bounding box center [566, 373] width 416 height 15
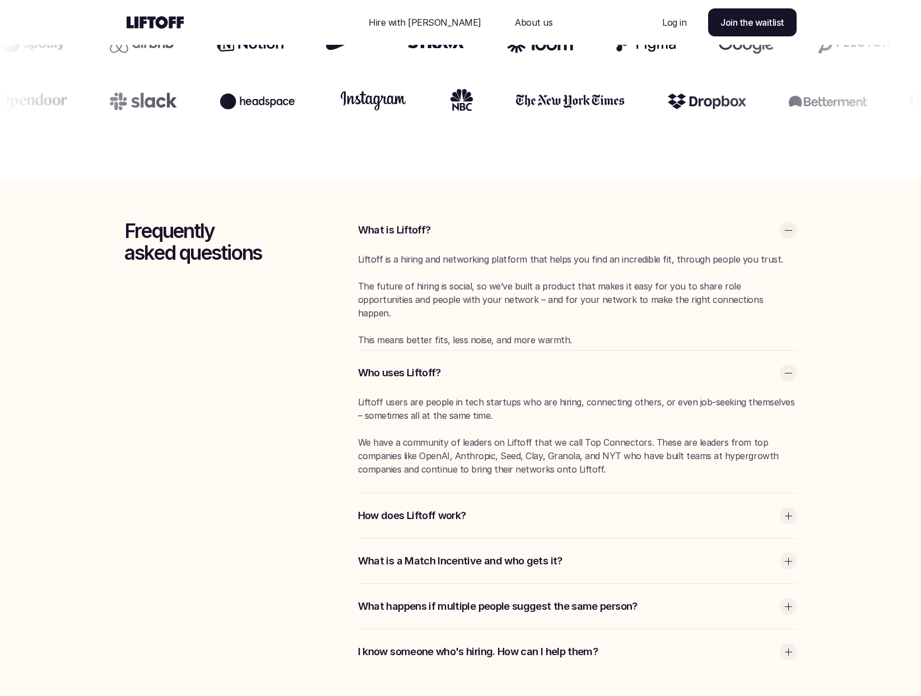
drag, startPoint x: 670, startPoint y: 529, endPoint x: 699, endPoint y: 526, distance: 29.9
click at [670, 529] on div "How does Liftoff work?" at bounding box center [577, 516] width 439 height 45
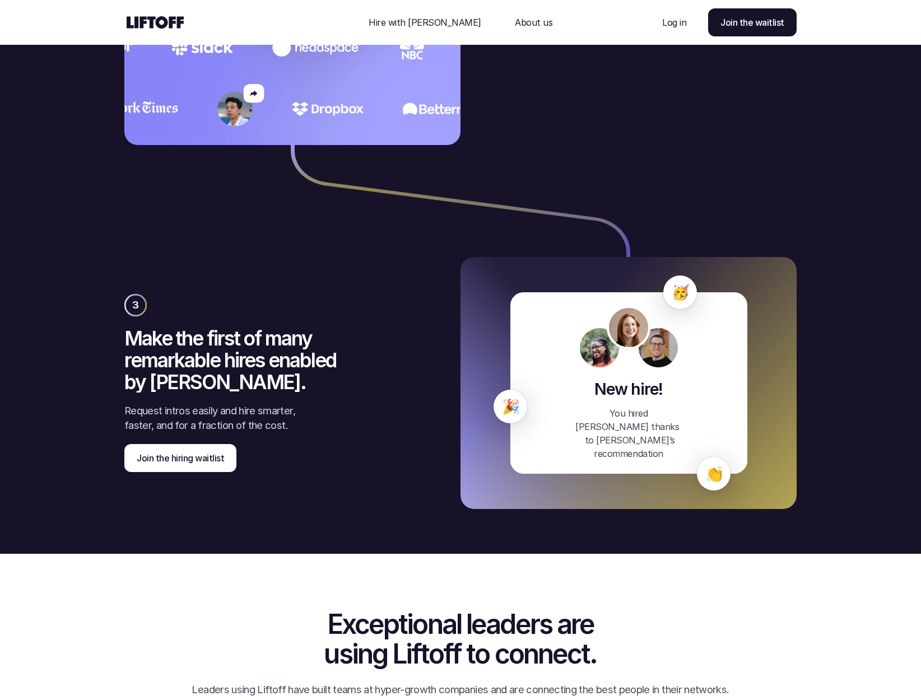
scroll to position [1553, 0]
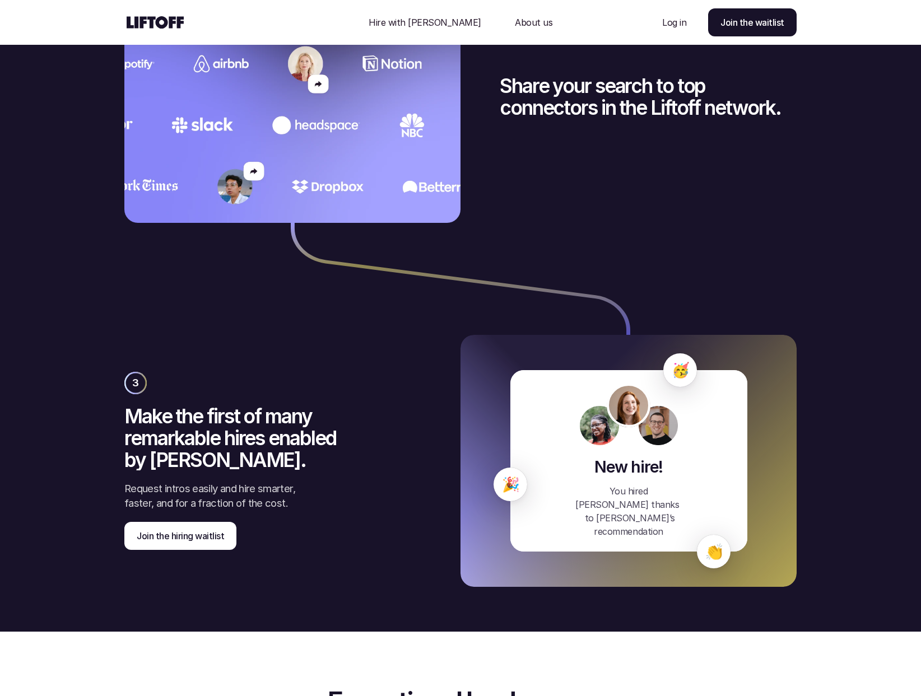
click at [428, 20] on p "Hire with Liftoff" at bounding box center [425, 22] width 113 height 13
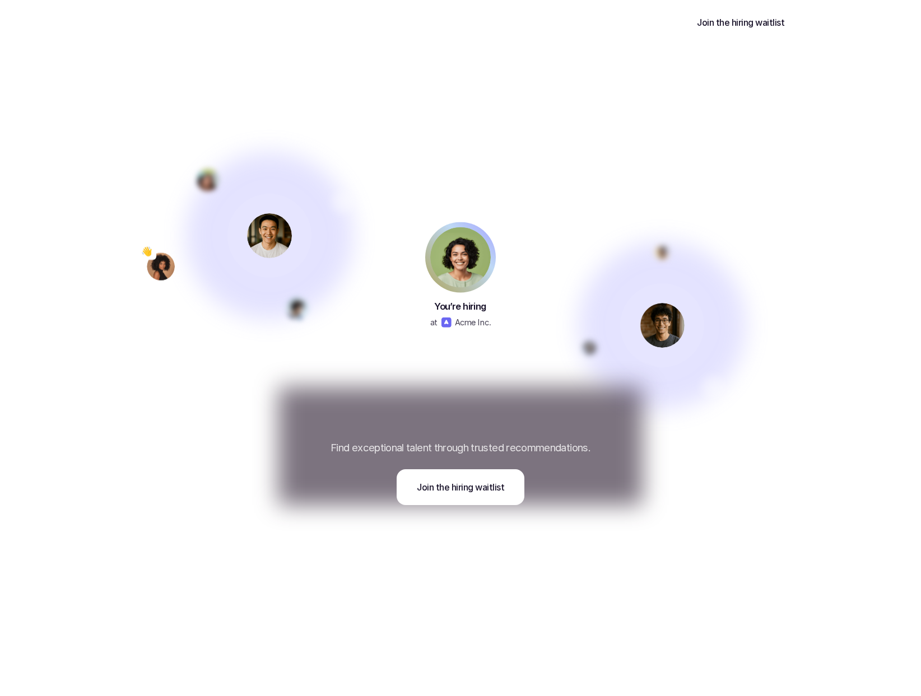
click at [513, 24] on p "About us" at bounding box center [532, 22] width 38 height 13
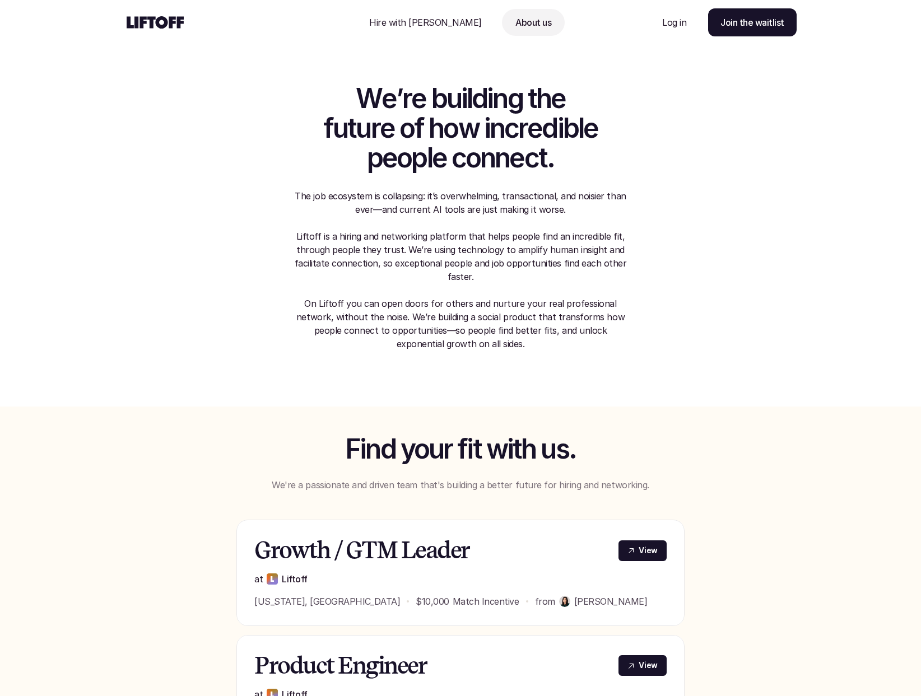
click at [468, 258] on p "The job ecosystem is collapsing: it’s overwhelming, transactional, and noisier …" at bounding box center [460, 236] width 336 height 94
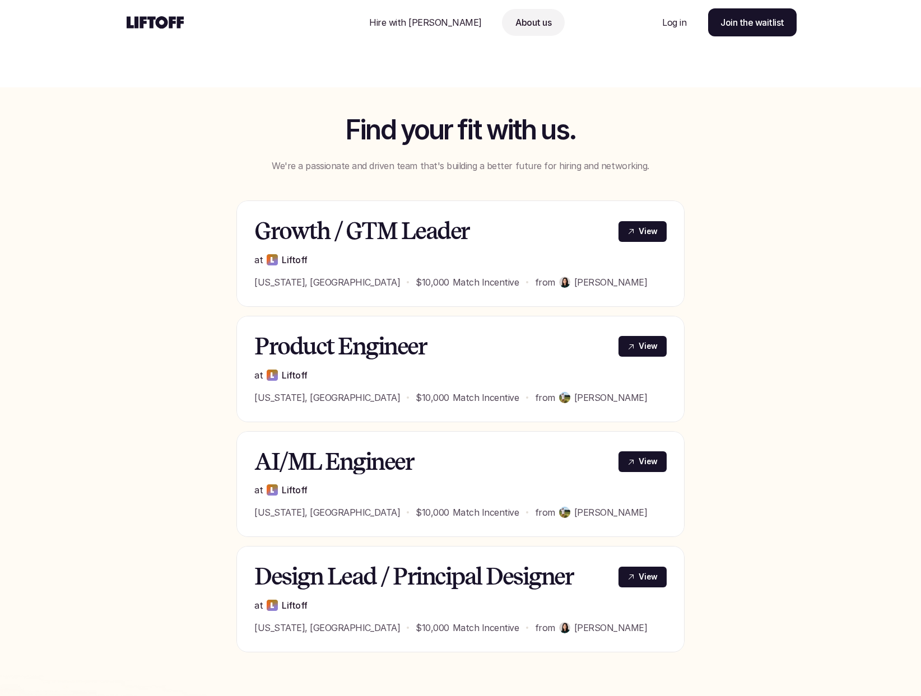
scroll to position [422, 0]
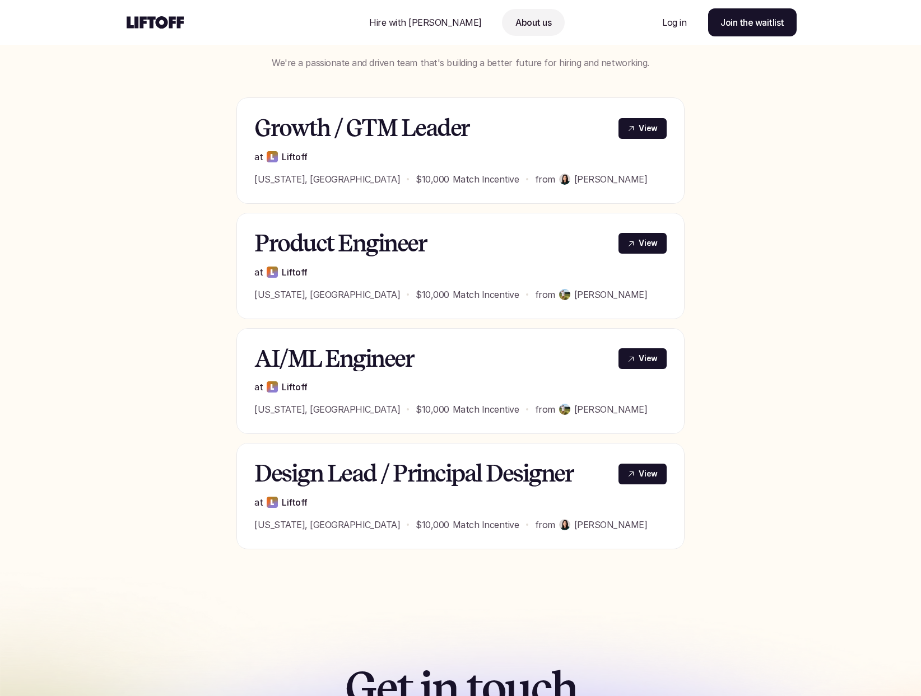
click at [775, 117] on div "Find your fit with us. We're a passionate and driven team that's building a bet…" at bounding box center [460, 280] width 672 height 537
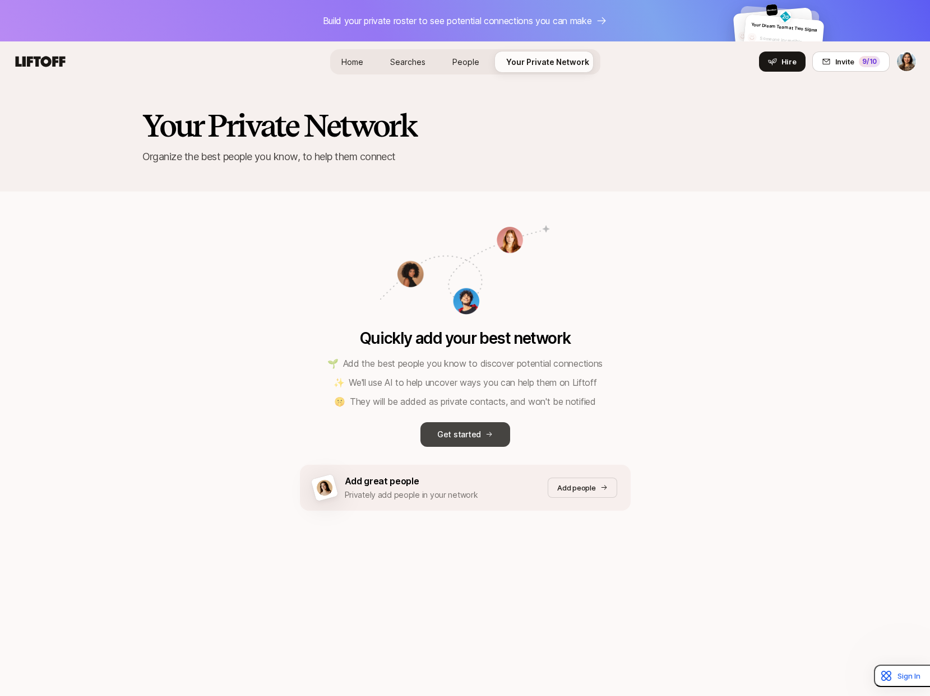
click at [458, 436] on p "Get started" at bounding box center [459, 434] width 44 height 13
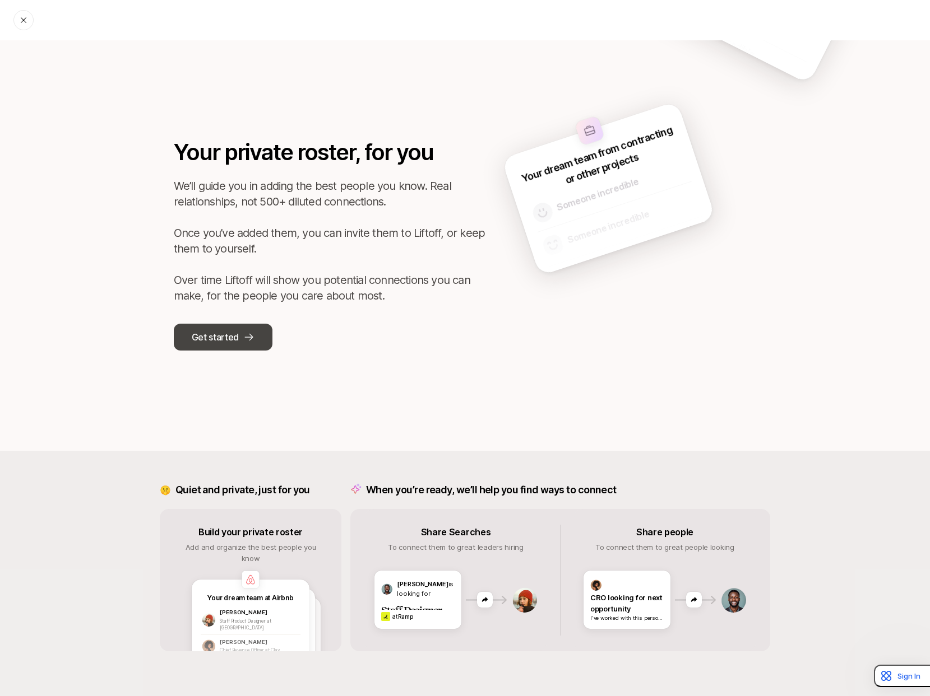
click at [233, 338] on p "Get started" at bounding box center [215, 337] width 47 height 15
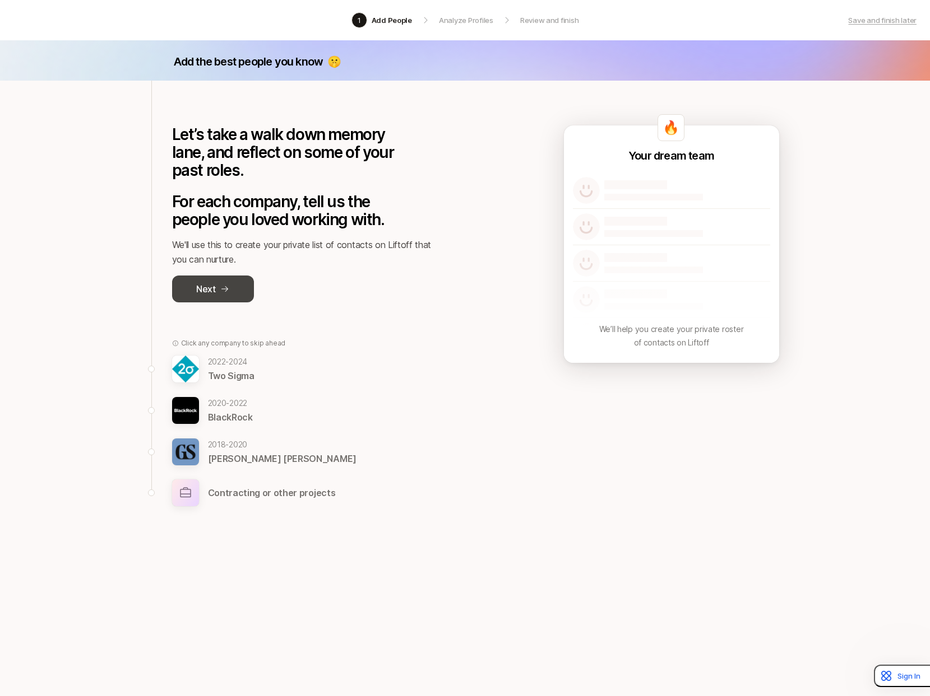
click at [226, 285] on icon at bounding box center [224, 289] width 9 height 9
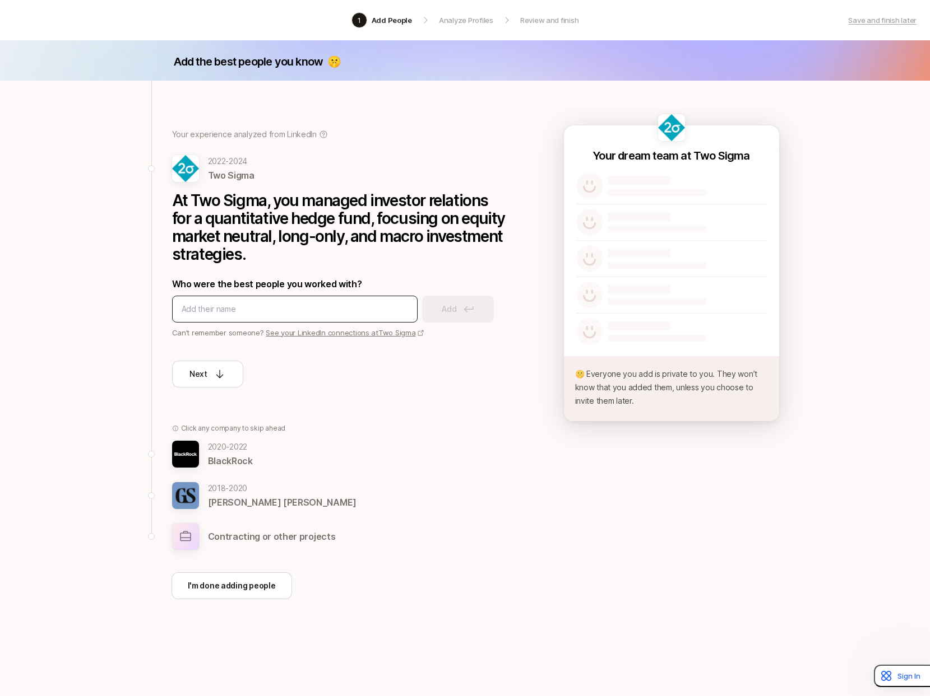
click at [249, 312] on input at bounding box center [295, 309] width 226 height 13
click at [257, 312] on input at bounding box center [295, 309] width 226 height 13
type input "gokce"
click at [448, 314] on p "Add" at bounding box center [449, 309] width 15 height 13
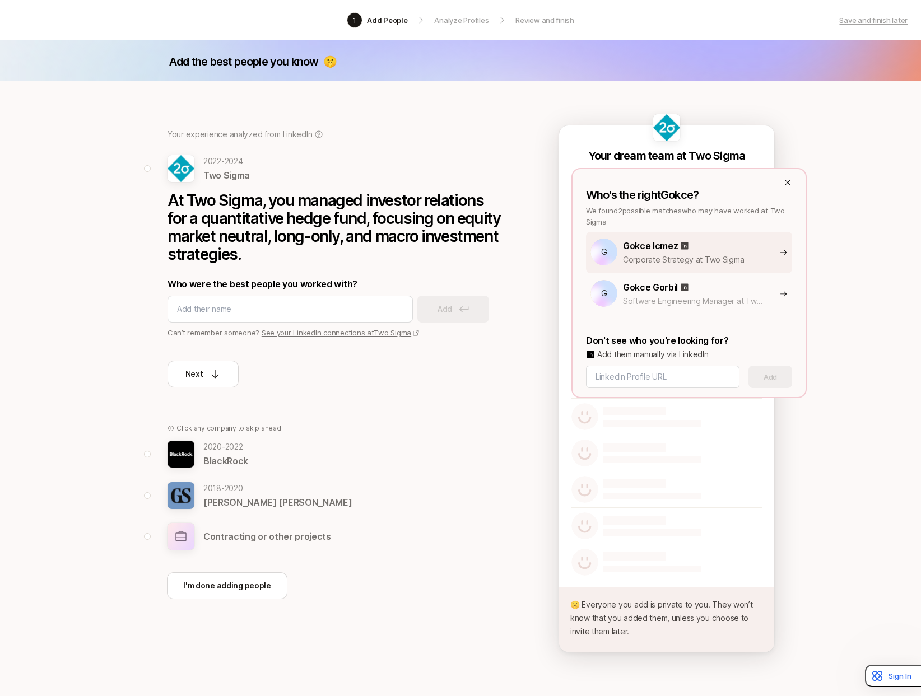
click at [732, 253] on p "Corporate Strategy at Two Sigma" at bounding box center [694, 259] width 143 height 13
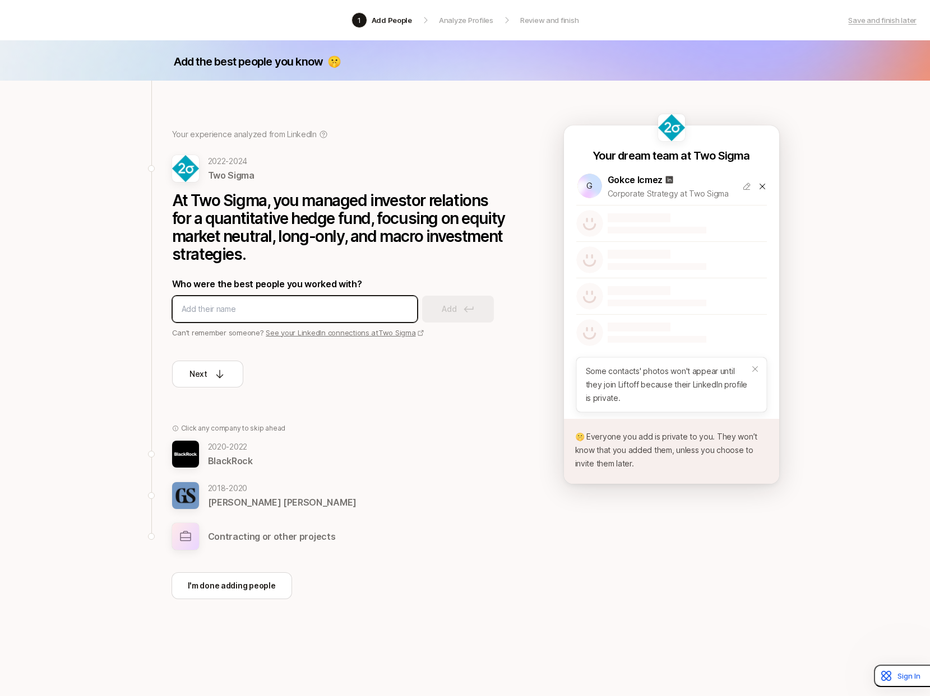
click at [302, 310] on input at bounding box center [295, 309] width 226 height 13
type input "emily mcnamara"
click at [460, 315] on button "Add" at bounding box center [458, 309] width 72 height 27
click at [282, 313] on input at bounding box center [295, 309] width 226 height 13
type input "katie lomuto"
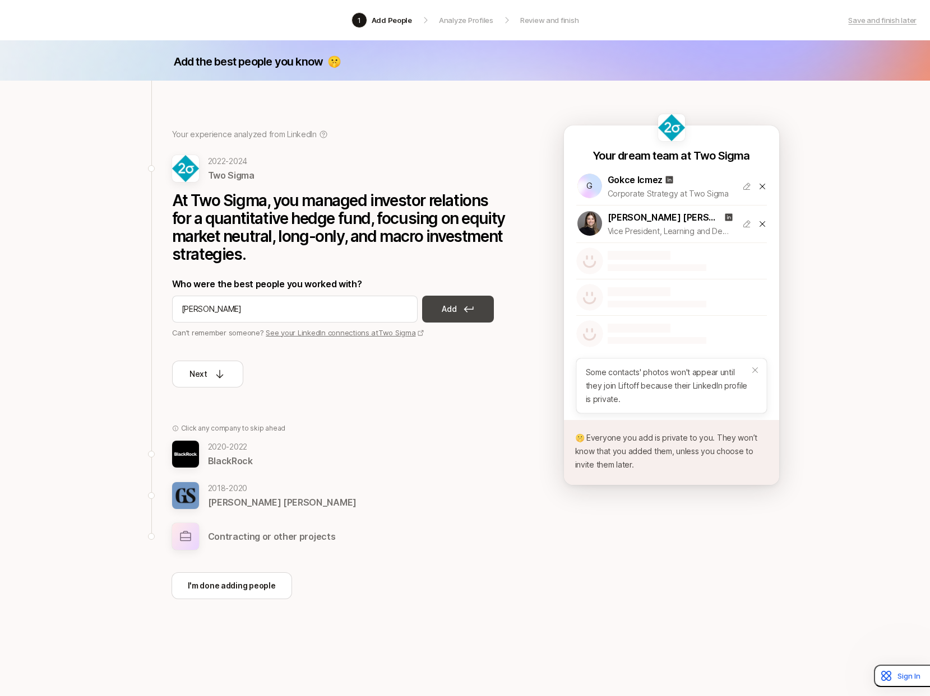
click at [449, 305] on p "Add" at bounding box center [449, 309] width 15 height 13
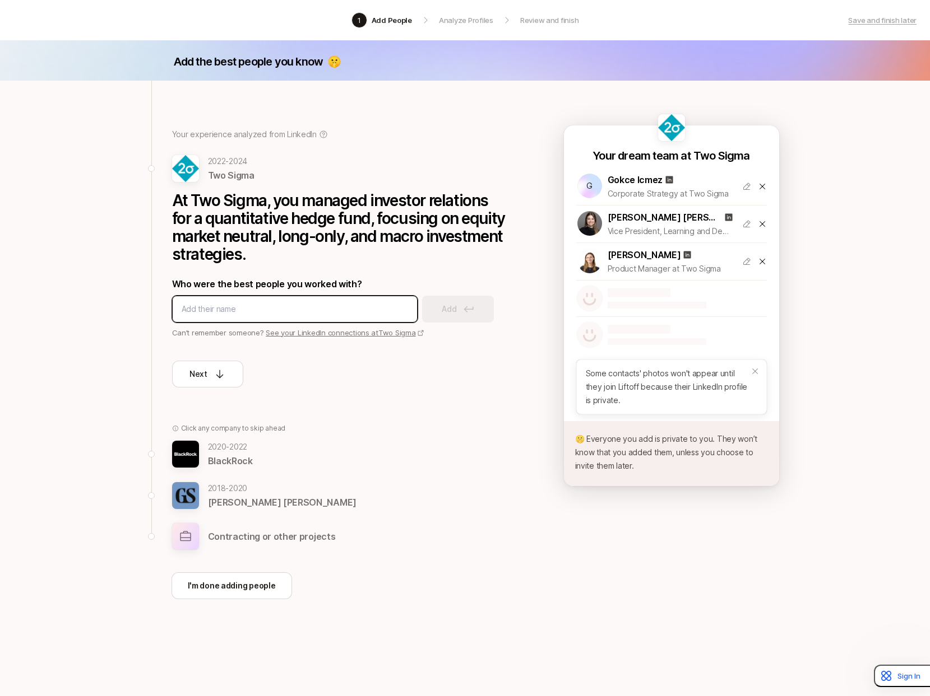
click at [226, 312] on input at bounding box center [295, 309] width 226 height 13
type input "emily"
click at [761, 301] on icon at bounding box center [762, 299] width 9 height 9
click at [231, 310] on input at bounding box center [295, 309] width 226 height 13
type input "heather cleary"
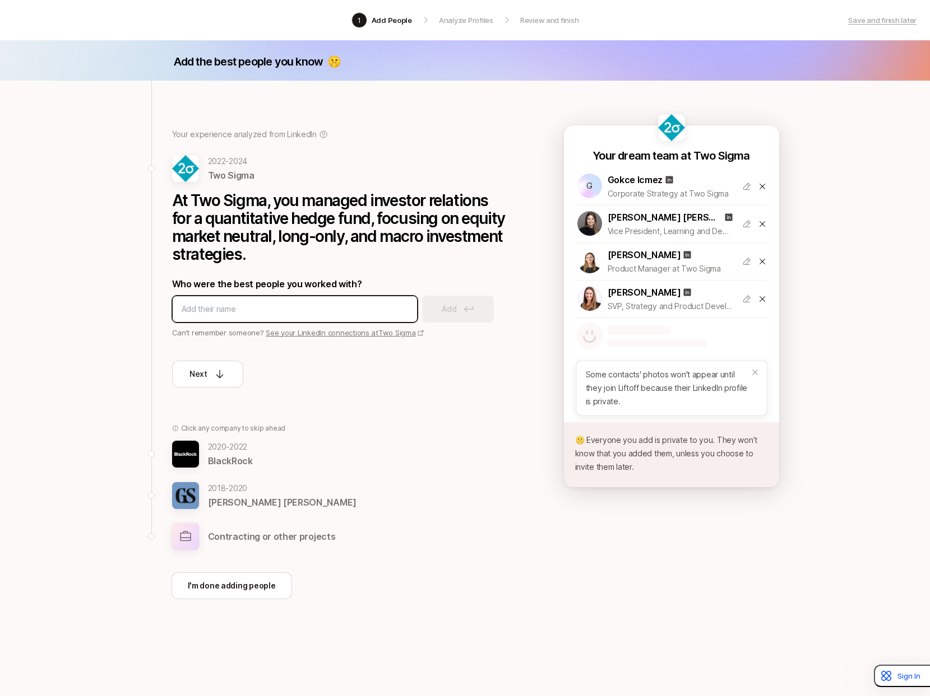
click at [310, 313] on input at bounding box center [295, 309] width 226 height 13
click at [218, 377] on icon at bounding box center [219, 374] width 7 height 8
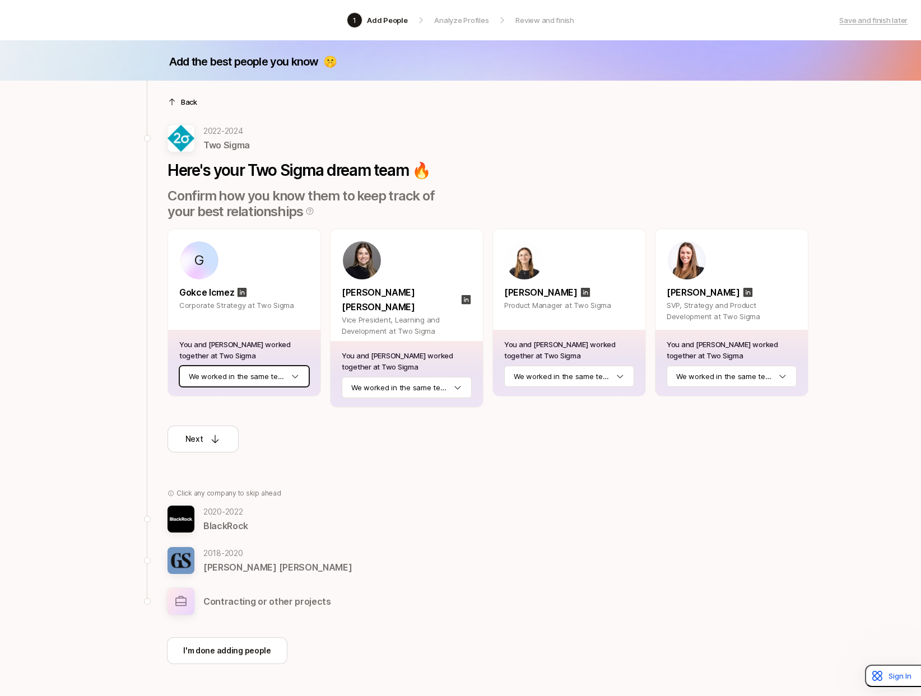
click at [293, 379] on html "1 Add People Analyze Profiles Review and finish Save and finish later Add the b…" at bounding box center [460, 348] width 921 height 696
click at [406, 377] on html "1 Add People Analyze Profiles Review and finish Save and finish later Add the b…" at bounding box center [460, 348] width 921 height 696
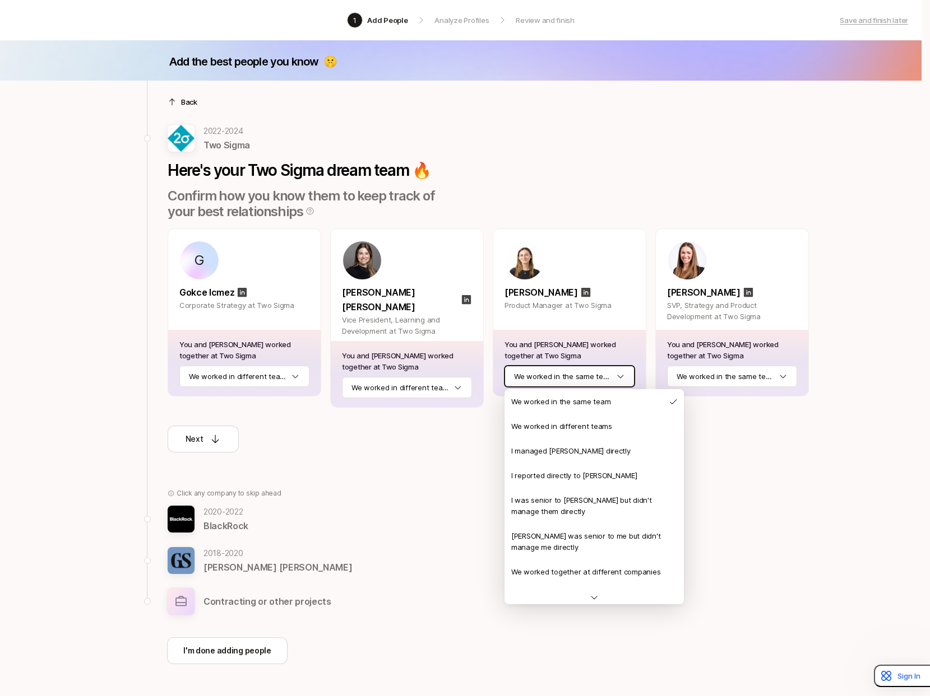
click at [564, 374] on html "1 Add People Analyze Profiles Review and finish Save and finish later Add the b…" at bounding box center [465, 348] width 930 height 696
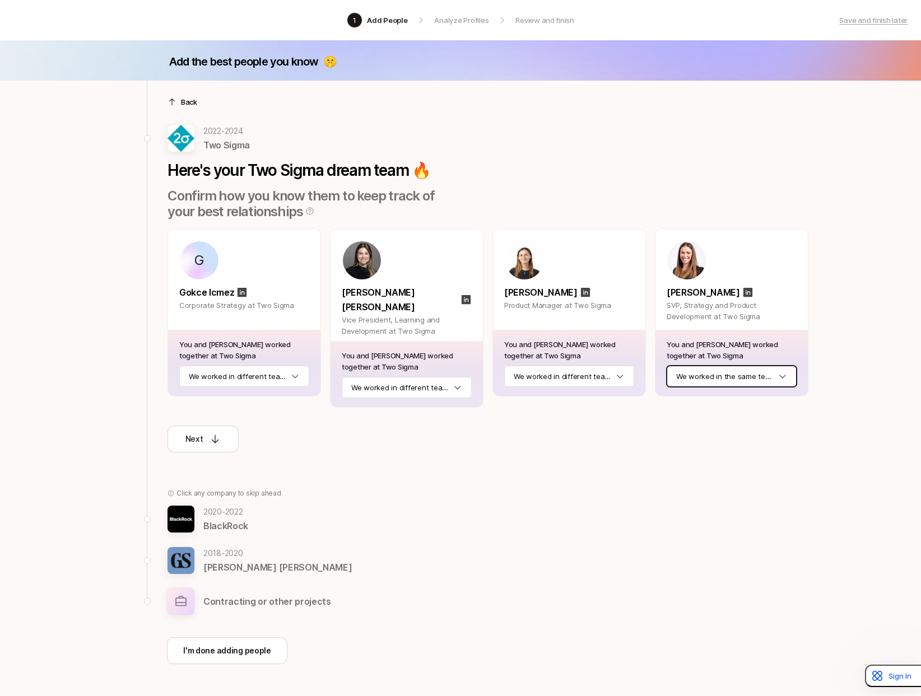
click at [696, 379] on html "1 Add People Analyze Profiles Review and finish Save and finish later Add the b…" at bounding box center [460, 348] width 921 height 696
click at [204, 434] on div "Next" at bounding box center [203, 439] width 36 height 13
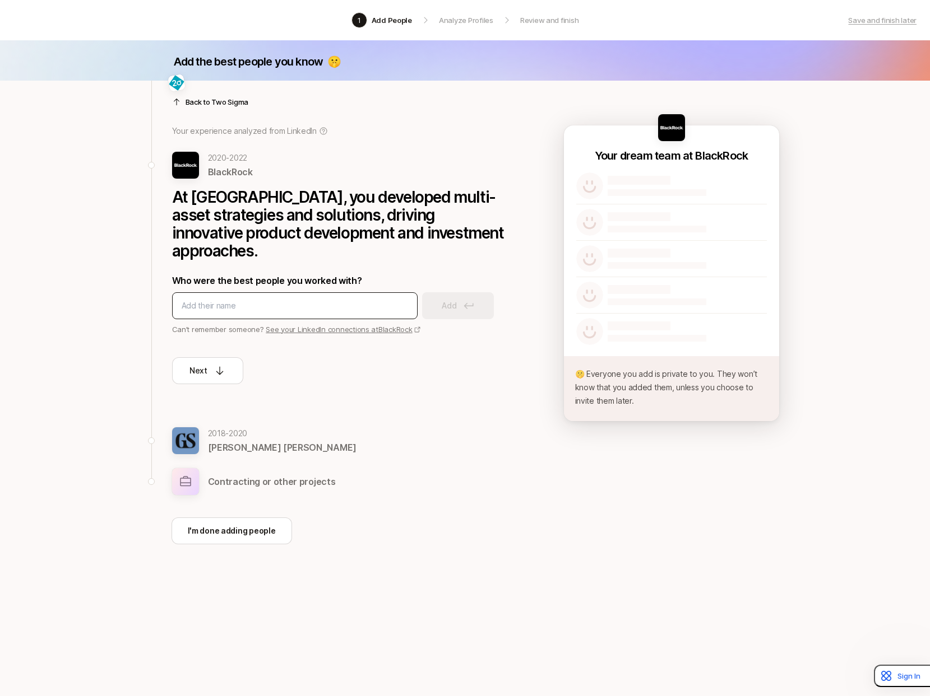
click at [239, 310] on input at bounding box center [295, 305] width 226 height 13
type input "james sichenzia"
click at [330, 304] on input at bounding box center [295, 305] width 226 height 13
type input "greg donohue"
click at [484, 309] on button "Add" at bounding box center [458, 305] width 72 height 27
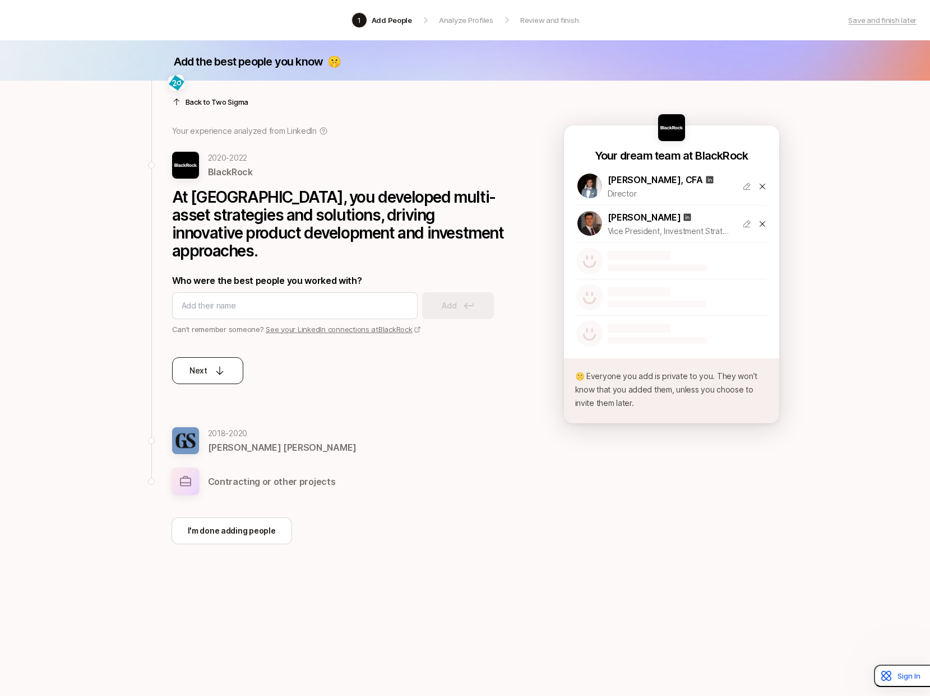
click at [226, 378] on button "Next" at bounding box center [207, 370] width 71 height 27
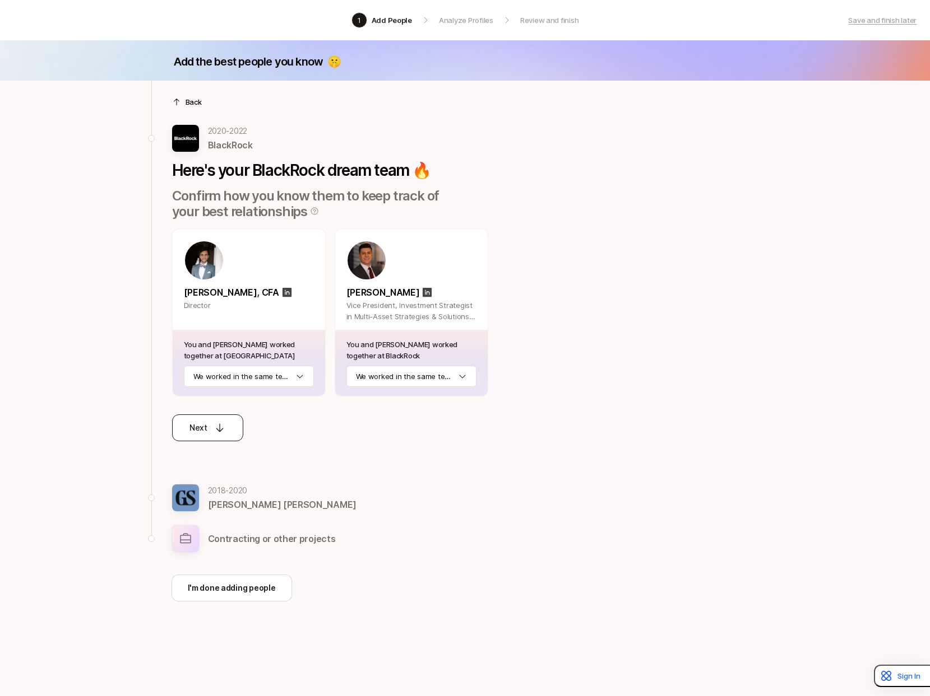
click at [215, 429] on icon at bounding box center [219, 427] width 11 height 11
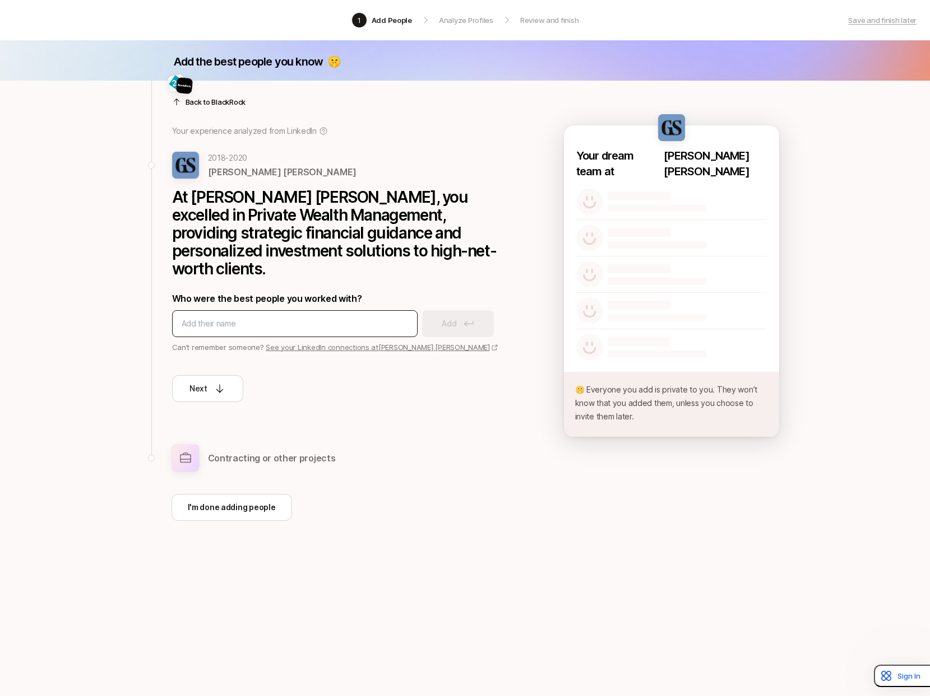
click at [232, 317] on input at bounding box center [295, 323] width 226 height 13
click at [223, 380] on button "Next" at bounding box center [207, 388] width 71 height 27
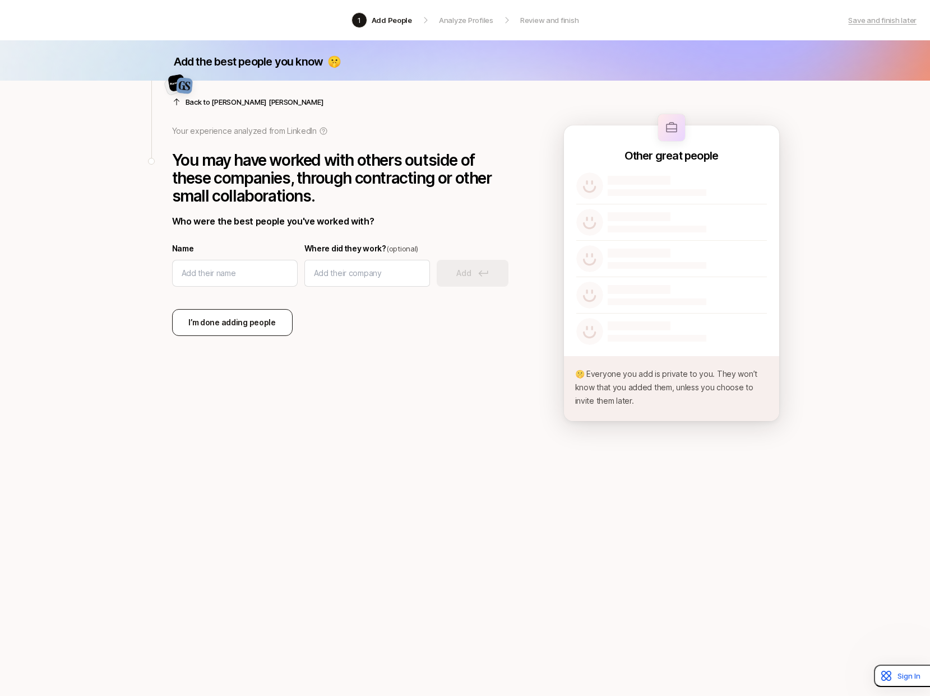
click at [240, 328] on p "I’m done adding people" at bounding box center [231, 322] width 87 height 13
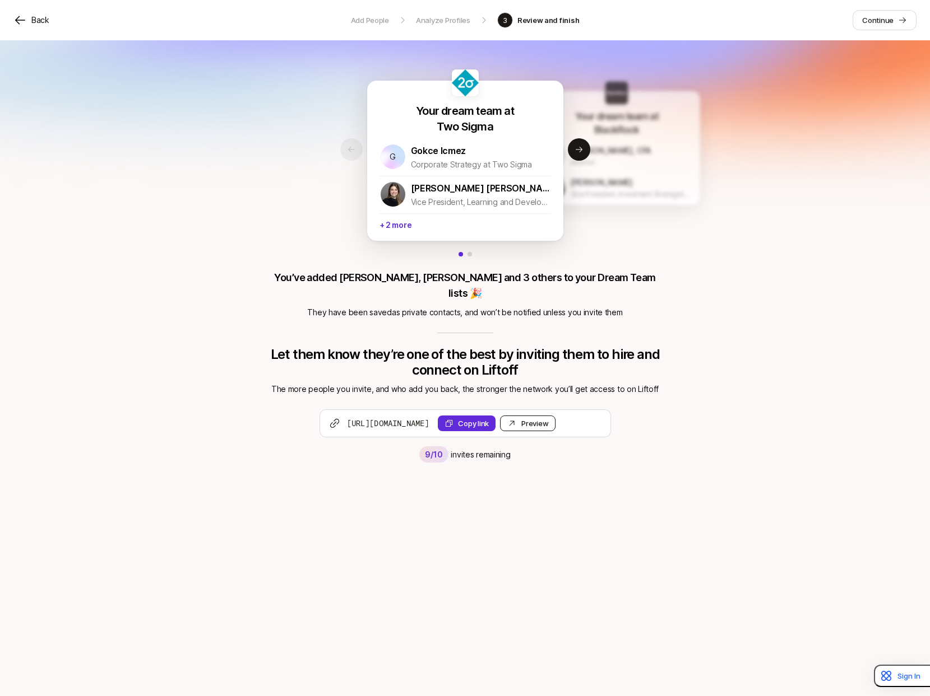
click at [555, 416] on link "Preview Invite" at bounding box center [527, 424] width 55 height 16
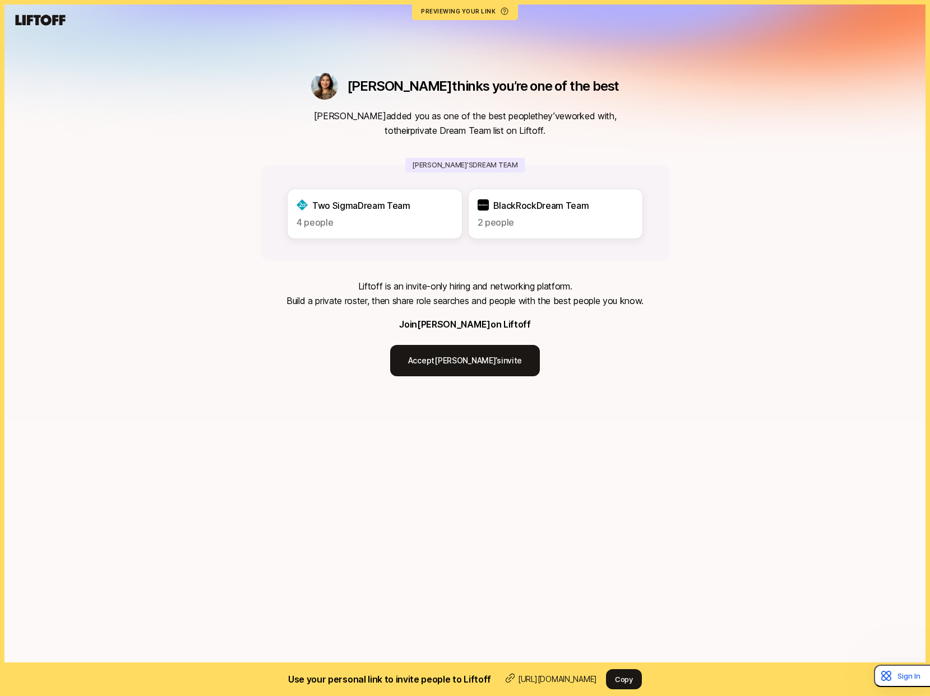
click at [787, 247] on div "[PERSON_NAME] thinks you’re one of the best [PERSON_NAME] added you as one of t…" at bounding box center [465, 210] width 930 height 421
